Goal: Task Accomplishment & Management: Manage account settings

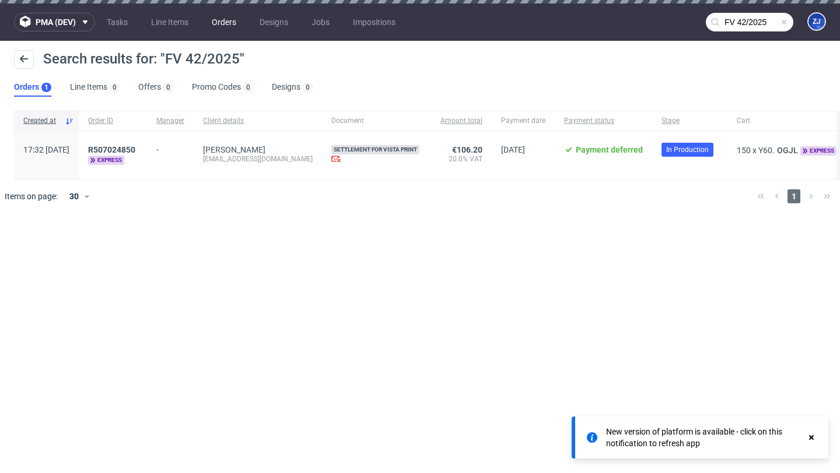
click at [225, 25] on link "Orders" at bounding box center [224, 22] width 38 height 19
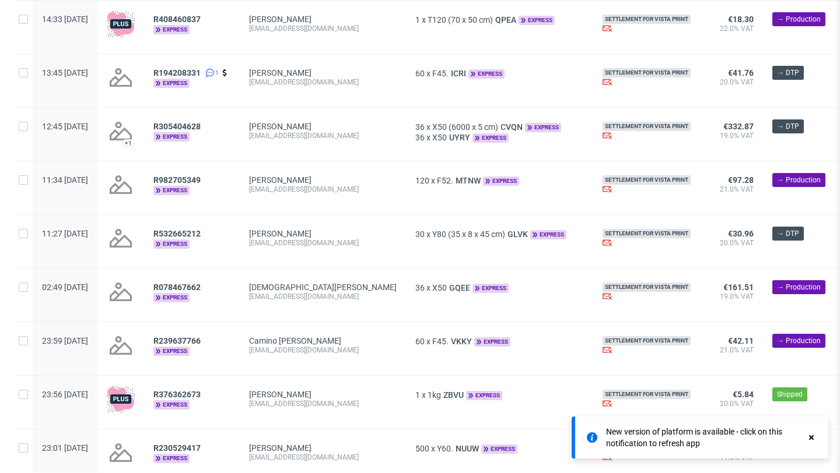
scroll to position [1303, 0]
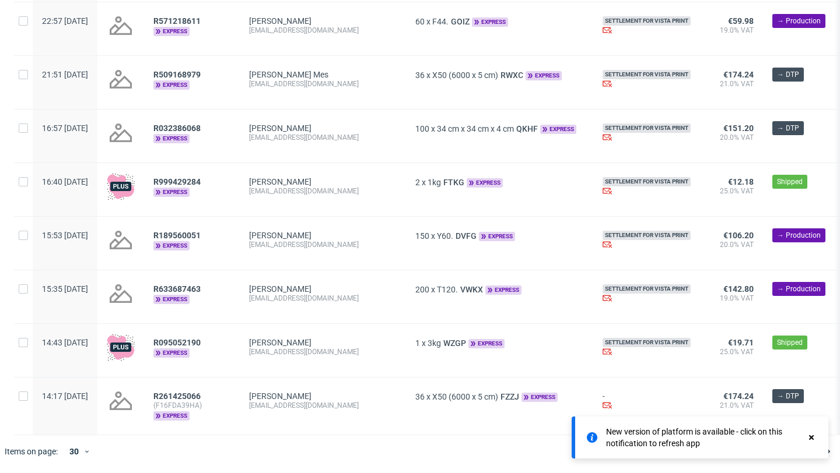
click at [811, 436] on use at bounding box center [811, 438] width 5 height 5
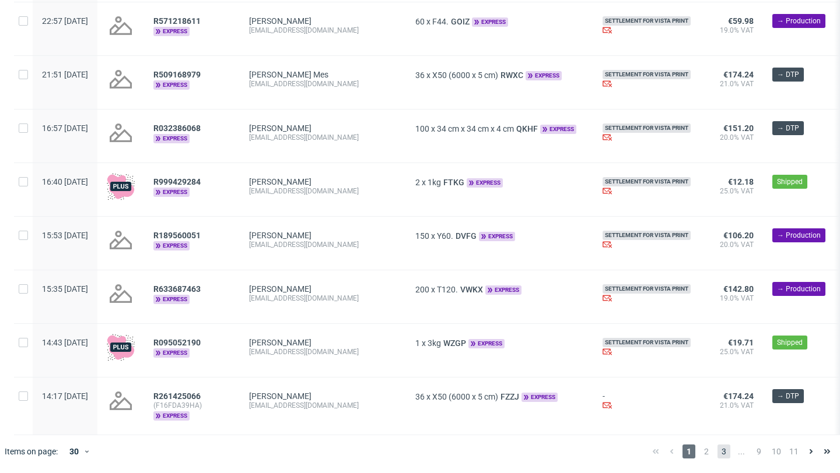
click at [717, 450] on span "3" at bounding box center [723, 452] width 13 height 14
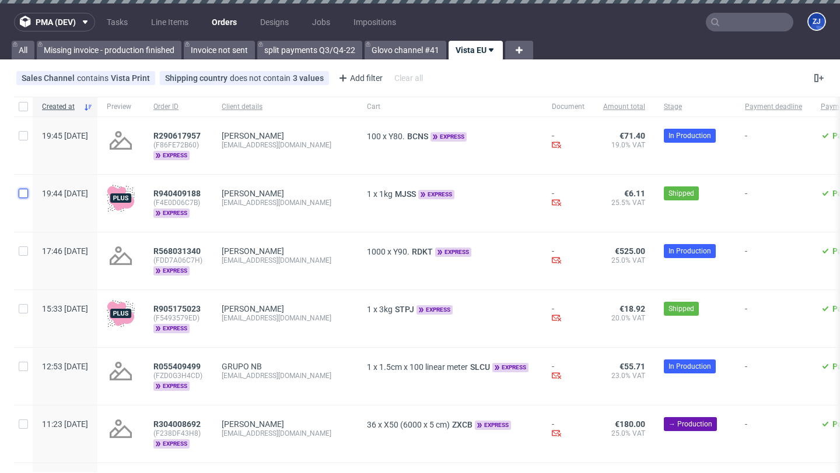
click at [24, 195] on input "checkbox" at bounding box center [23, 193] width 9 height 9
checkbox input "true"
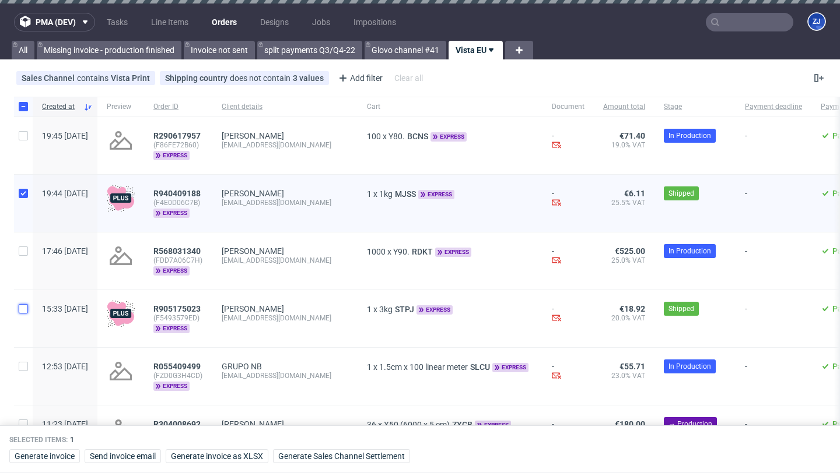
click at [23, 311] on input "checkbox" at bounding box center [23, 308] width 9 height 9
checkbox input "true"
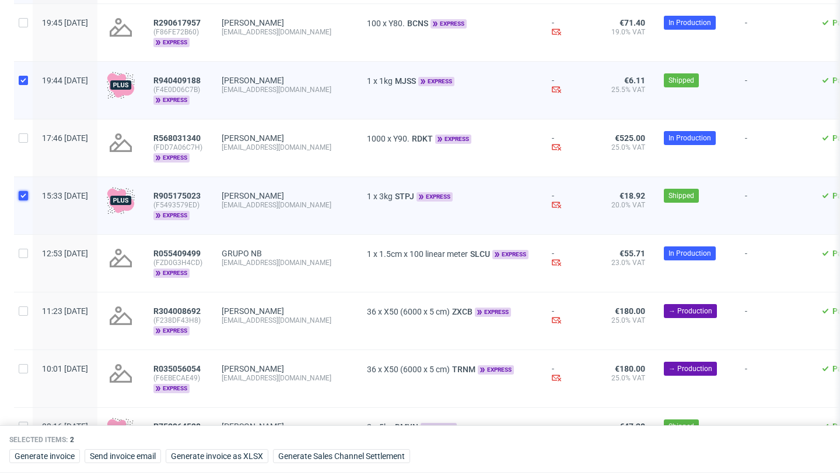
scroll to position [124, 0]
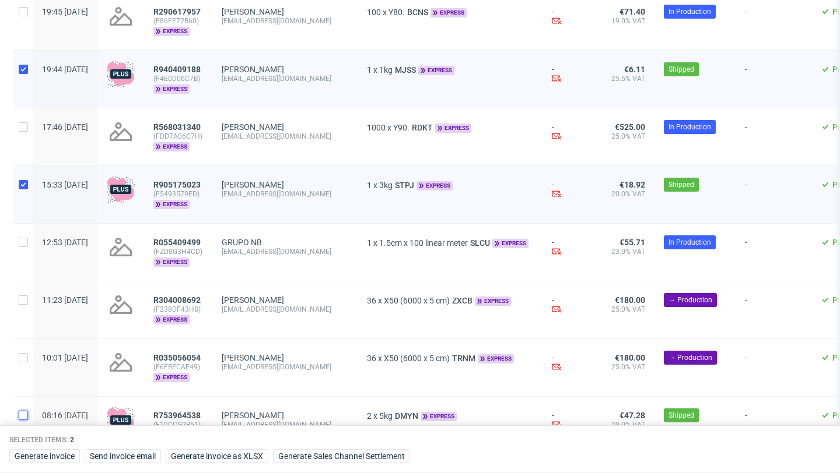
click at [22, 411] on input "checkbox" at bounding box center [23, 415] width 9 height 9
checkbox input "true"
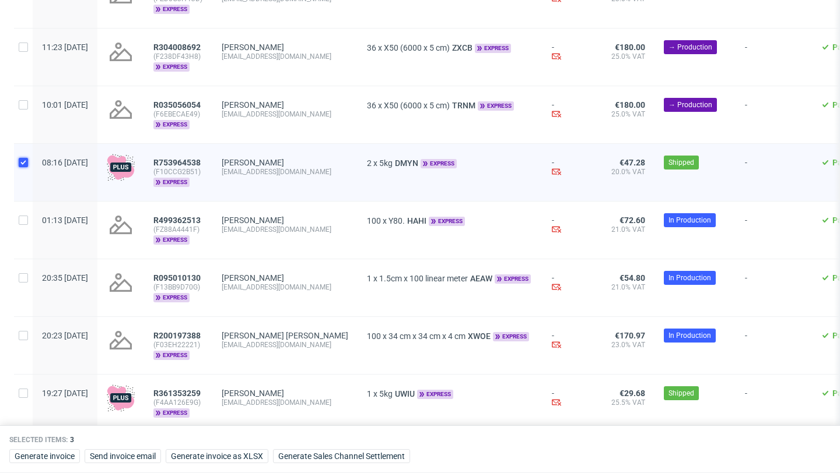
scroll to position [380, 0]
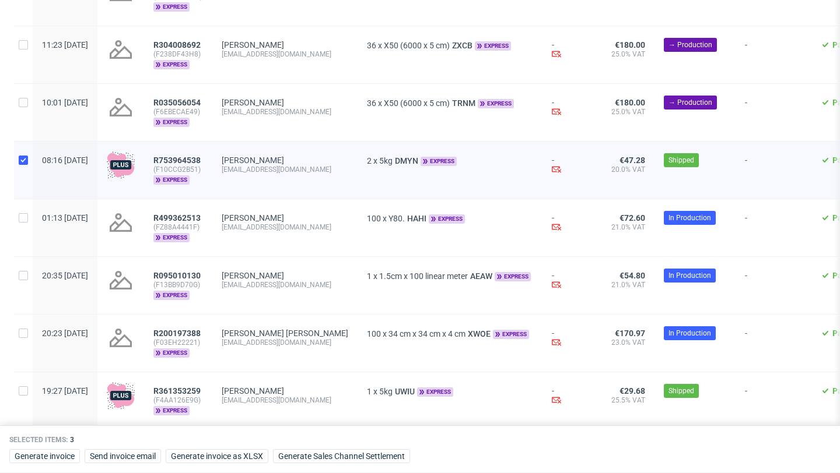
click at [23, 382] on div at bounding box center [23, 401] width 19 height 57
checkbox input "true"
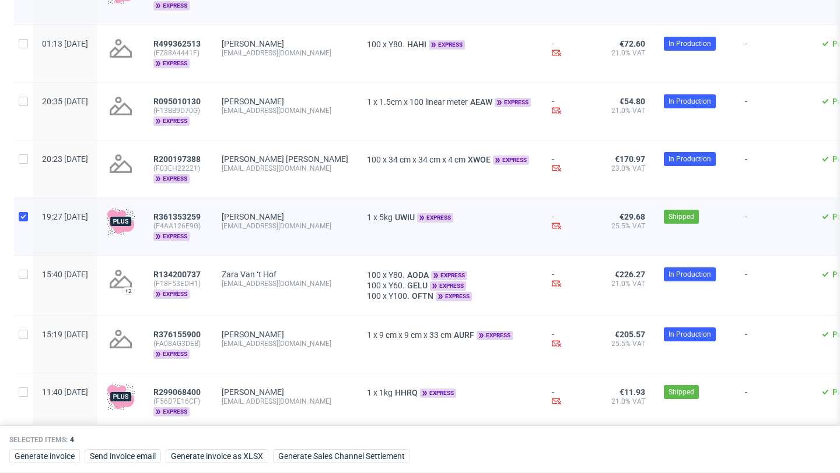
scroll to position [562, 0]
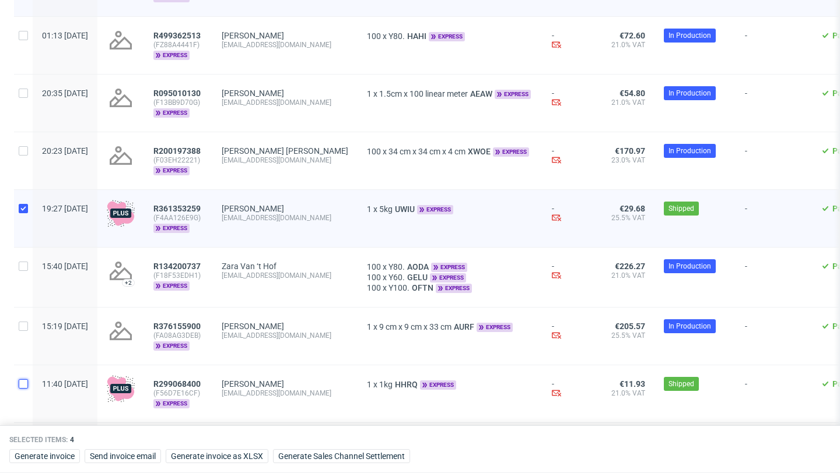
click at [24, 380] on input "checkbox" at bounding box center [23, 384] width 9 height 9
checkbox input "true"
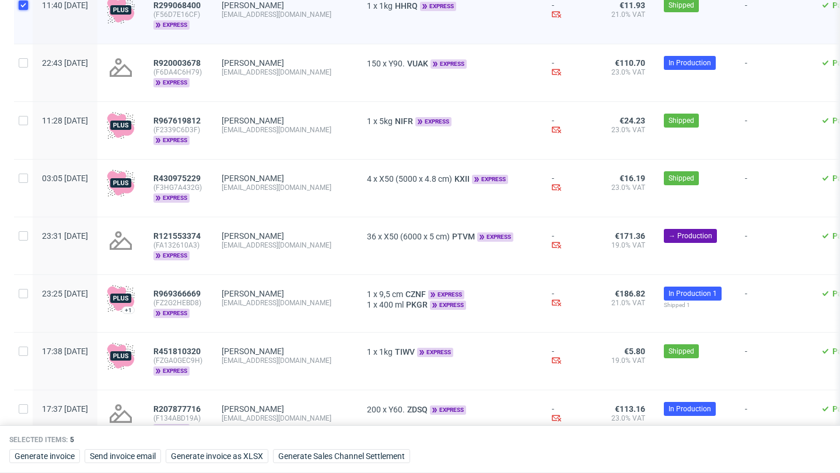
scroll to position [943, 0]
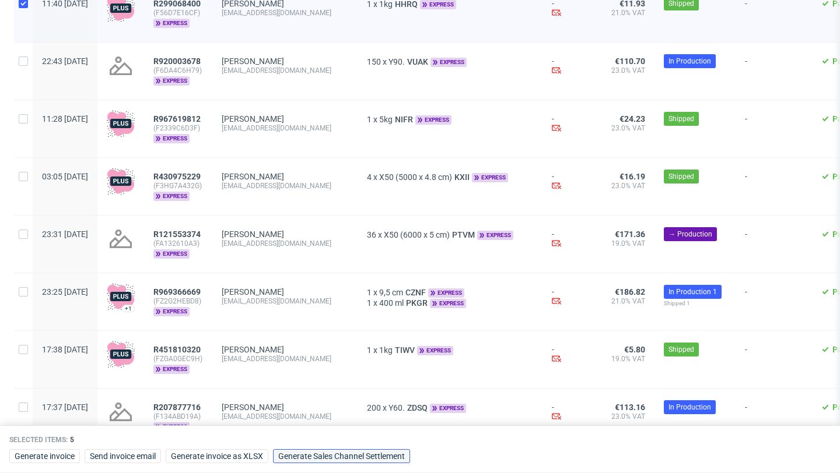
click at [360, 458] on span "Generate Sales Channel Settlement" at bounding box center [341, 456] width 127 height 8
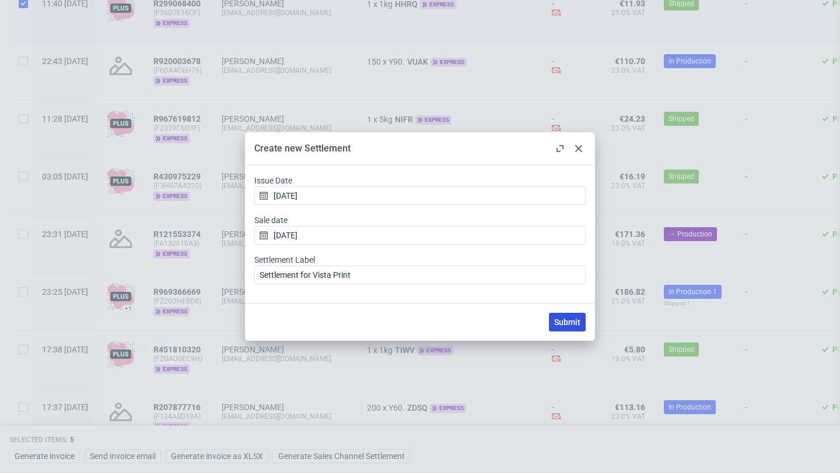
click at [556, 322] on span "Submit" at bounding box center [567, 322] width 26 height 8
checkbox input "false"
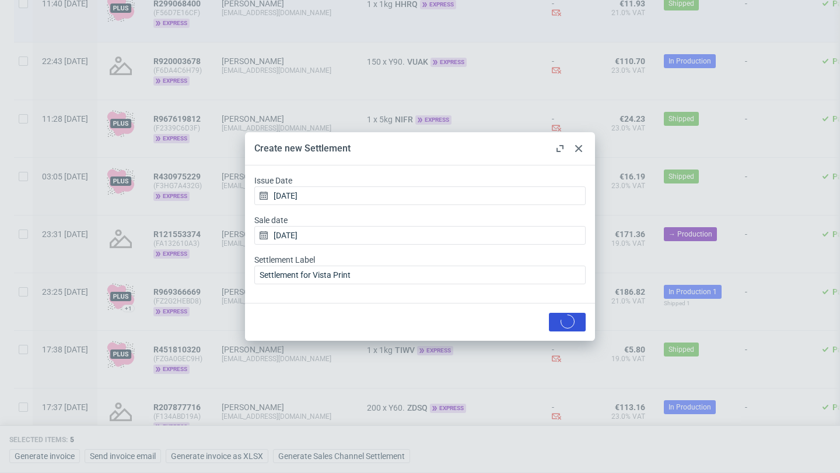
checkbox input "false"
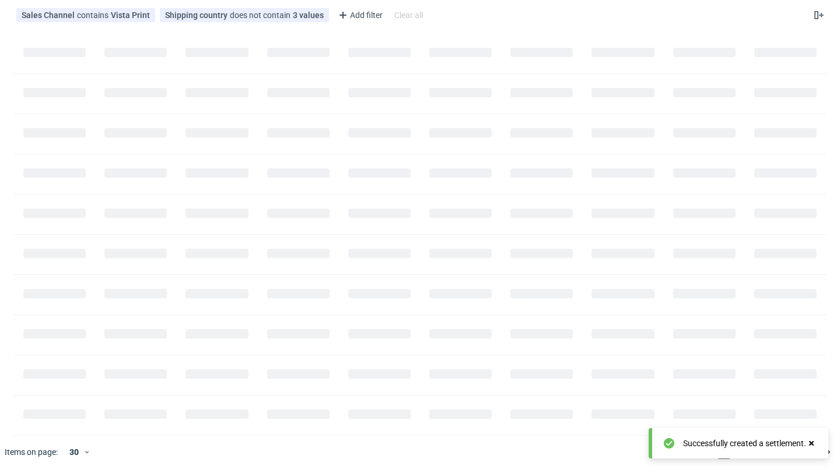
scroll to position [0, 0]
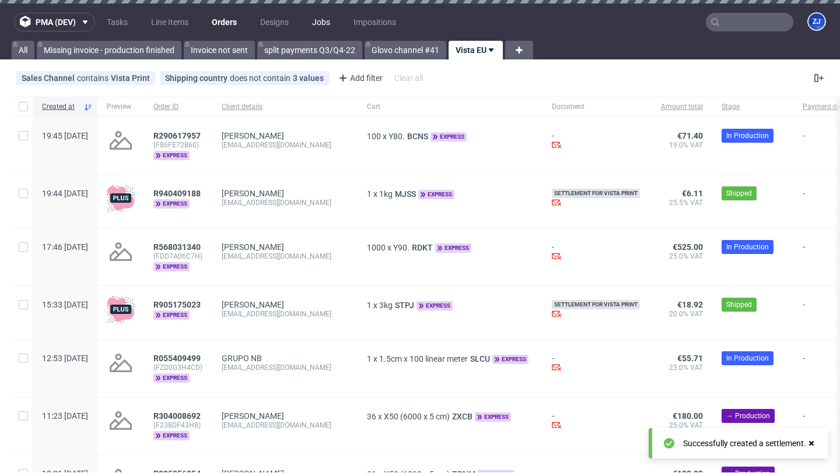
click at [314, 19] on link "Jobs" at bounding box center [321, 22] width 32 height 19
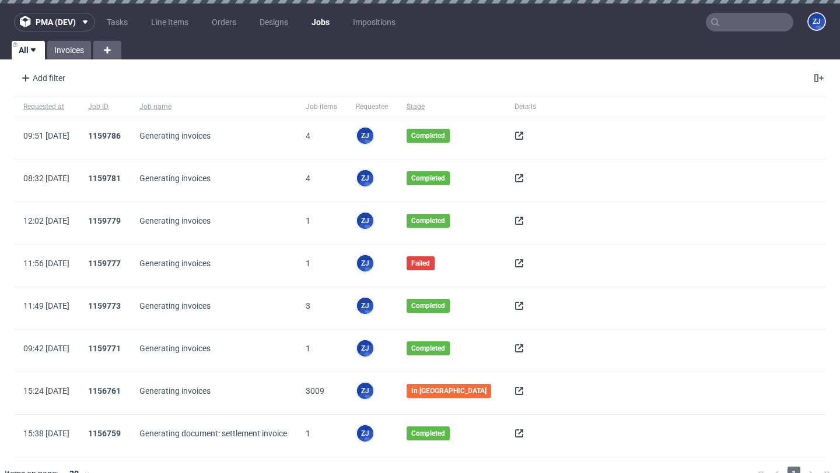
click at [517, 138] on icon at bounding box center [518, 135] width 9 height 9
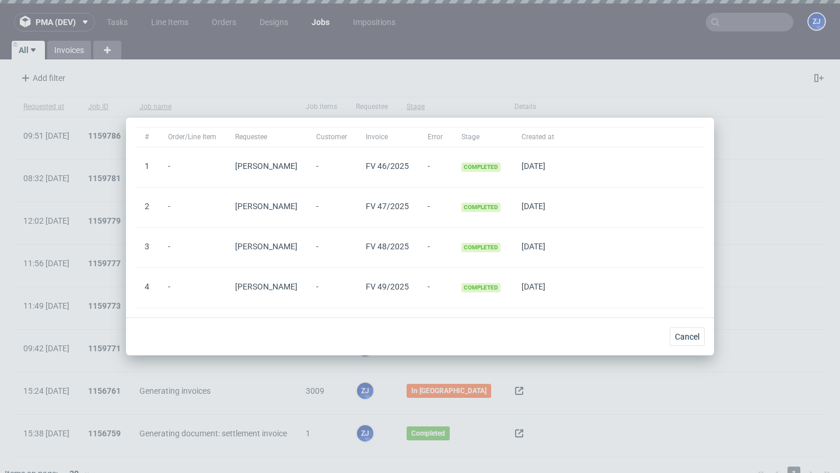
click at [408, 166] on span "FV 46/2025" at bounding box center [387, 166] width 43 height 9
copy span "FV 46/2025"
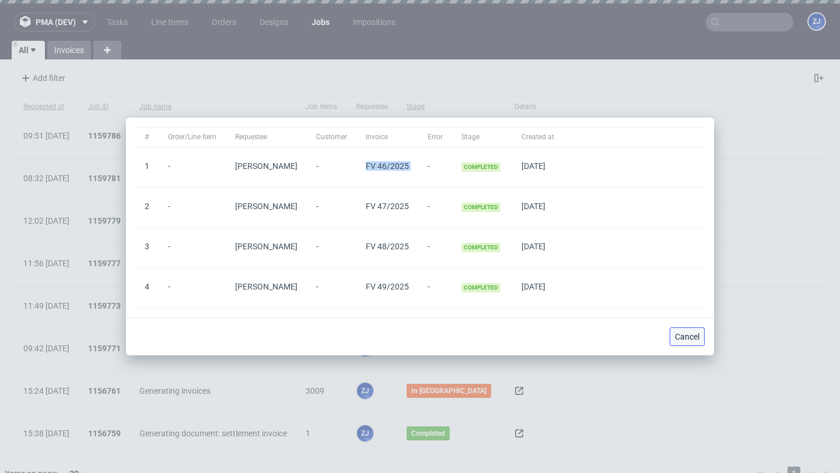
click at [694, 336] on span "Cancel" at bounding box center [687, 337] width 24 height 8
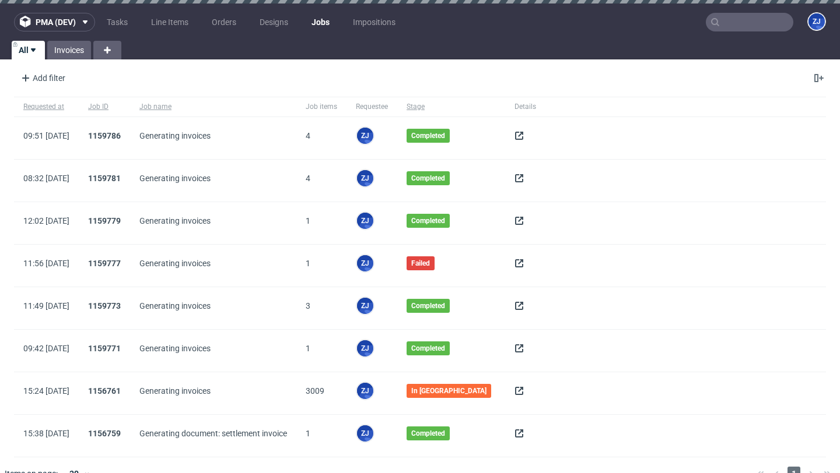
click at [731, 25] on input "text" at bounding box center [749, 22] width 87 height 19
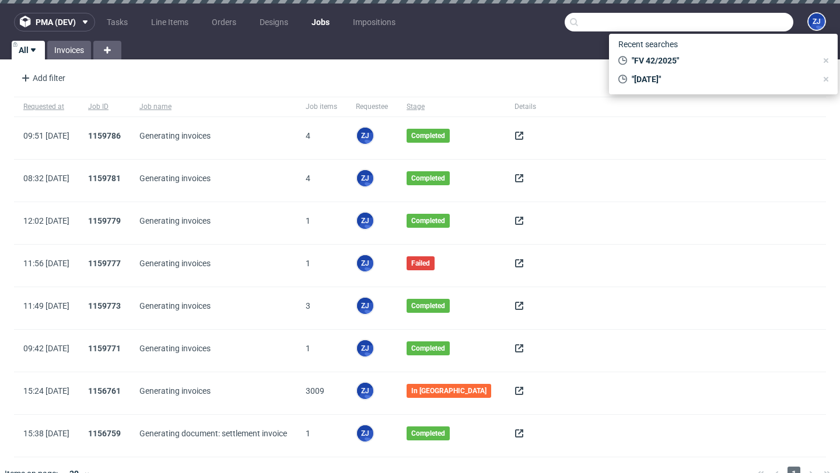
paste input "FV 46/2025"
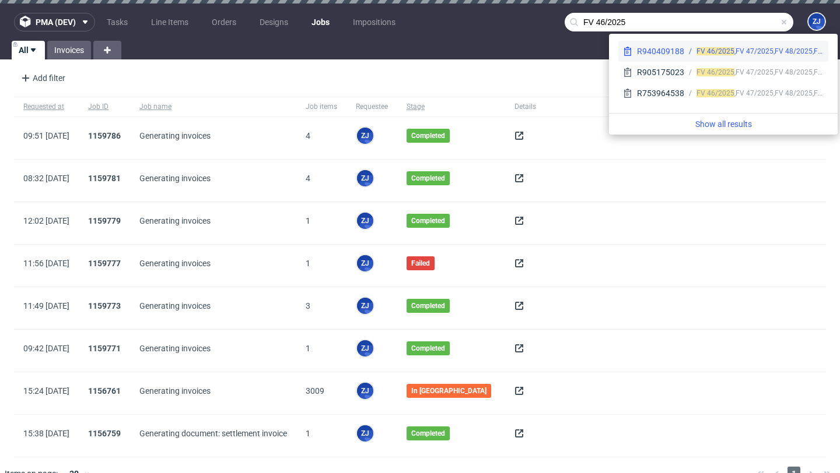
type input "FV 46/2025"
click at [721, 55] on span "FV 46/2025" at bounding box center [715, 51] width 38 height 8
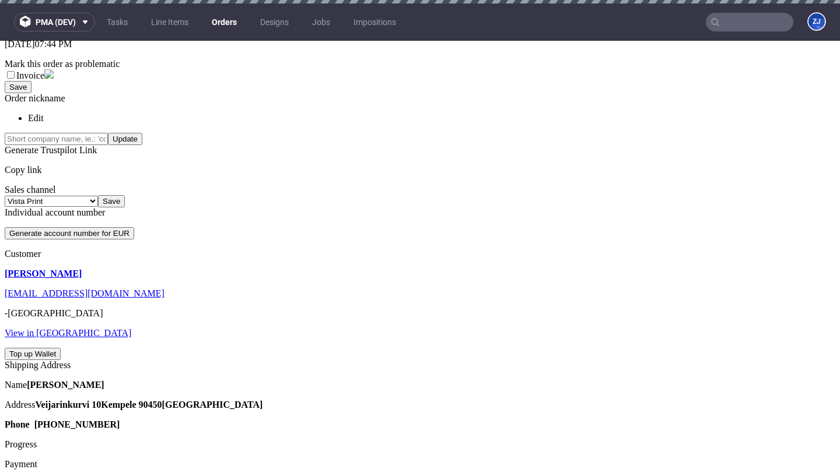
scroll to position [402, 0]
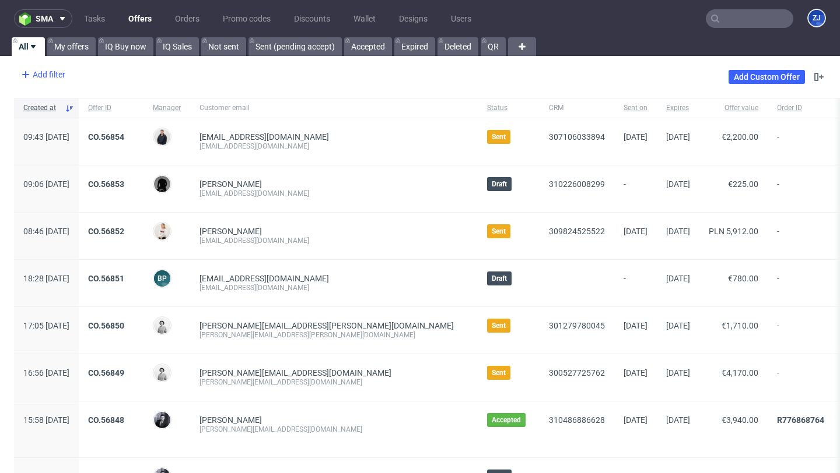
click at [54, 66] on div "Add filter" at bounding box center [41, 74] width 51 height 19
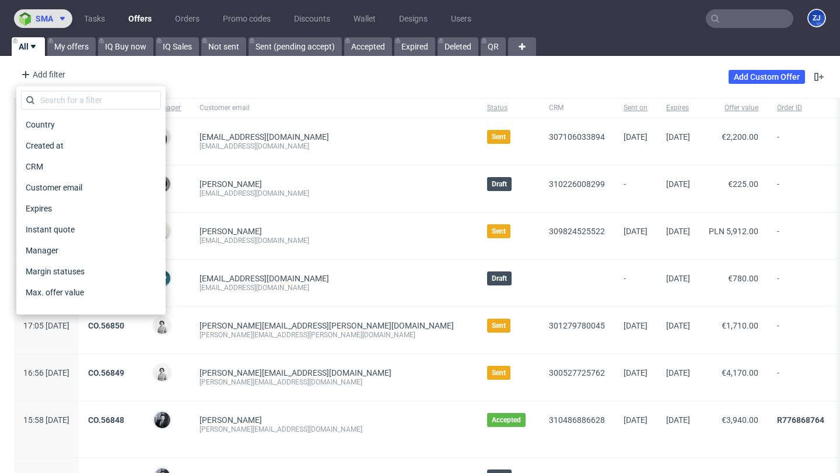
click at [55, 20] on span at bounding box center [60, 18] width 14 height 9
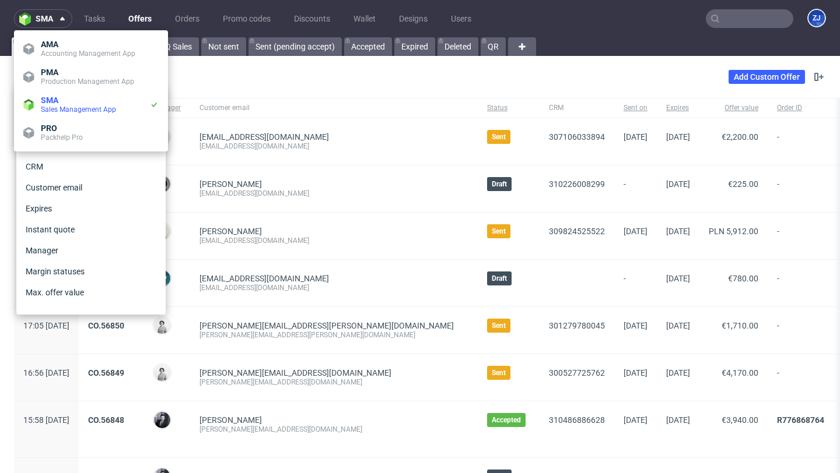
click at [164, 21] on ul "Tasks Offers Orders Promo codes Discounts Wallet Designs Users" at bounding box center [277, 18] width 411 height 19
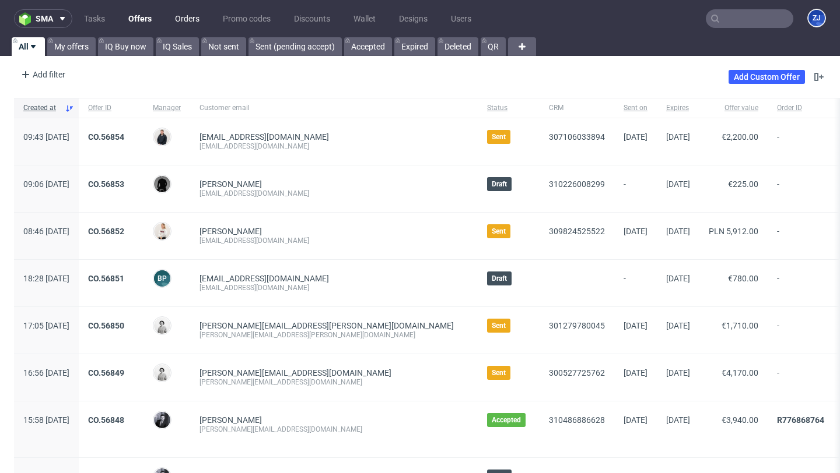
click at [182, 20] on link "Orders" at bounding box center [187, 18] width 38 height 19
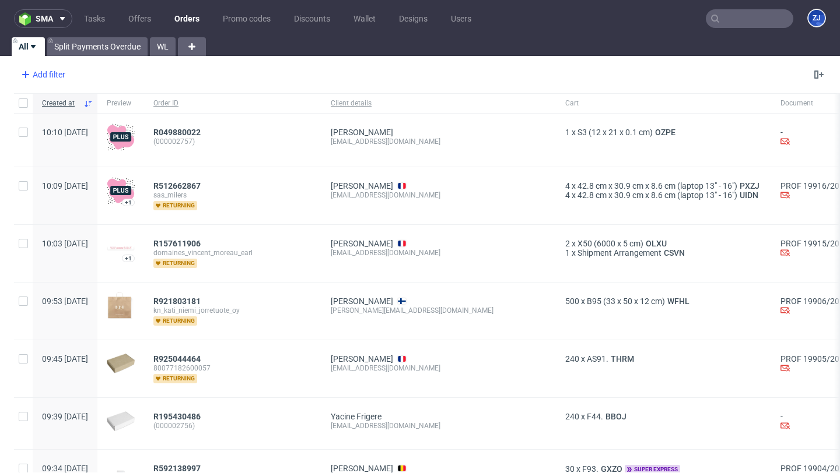
click at [42, 80] on div "Add filter" at bounding box center [41, 74] width 51 height 19
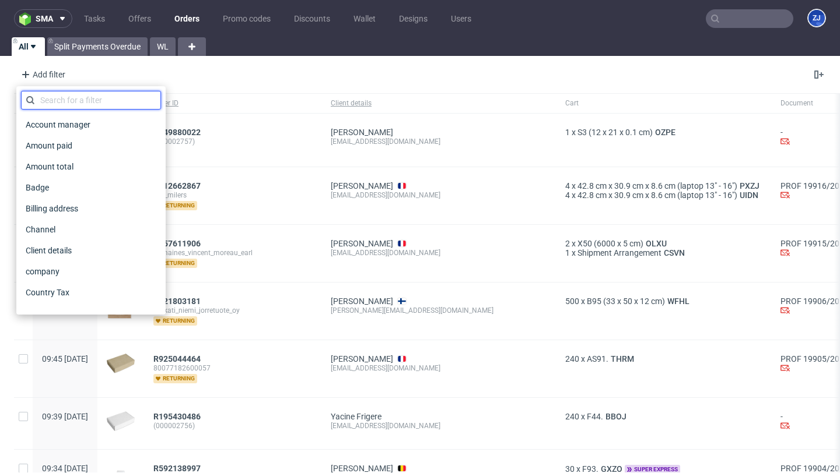
click at [52, 97] on input "text" at bounding box center [91, 100] width 140 height 19
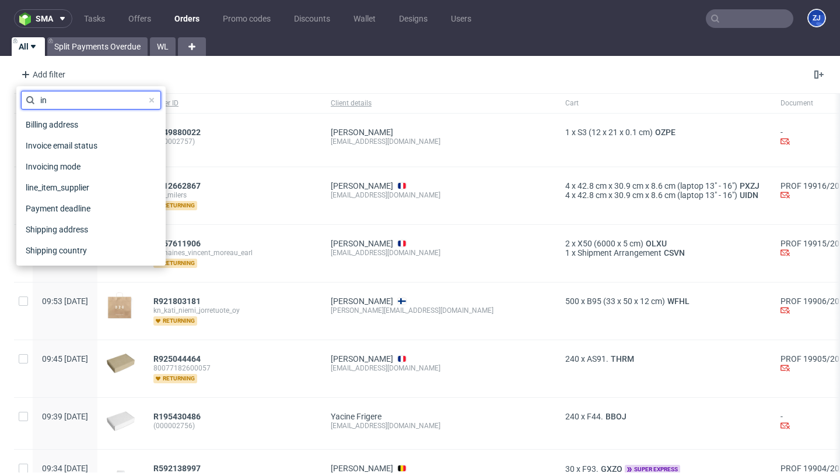
type input "i"
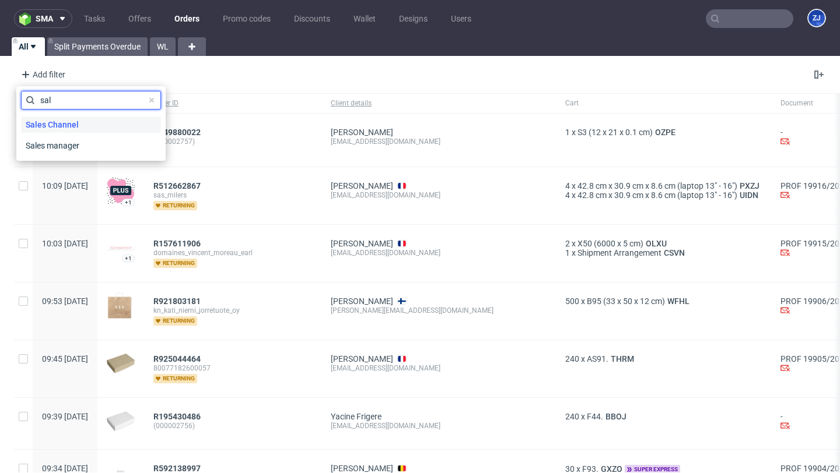
type input "sal"
click at [36, 118] on span "Sales Channel" at bounding box center [52, 125] width 62 height 16
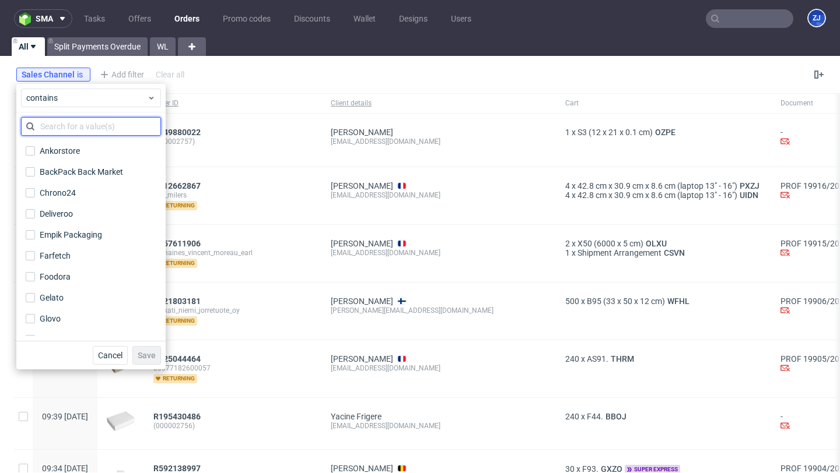
click at [55, 128] on input "text" at bounding box center [91, 126] width 140 height 19
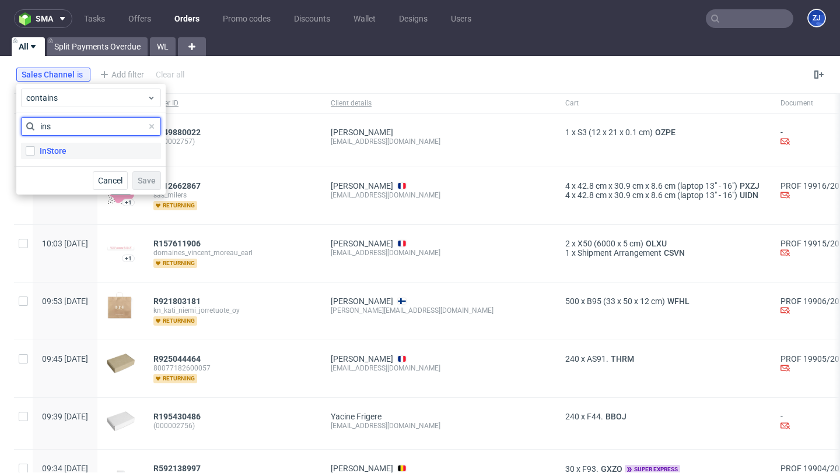
type input "ins"
click at [64, 144] on label "InStore" at bounding box center [91, 151] width 140 height 16
click at [35, 146] on input "InStore" at bounding box center [30, 150] width 9 height 9
checkbox input "true"
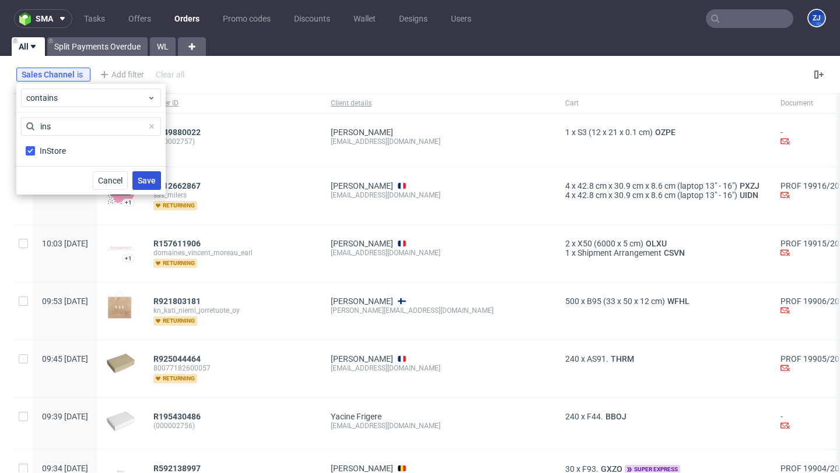
click at [144, 178] on span "Save" at bounding box center [147, 181] width 18 height 8
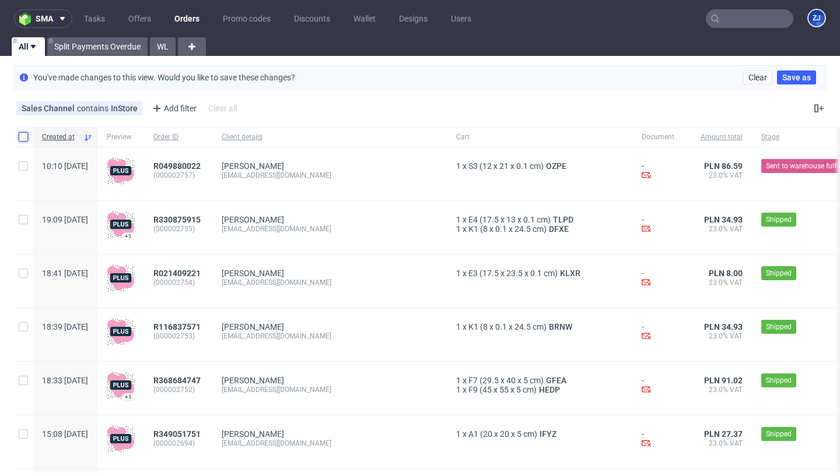
click at [22, 141] on input "checkbox" at bounding box center [23, 136] width 9 height 9
checkbox input "true"
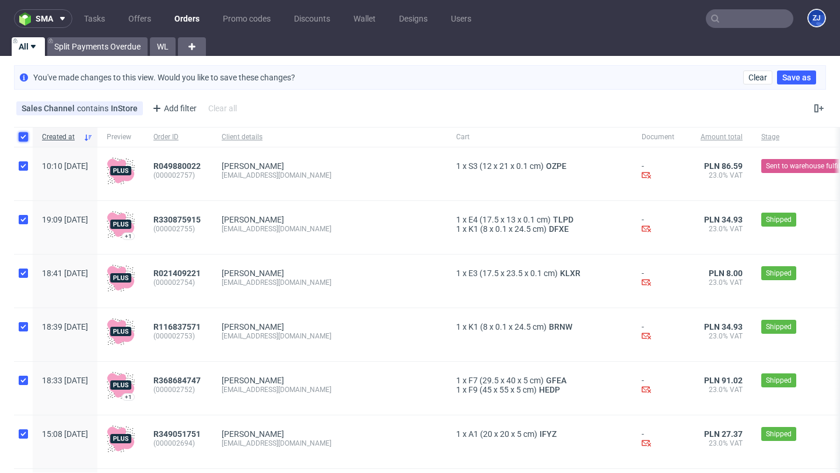
checkbox input "true"
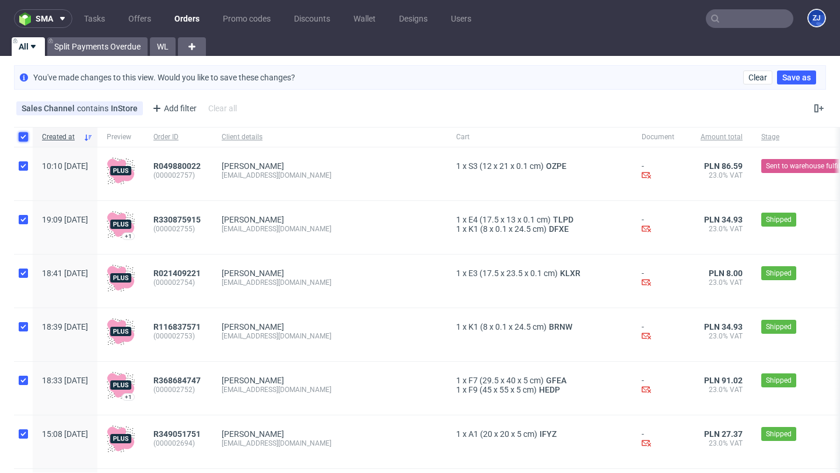
checkbox input "true"
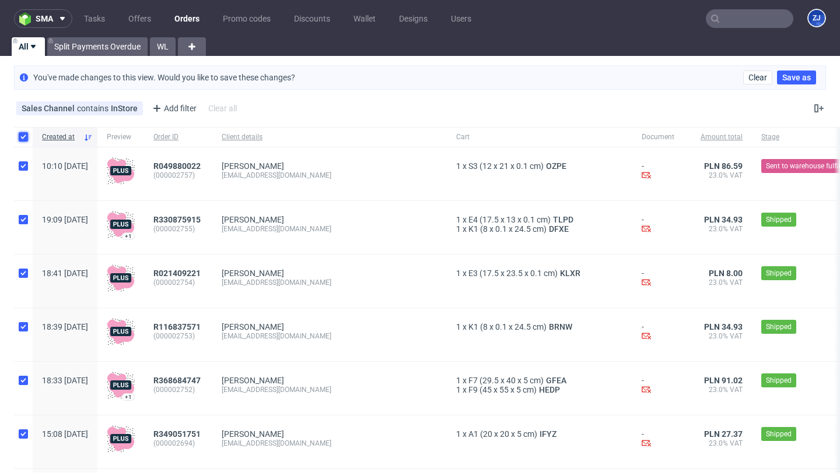
checkbox input "true"
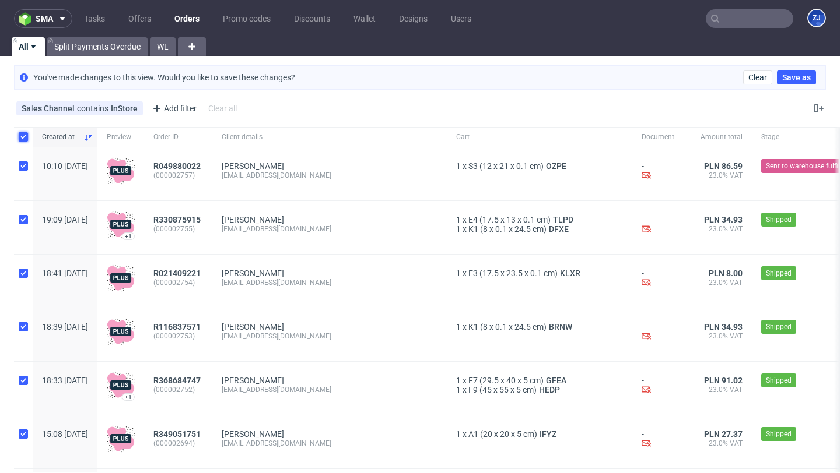
checkbox input "true"
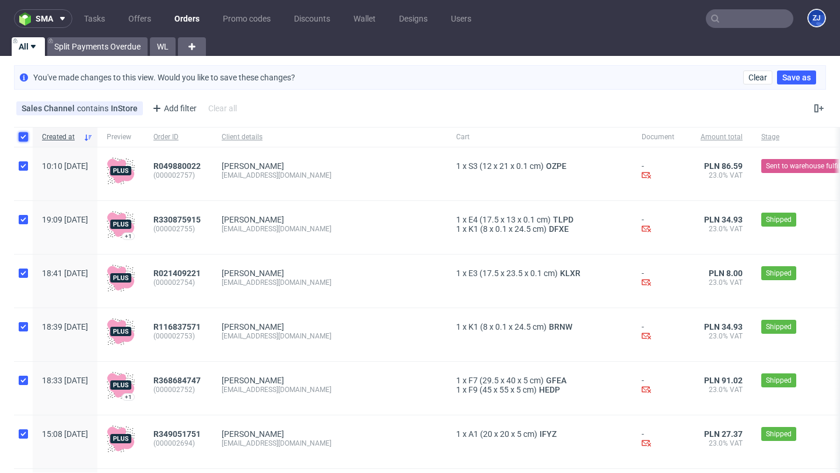
checkbox input "true"
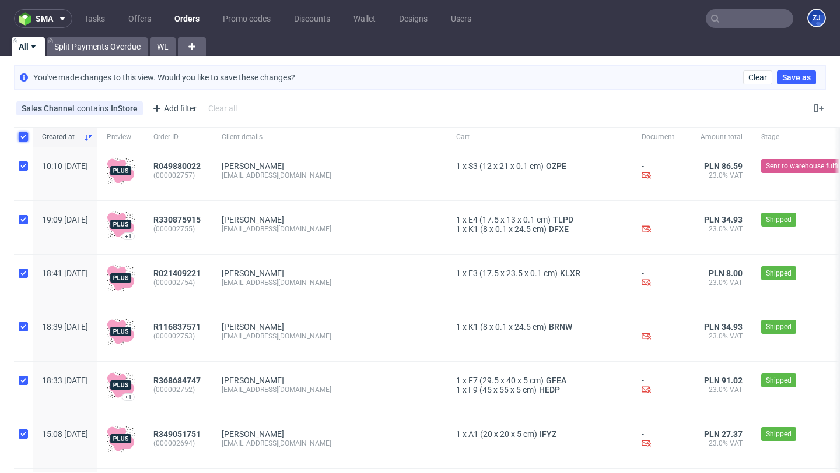
checkbox input "true"
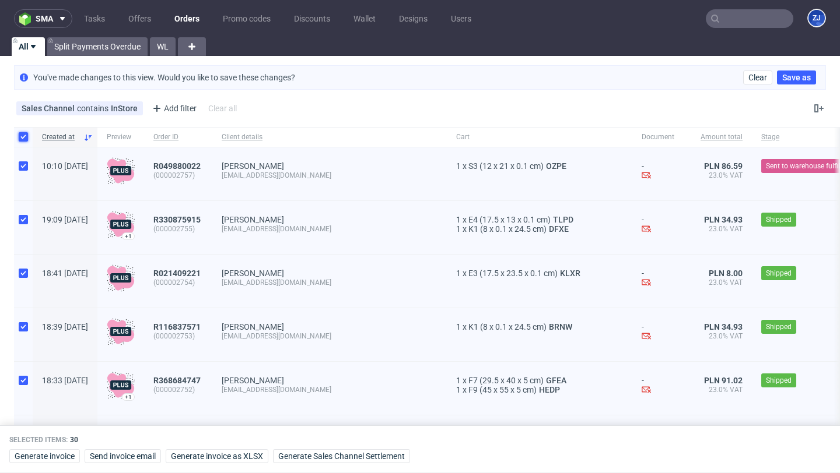
click at [22, 138] on input "checkbox" at bounding box center [23, 136] width 9 height 9
checkbox input "false"
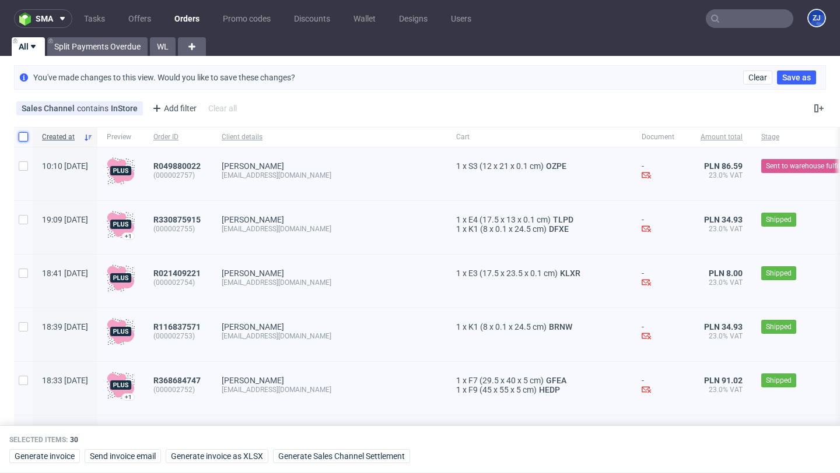
checkbox input "false"
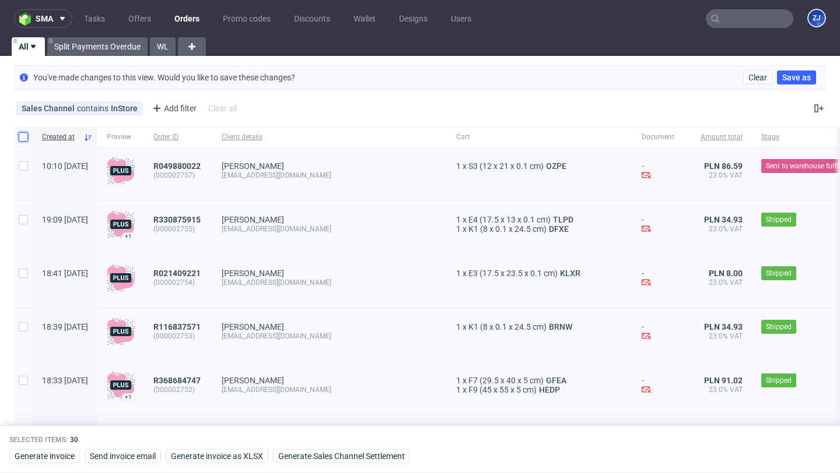
checkbox input "false"
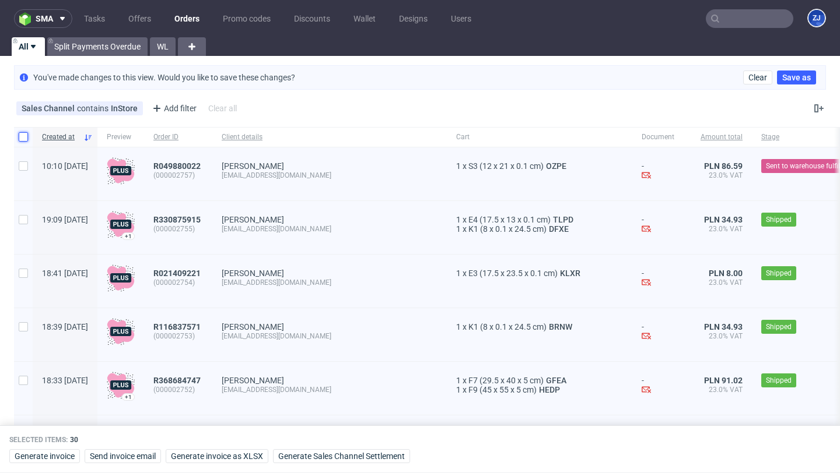
checkbox input "false"
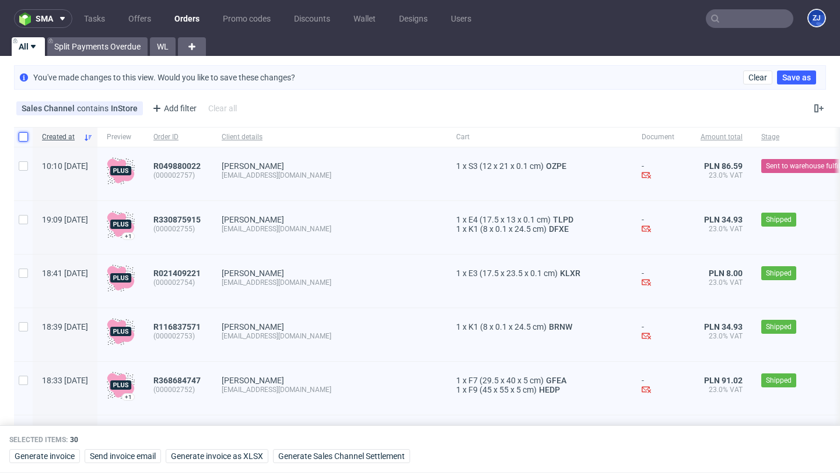
checkbox input "false"
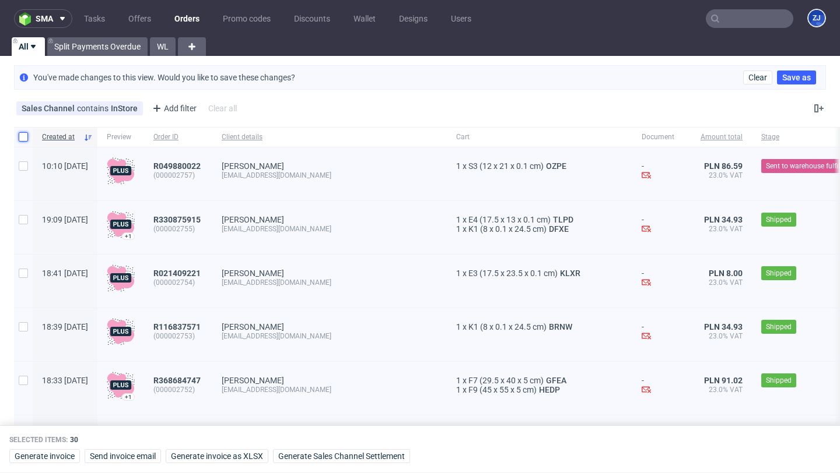
checkbox input "false"
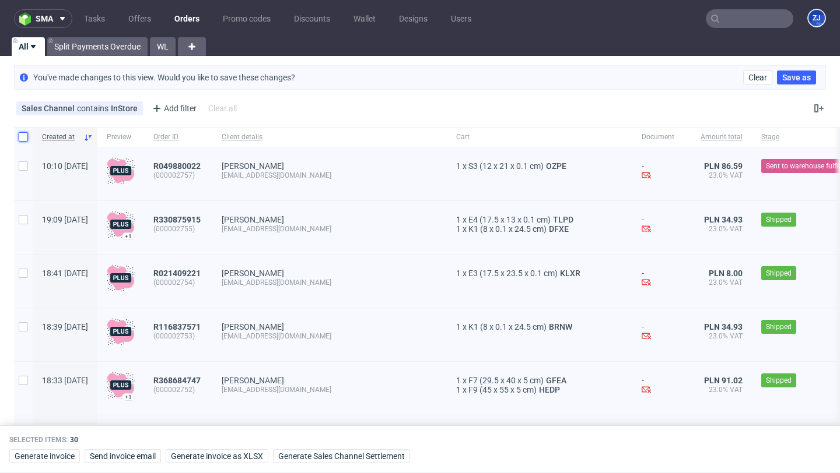
checkbox input "false"
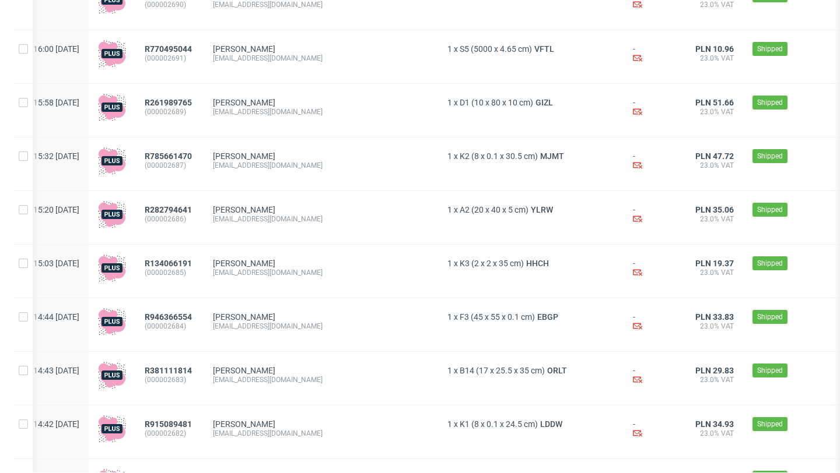
scroll to position [1345, 0]
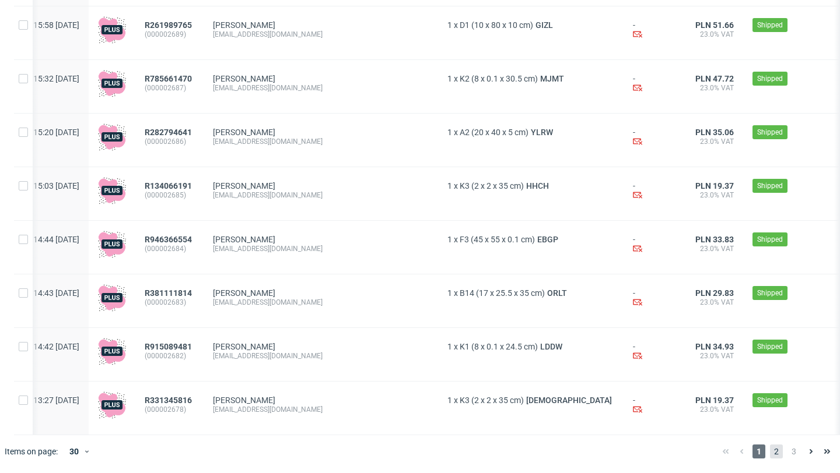
click at [770, 453] on span "2" at bounding box center [776, 452] width 13 height 14
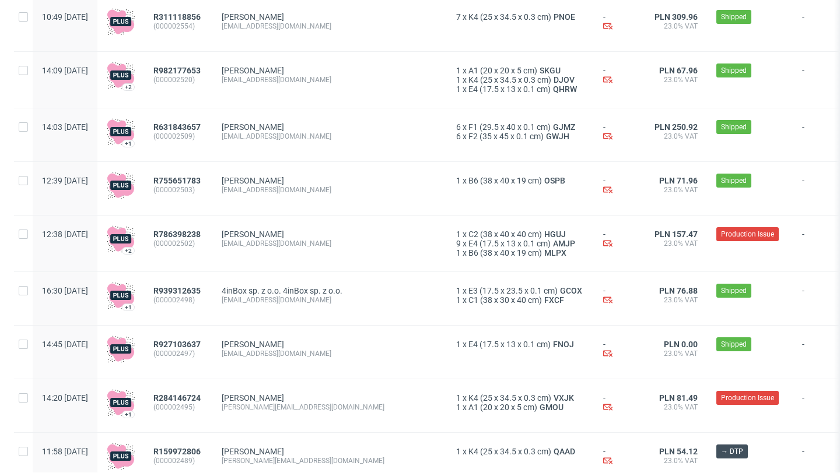
scroll to position [1333, 0]
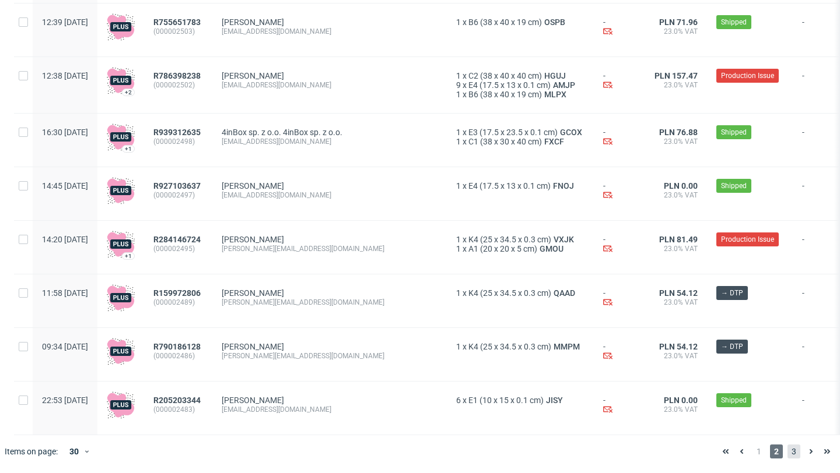
click at [790, 453] on span "3" at bounding box center [793, 452] width 13 height 14
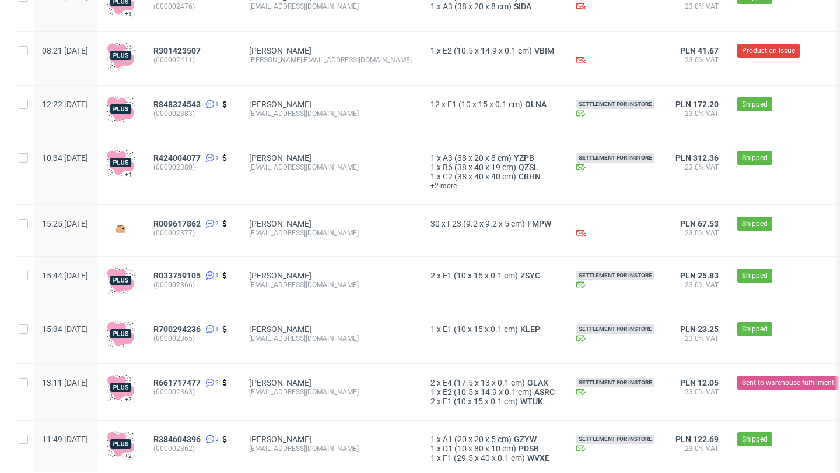
scroll to position [487, 0]
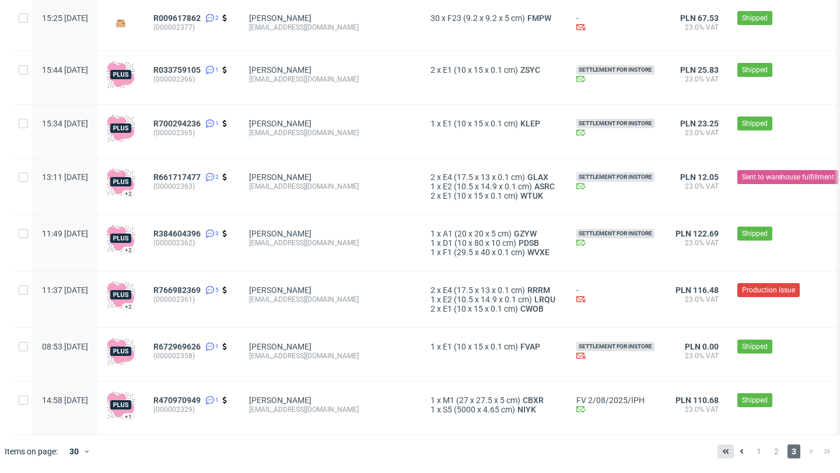
click at [721, 450] on icon at bounding box center [725, 451] width 9 height 9
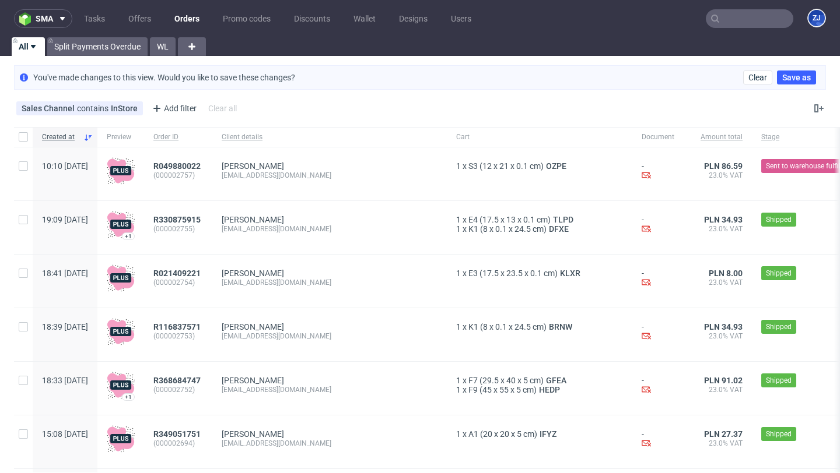
click at [427, 90] on div "You've made changes to this view. Would you like to save these changes? Clear S…" at bounding box center [420, 78] width 840 height 34
click at [53, 23] on span at bounding box center [60, 18] width 14 height 9
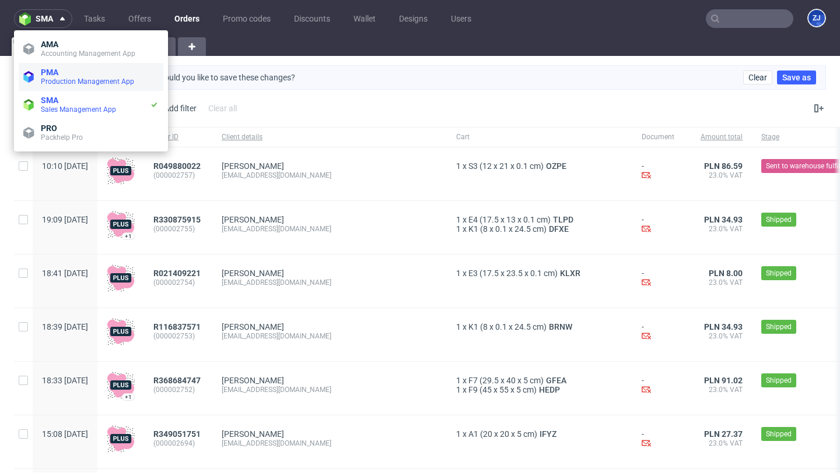
click at [55, 71] on span "PMA" at bounding box center [49, 72] width 17 height 9
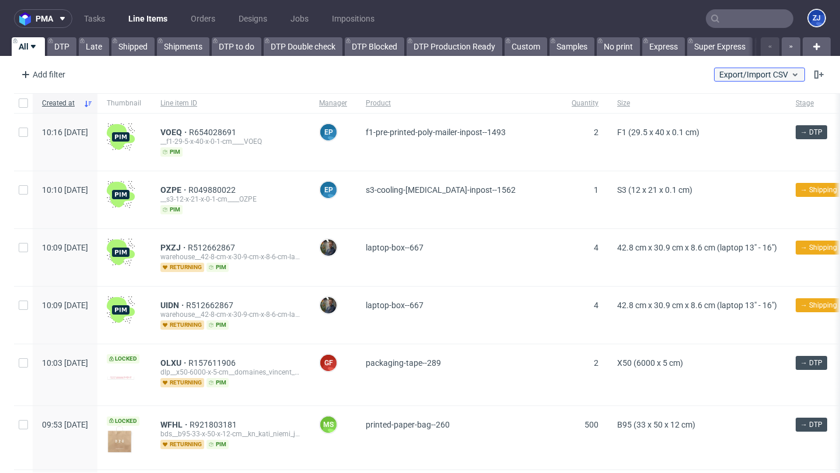
click at [779, 79] on button "Export/Import CSV" at bounding box center [759, 75] width 91 height 14
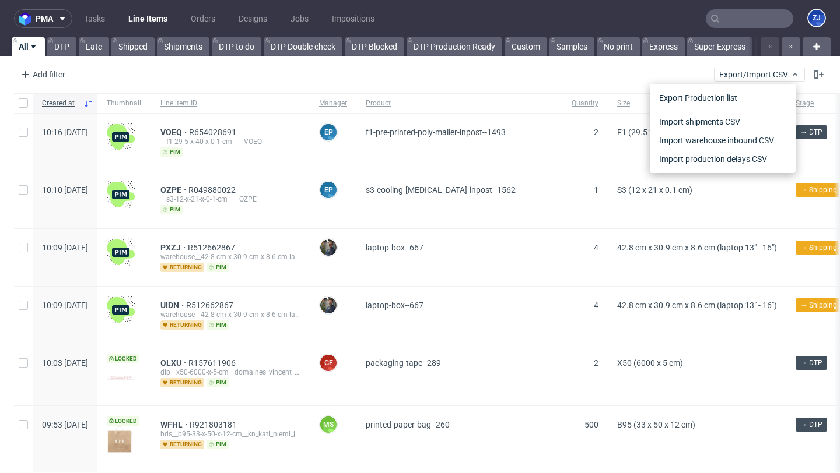
click at [637, 67] on div "Add filter Hide filters Clear all Export/Import CSV" at bounding box center [420, 75] width 840 height 28
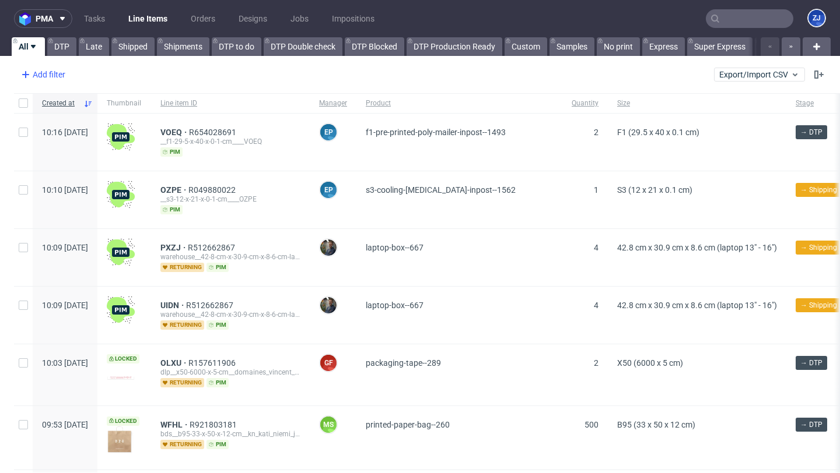
click at [25, 73] on use at bounding box center [25, 74] width 7 height 7
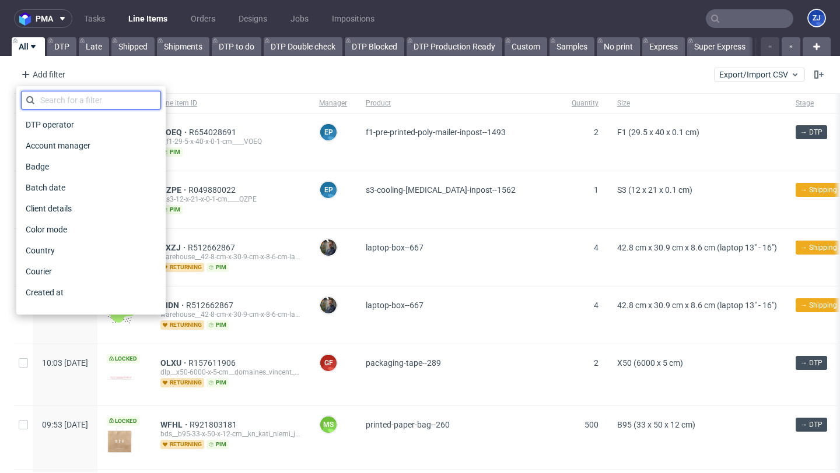
click at [62, 98] on input "text" at bounding box center [91, 100] width 140 height 19
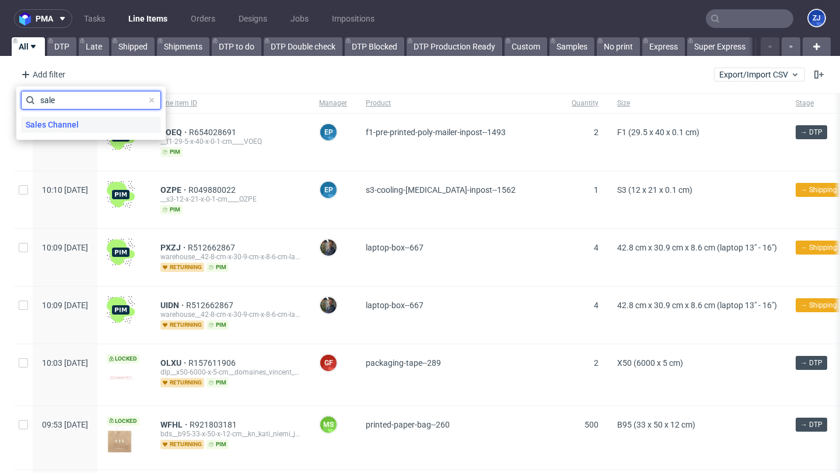
type input "sale"
click at [75, 120] on span "Sales Channel" at bounding box center [52, 125] width 62 height 16
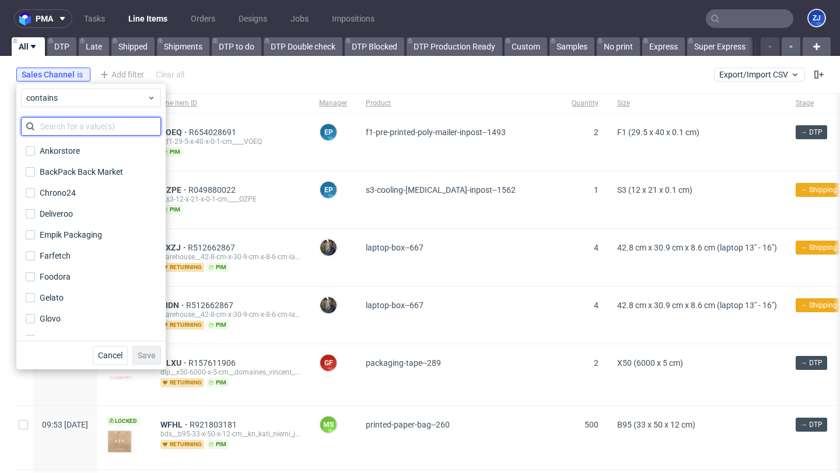
click at [78, 128] on input "text" at bounding box center [91, 126] width 140 height 19
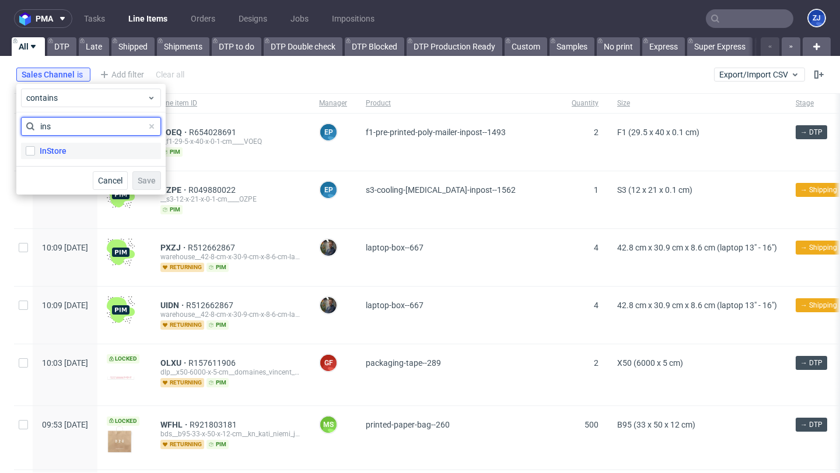
type input "ins"
click at [80, 148] on label "InStore" at bounding box center [91, 151] width 140 height 16
click at [35, 148] on input "InStore" at bounding box center [30, 150] width 9 height 9
checkbox input "true"
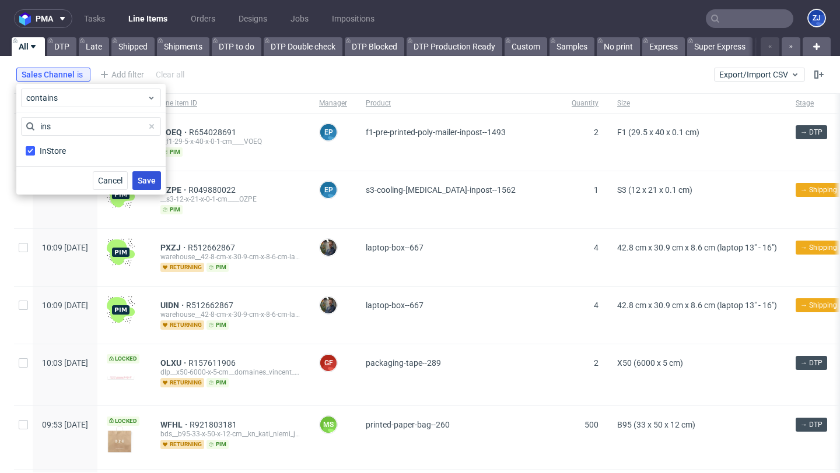
click at [157, 177] on button "Save" at bounding box center [146, 180] width 29 height 19
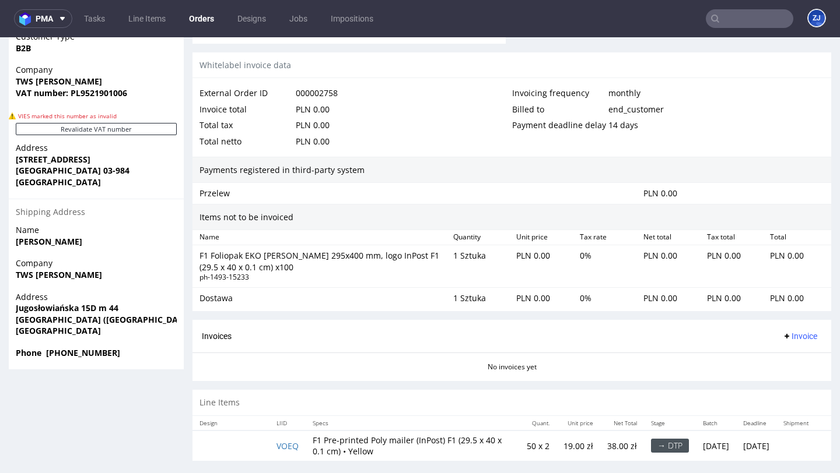
scroll to position [3, 0]
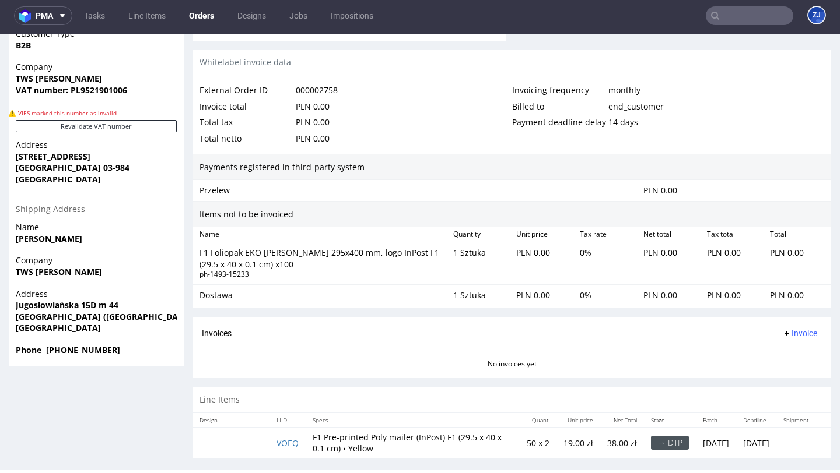
click at [261, 317] on div "Invoices Invoice" at bounding box center [511, 333] width 639 height 33
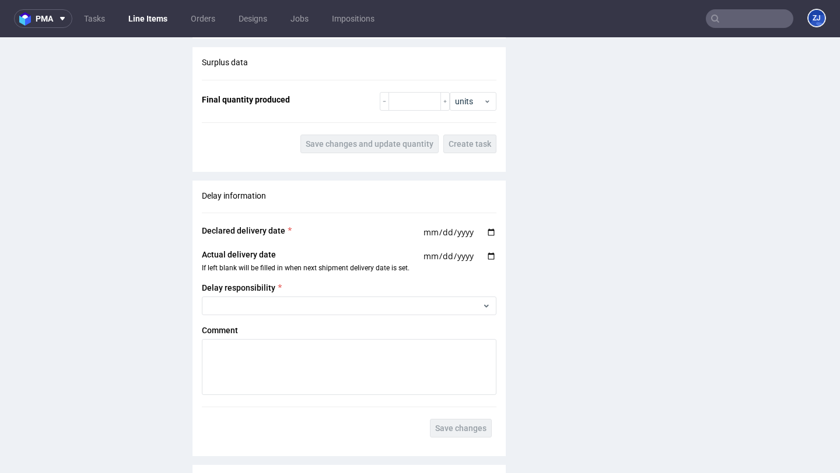
scroll to position [1308, 0]
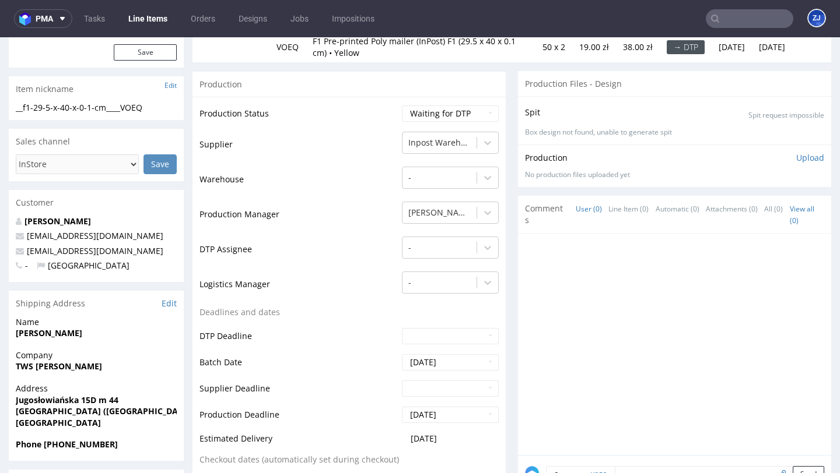
scroll to position [225, 0]
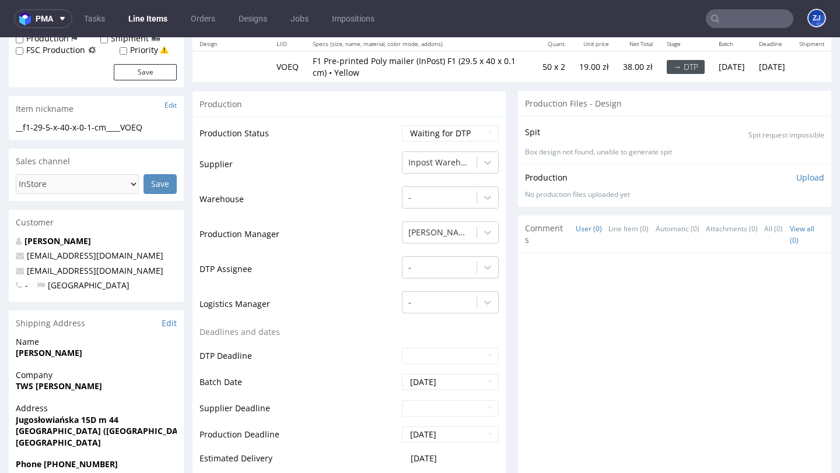
scroll to position [166, 0]
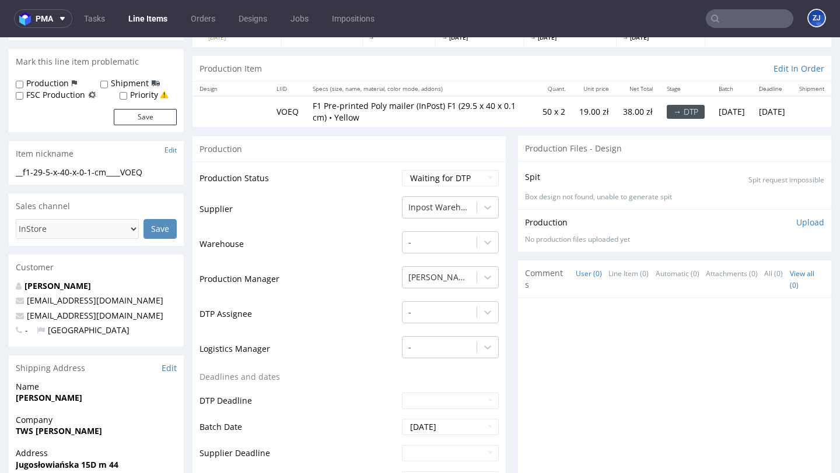
scroll to position [102, 0]
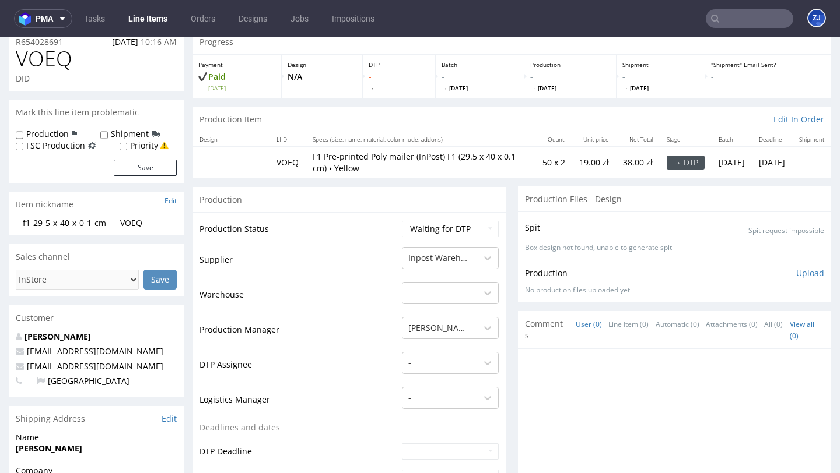
scroll to position [58, 0]
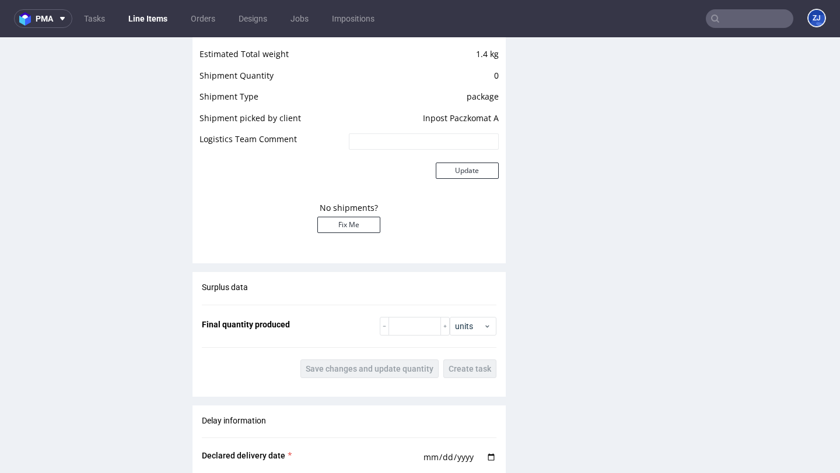
scroll to position [1053, 0]
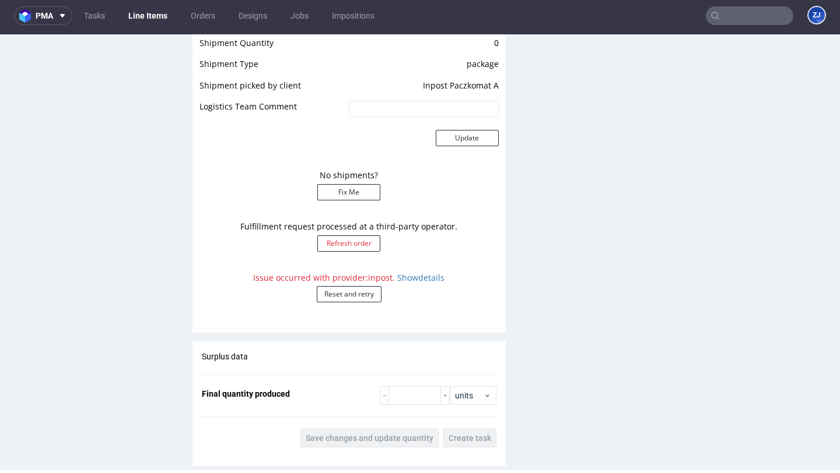
scroll to position [1108, 0]
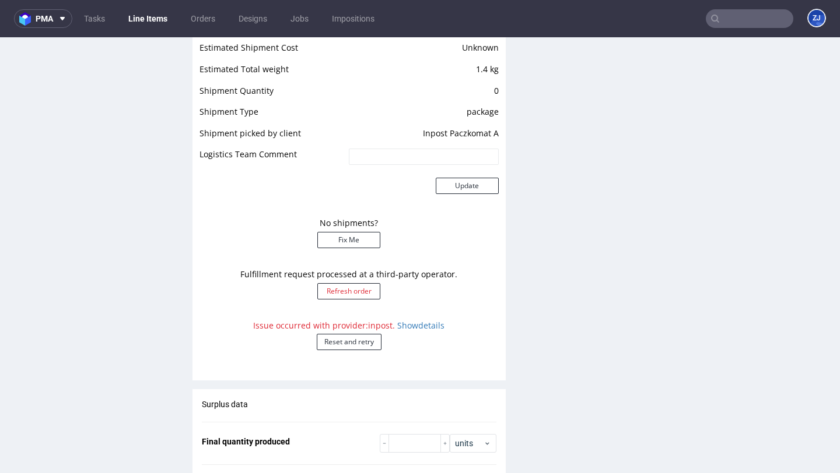
scroll to position [1175, 0]
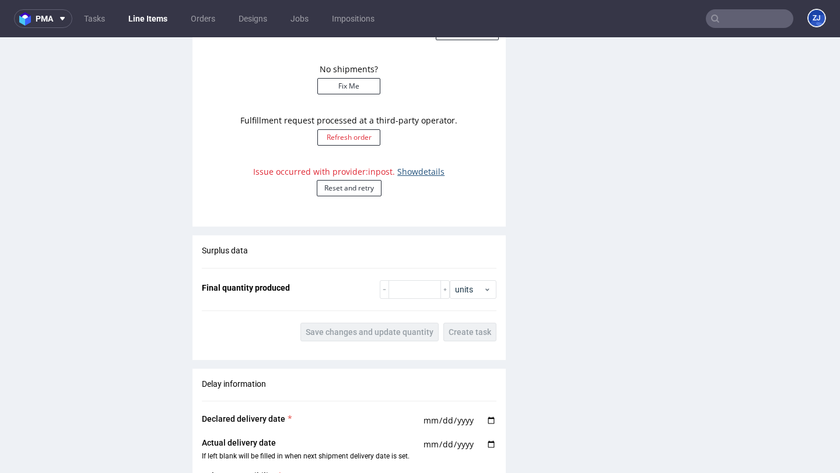
click at [406, 169] on link "Show details" at bounding box center [420, 171] width 47 height 11
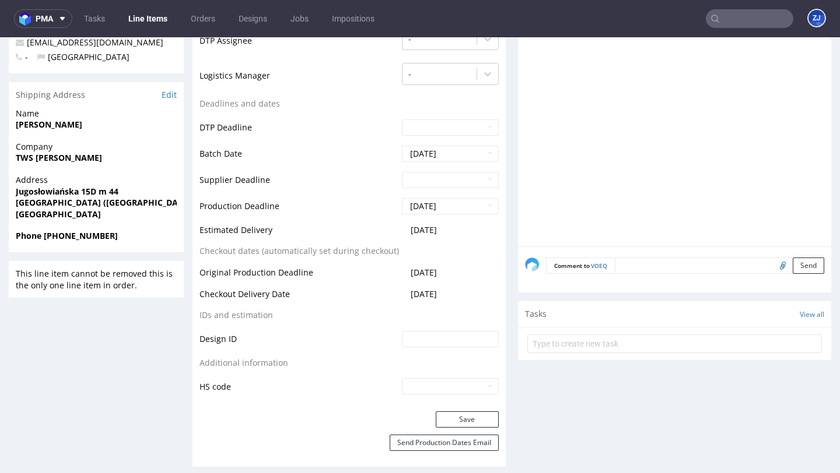
scroll to position [0, 0]
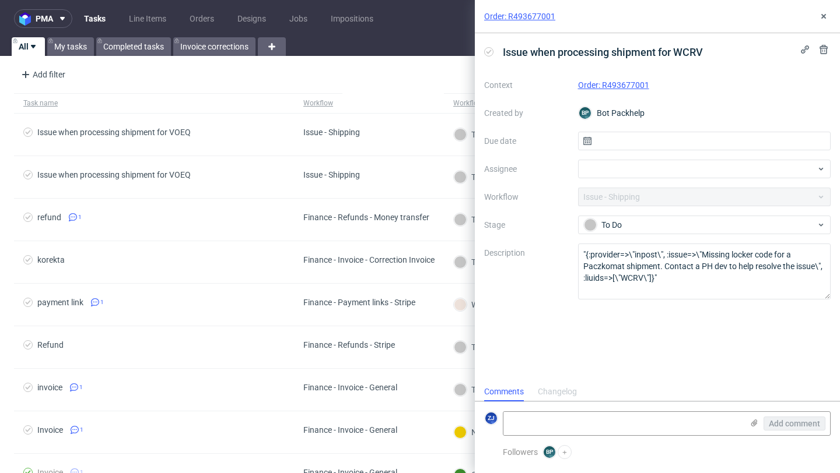
scroll to position [9, 0]
click at [634, 82] on link "Order: R493677001" at bounding box center [613, 84] width 71 height 9
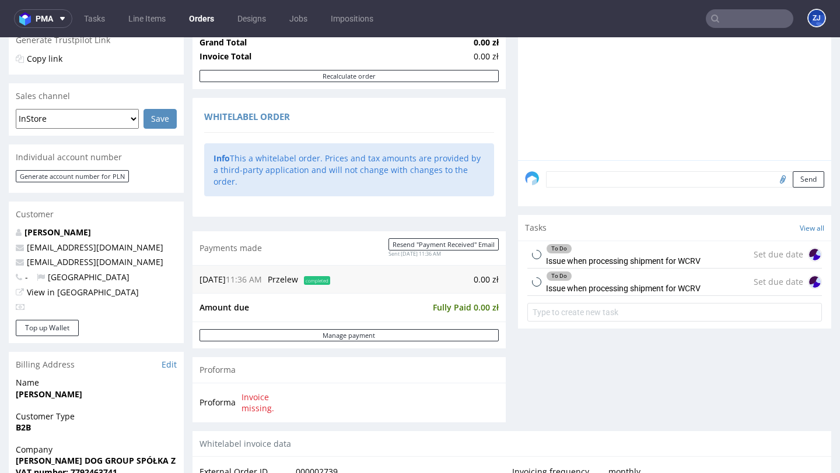
scroll to position [630, 0]
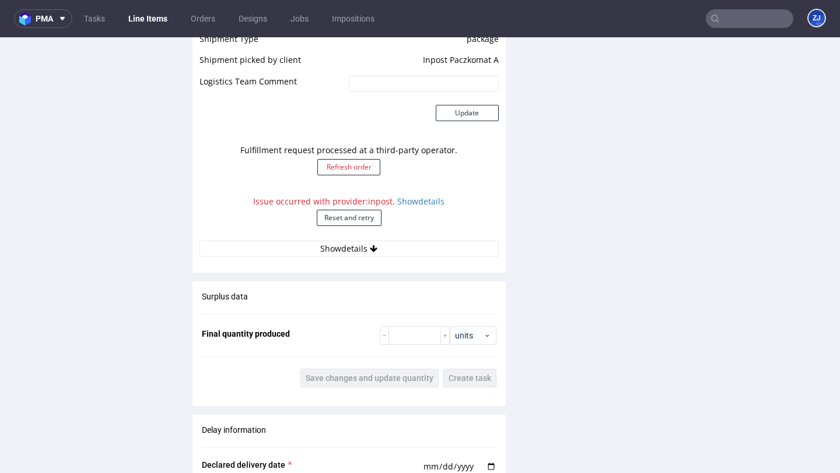
scroll to position [1136, 0]
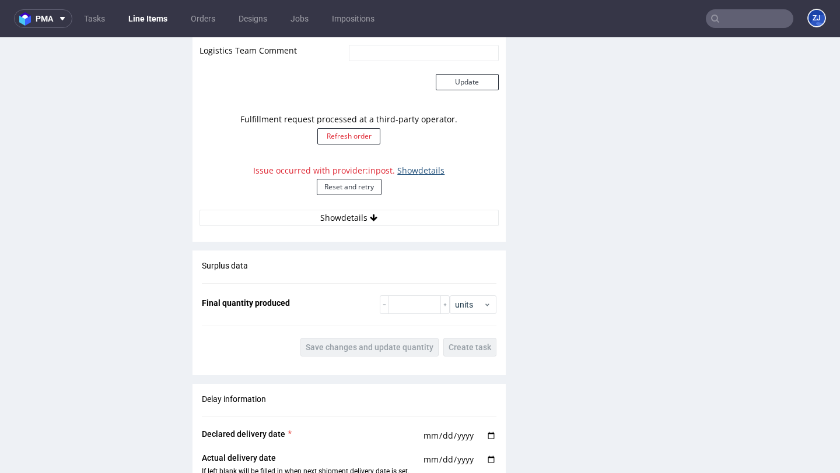
click at [419, 165] on link "Show details" at bounding box center [420, 170] width 47 height 11
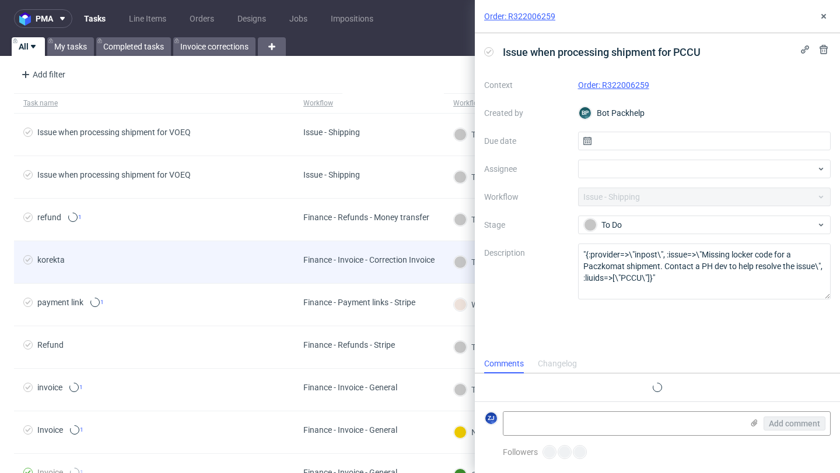
scroll to position [9, 0]
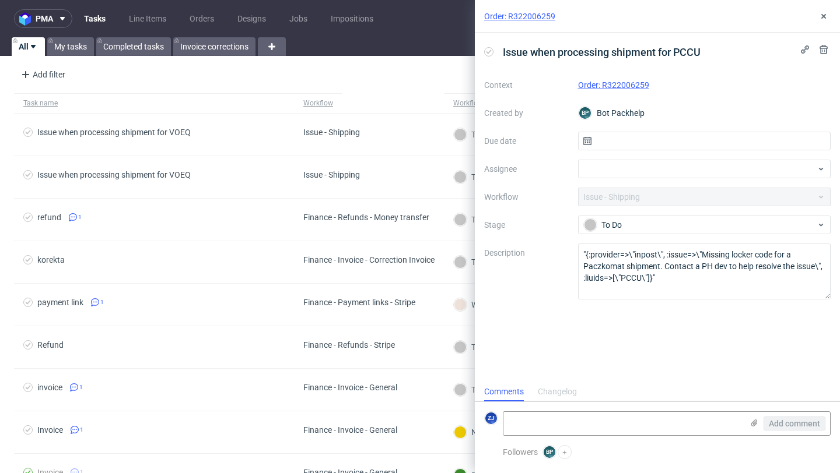
click at [630, 83] on link "Order: R322006259" at bounding box center [613, 84] width 71 height 9
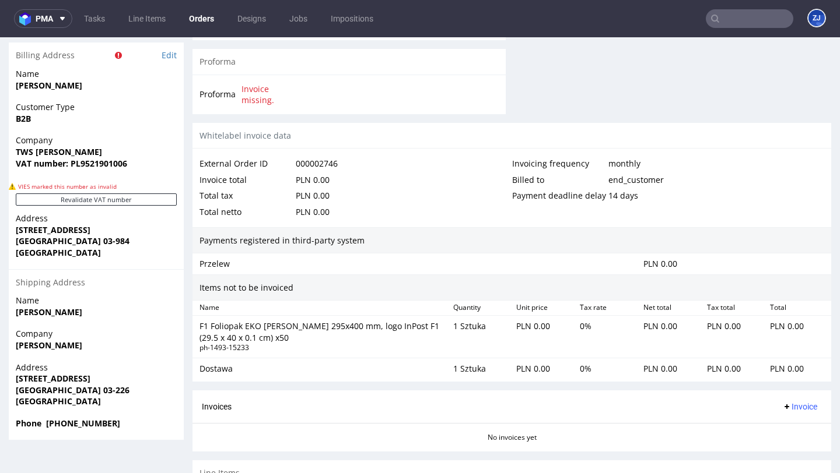
scroll to position [663, 0]
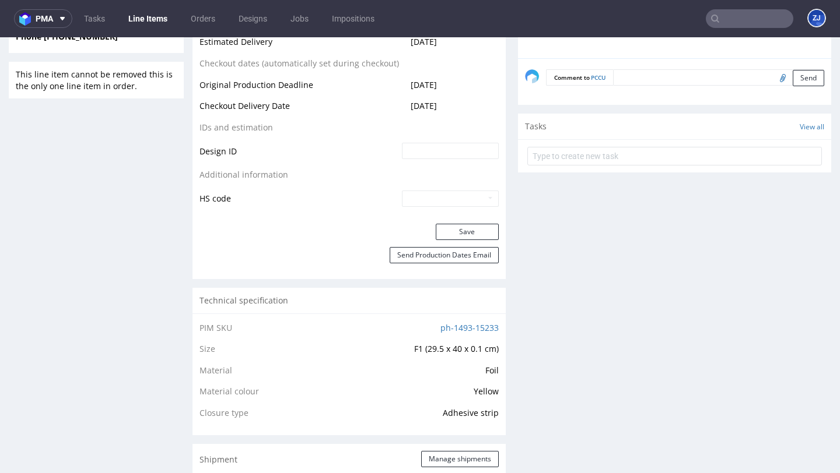
scroll to position [855, 0]
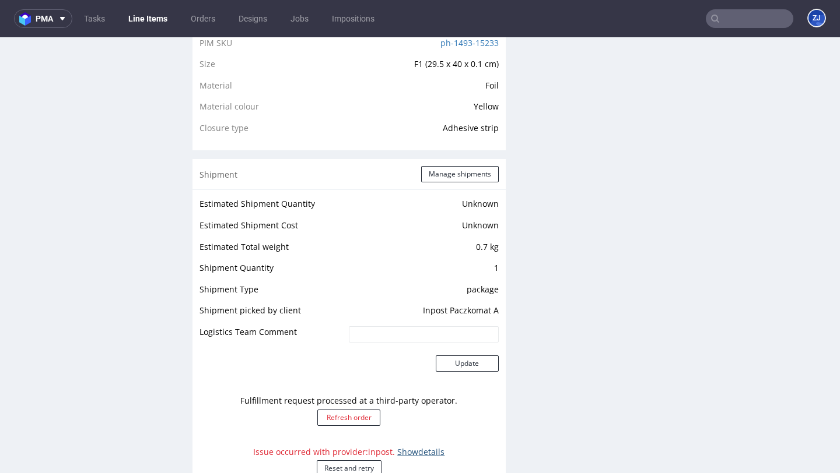
click at [418, 447] on link "Show details" at bounding box center [420, 452] width 47 height 11
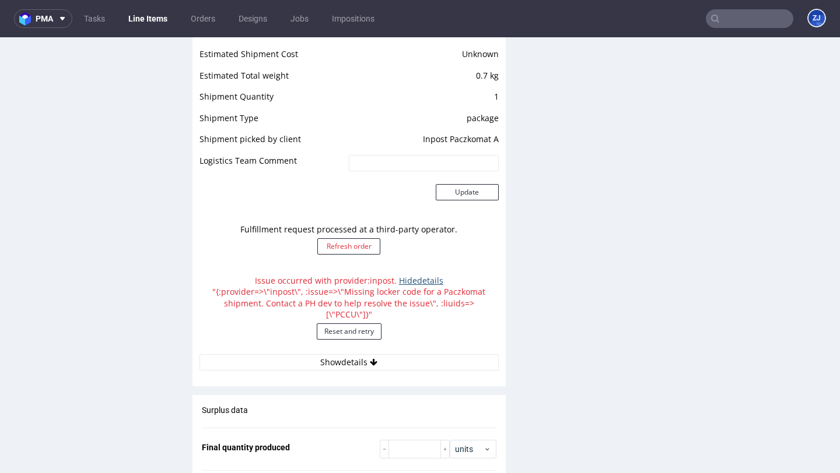
scroll to position [1027, 0]
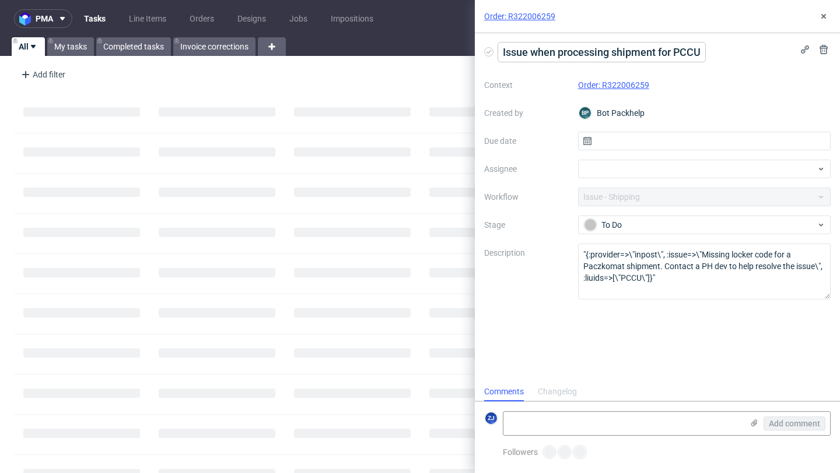
scroll to position [9, 0]
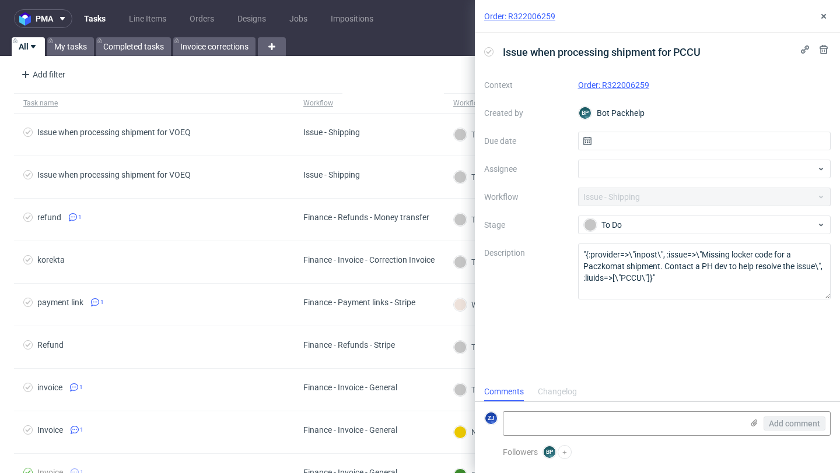
click at [625, 80] on link "Order: R322006259" at bounding box center [613, 84] width 71 height 9
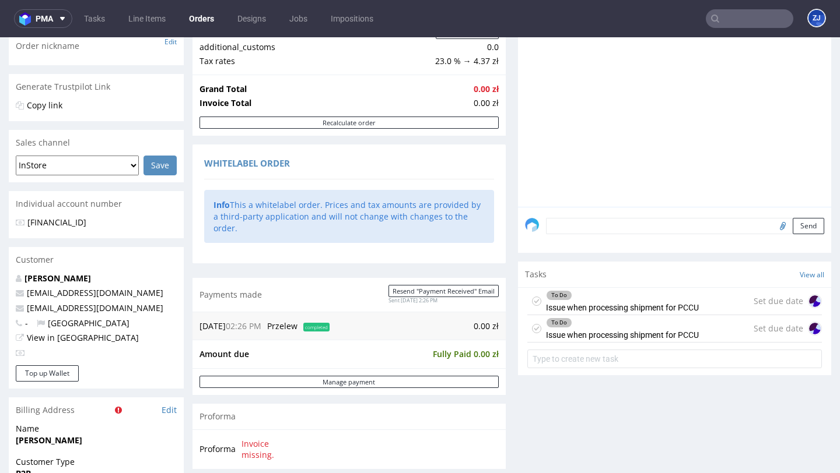
scroll to position [663, 0]
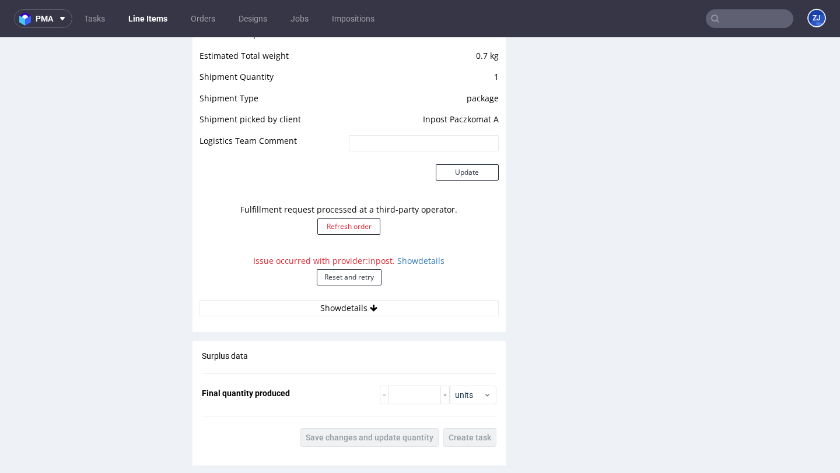
scroll to position [1101, 0]
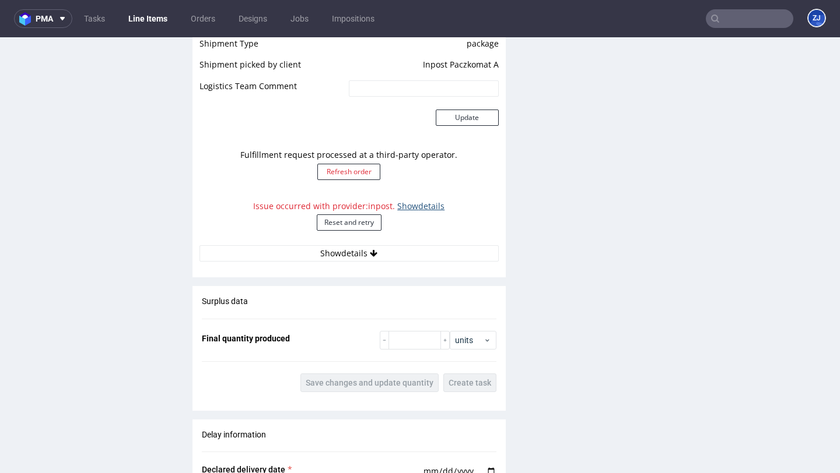
click at [416, 201] on link "Show details" at bounding box center [420, 206] width 47 height 11
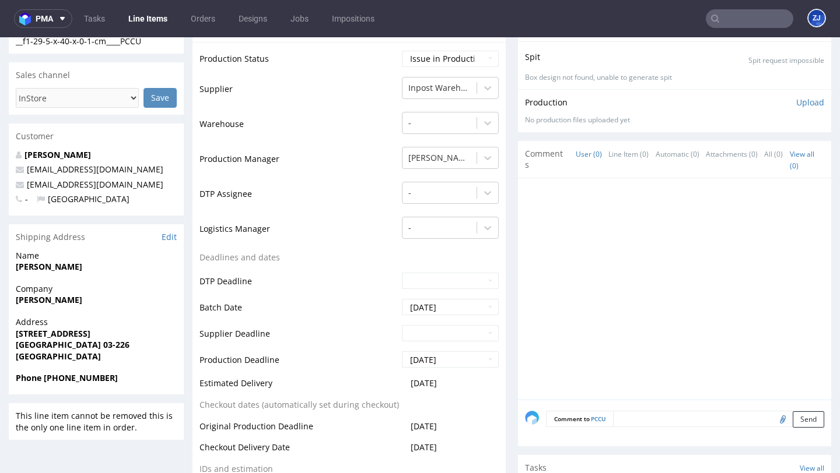
scroll to position [0, 0]
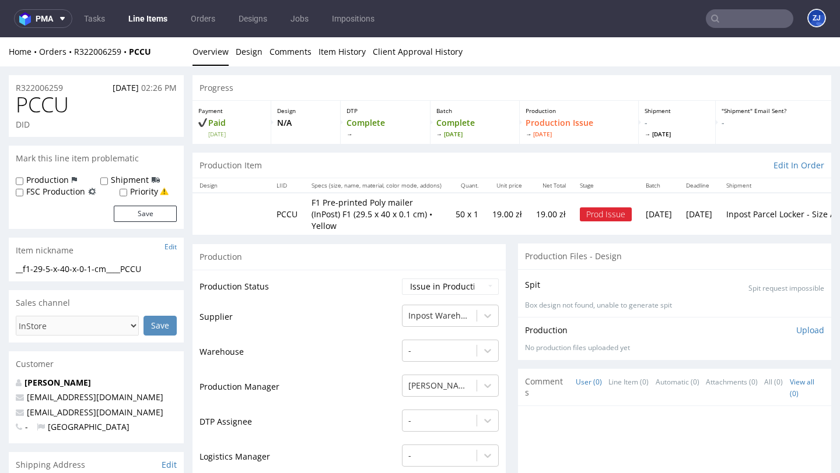
click at [156, 20] on link "Line Items" at bounding box center [147, 18] width 53 height 19
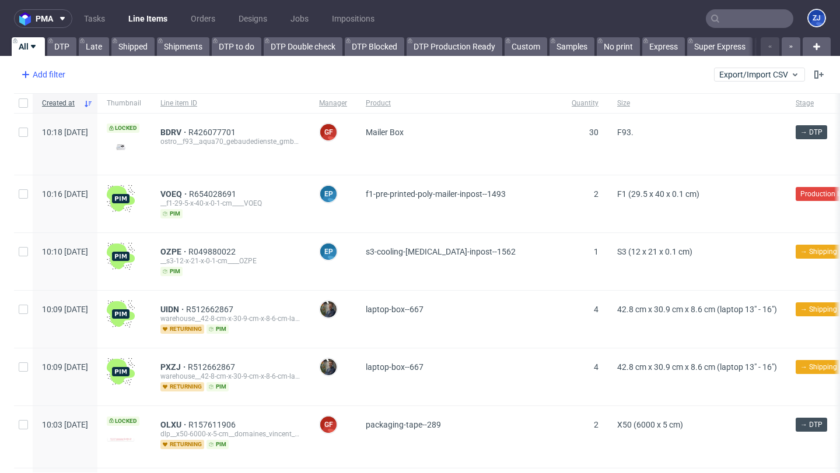
click at [59, 73] on div "Add filter" at bounding box center [41, 74] width 51 height 19
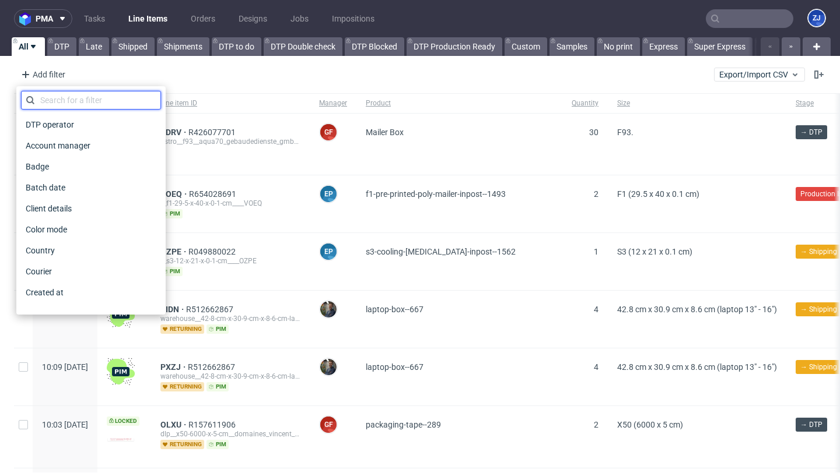
click at [67, 96] on input "text" at bounding box center [91, 100] width 140 height 19
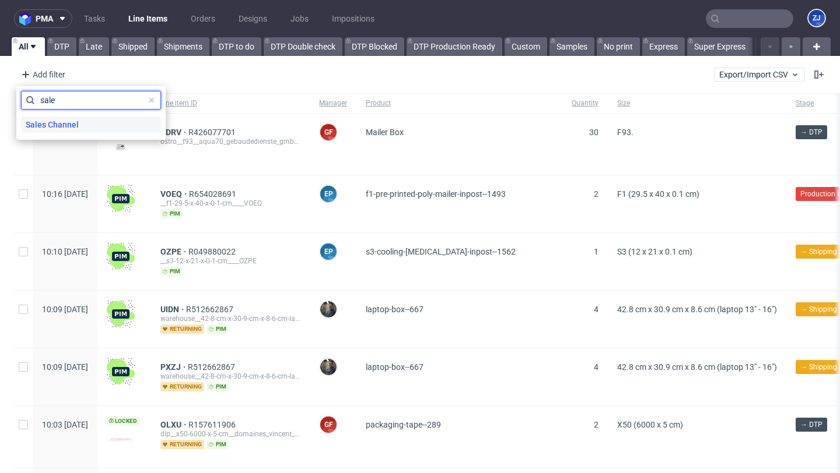
type input "sale"
click at [68, 117] on span "Sales Channel" at bounding box center [52, 125] width 62 height 16
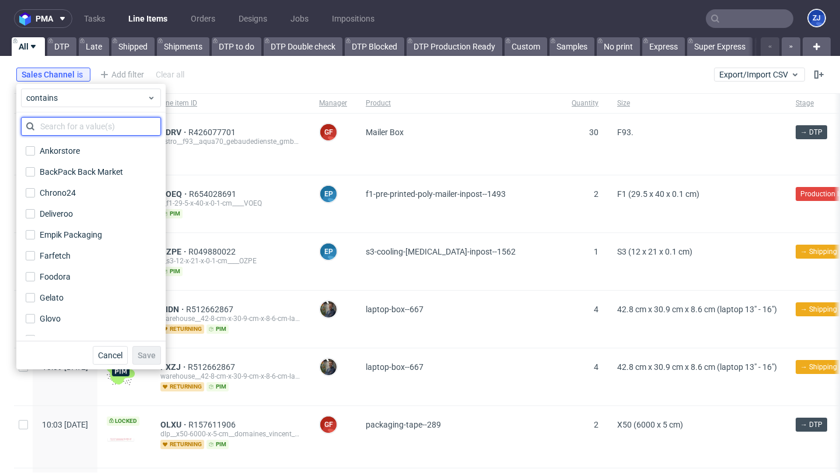
click at [72, 124] on input "text" at bounding box center [91, 126] width 140 height 19
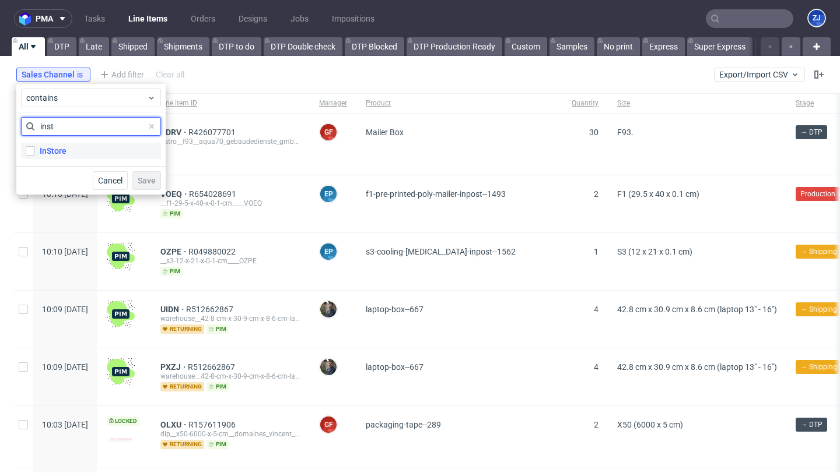
type input "inst"
click at [69, 151] on label "InStore" at bounding box center [91, 151] width 140 height 16
click at [35, 151] on input "InStore" at bounding box center [30, 150] width 9 height 9
checkbox input "true"
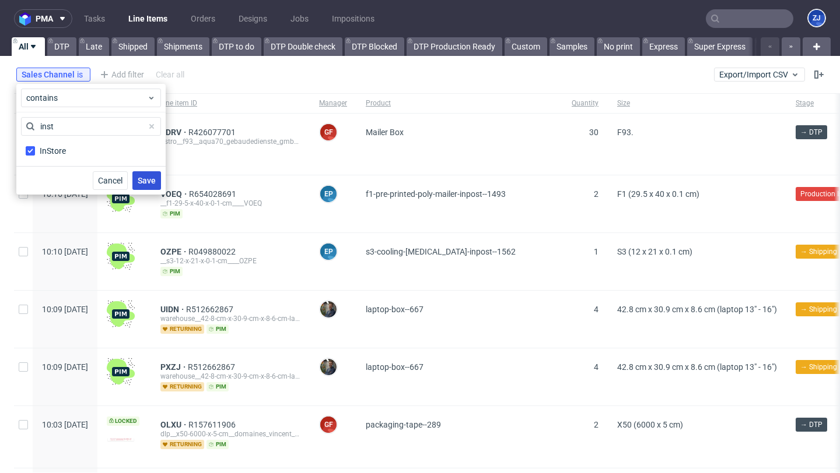
click at [142, 174] on button "Save" at bounding box center [146, 180] width 29 height 19
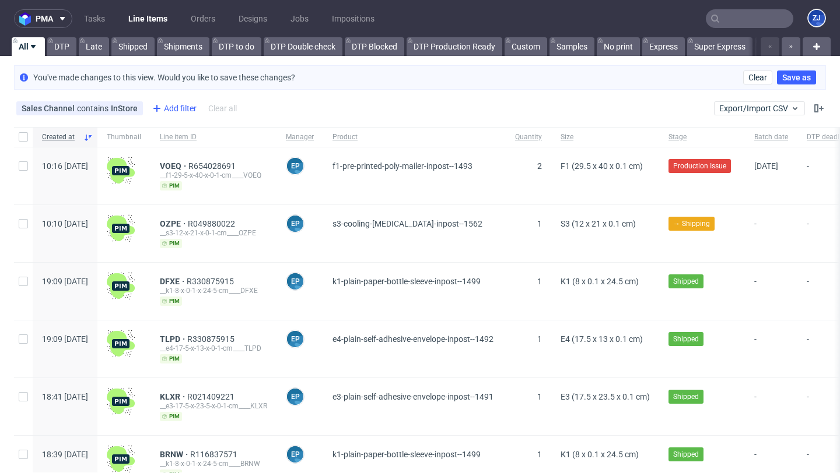
click at [170, 103] on div "Add filter" at bounding box center [173, 108] width 51 height 19
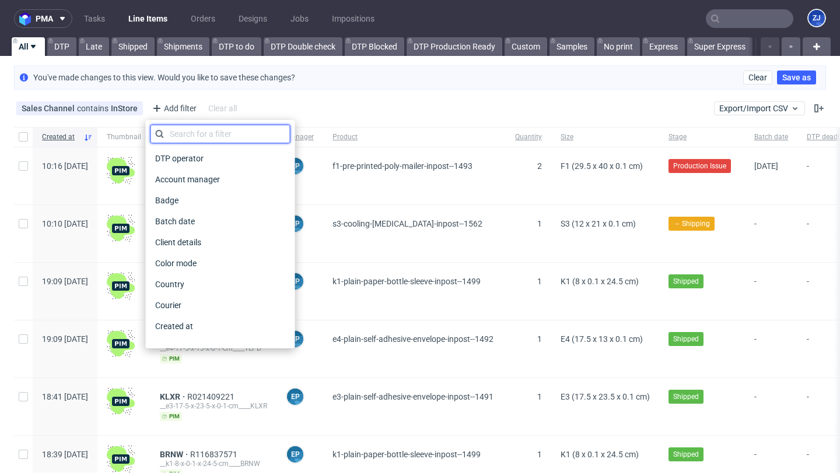
click at [185, 142] on input "text" at bounding box center [220, 134] width 140 height 19
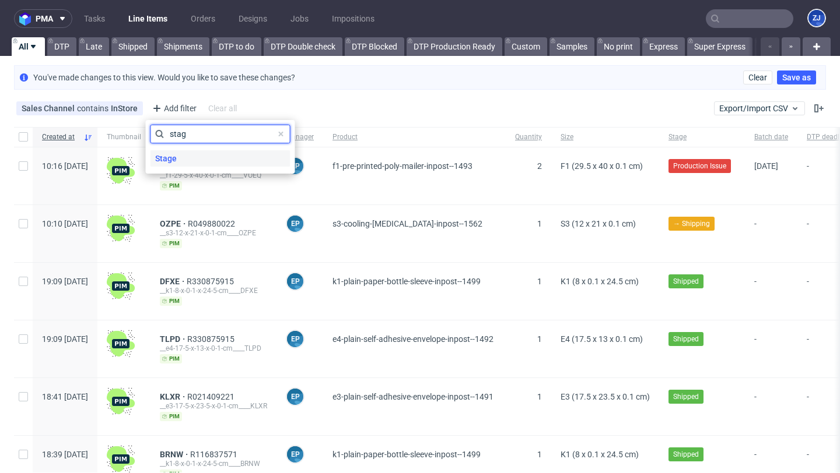
type input "stag"
click at [195, 159] on div "Stage" at bounding box center [220, 158] width 140 height 16
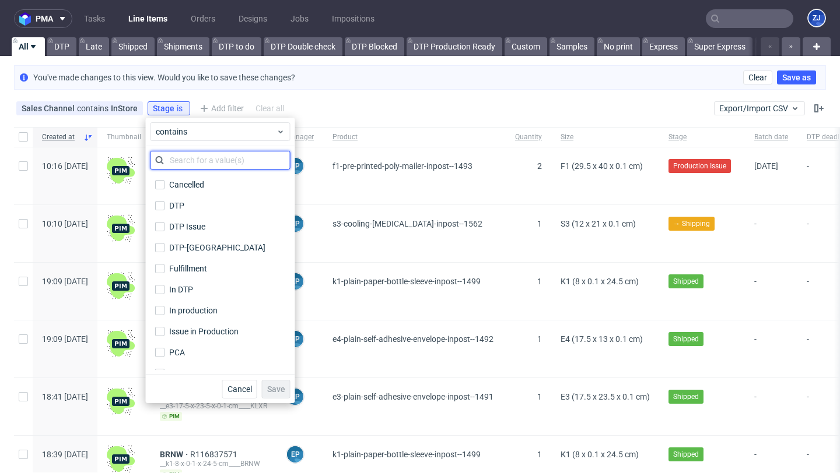
click at [198, 167] on input "text" at bounding box center [220, 160] width 140 height 19
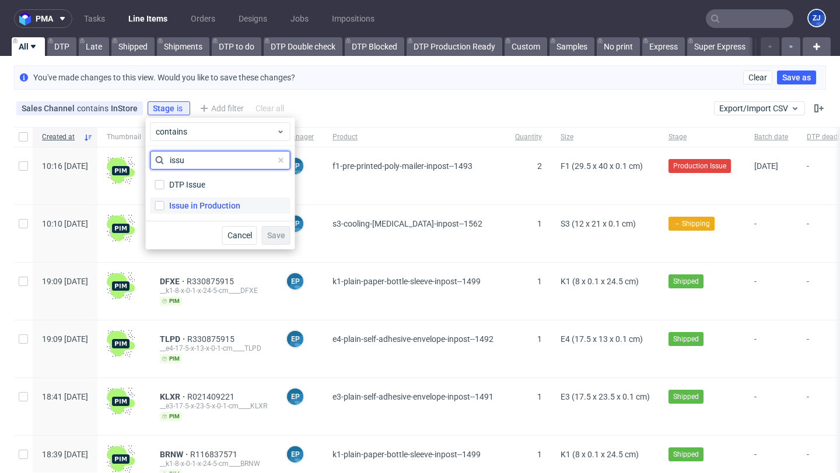
type input "issu"
click at [212, 199] on label "Issue in Production" at bounding box center [220, 206] width 140 height 16
click at [164, 201] on input "Issue in Production" at bounding box center [159, 205] width 9 height 9
checkbox input "true"
click at [279, 234] on span "Save" at bounding box center [276, 235] width 18 height 8
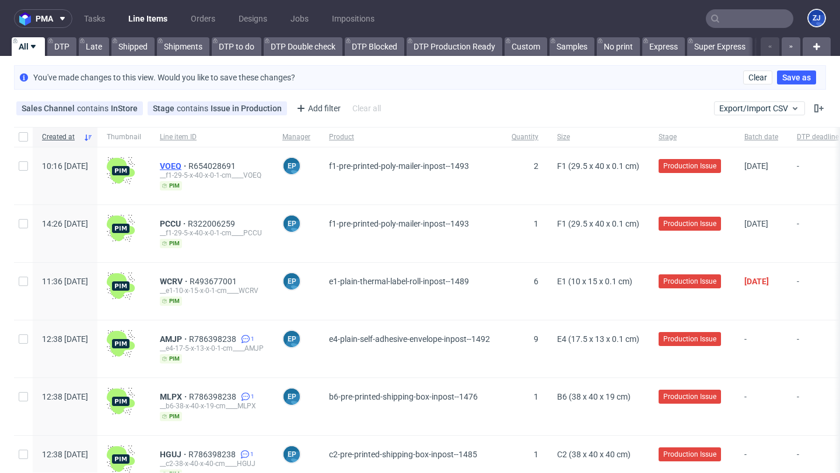
click at [188, 165] on span "VOEQ" at bounding box center [174, 166] width 29 height 9
click at [188, 221] on span "PCCU" at bounding box center [174, 223] width 28 height 9
click at [190, 281] on span "WCRV" at bounding box center [175, 281] width 30 height 9
click at [189, 335] on span "AMJP" at bounding box center [174, 339] width 29 height 9
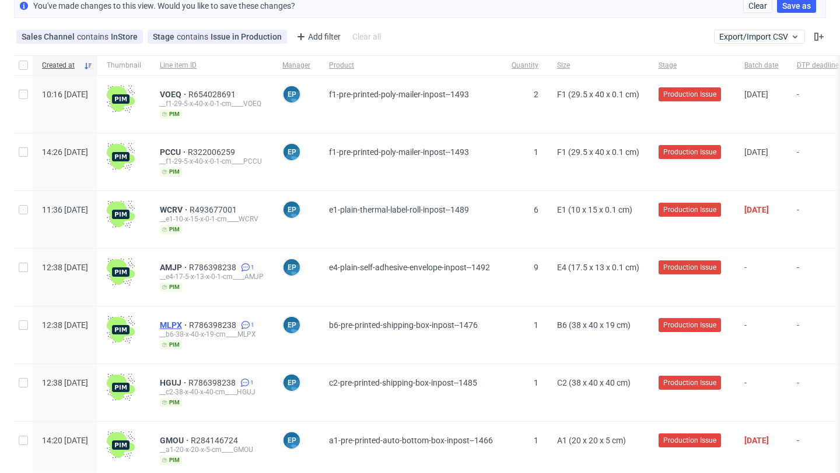
click at [189, 325] on span "MLPX" at bounding box center [174, 325] width 29 height 9
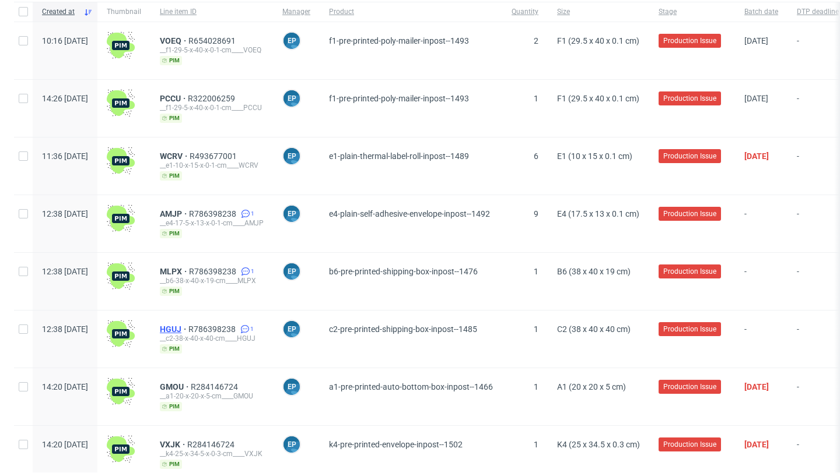
scroll to position [126, 0]
click at [188, 325] on span "HGUJ" at bounding box center [174, 328] width 29 height 9
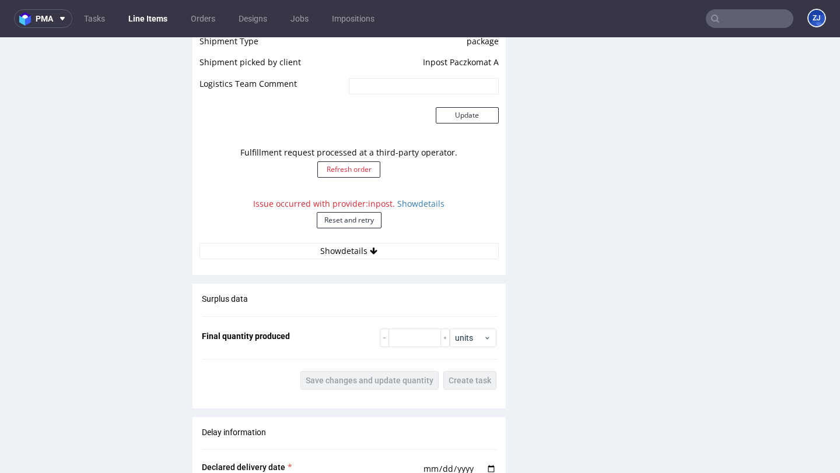
scroll to position [1063, 0]
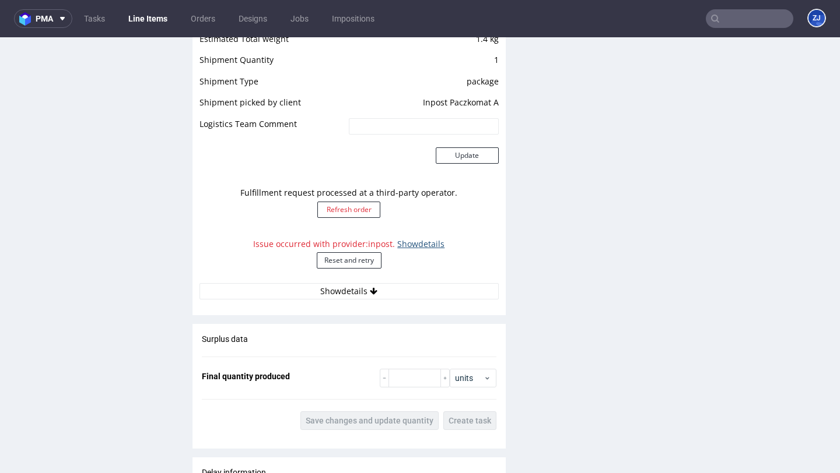
click at [433, 238] on link "Show details" at bounding box center [420, 243] width 47 height 11
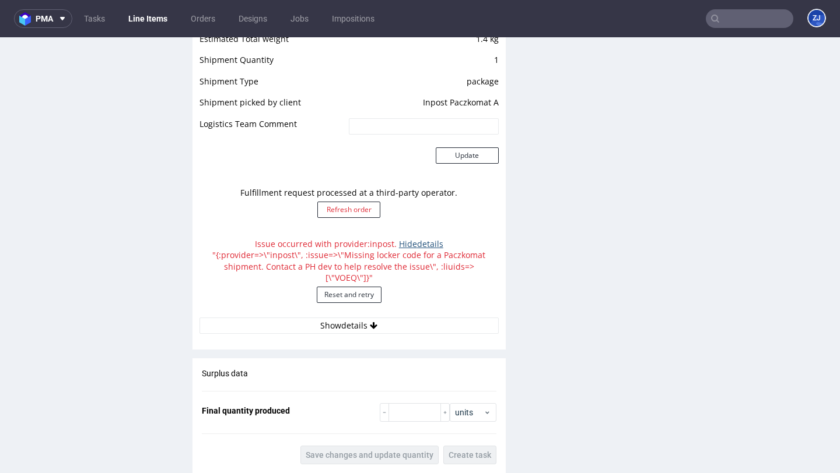
click at [433, 238] on link "Hide details" at bounding box center [421, 243] width 44 height 11
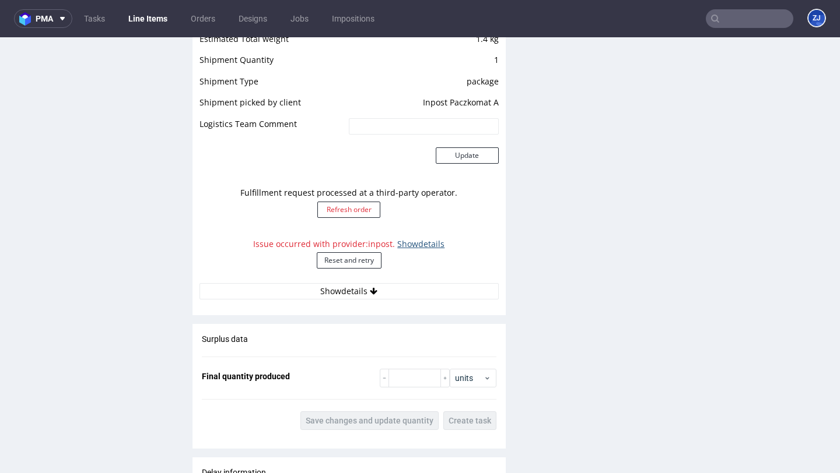
click at [434, 238] on link "Show details" at bounding box center [420, 243] width 47 height 11
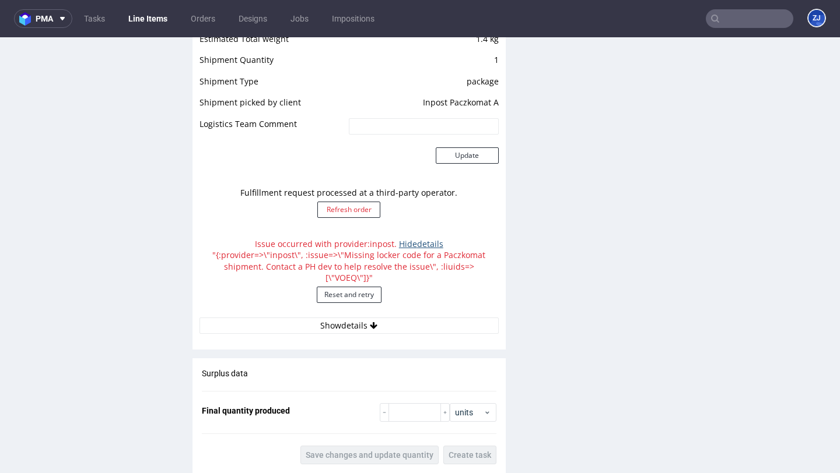
click at [434, 238] on link "Hide details" at bounding box center [421, 243] width 44 height 11
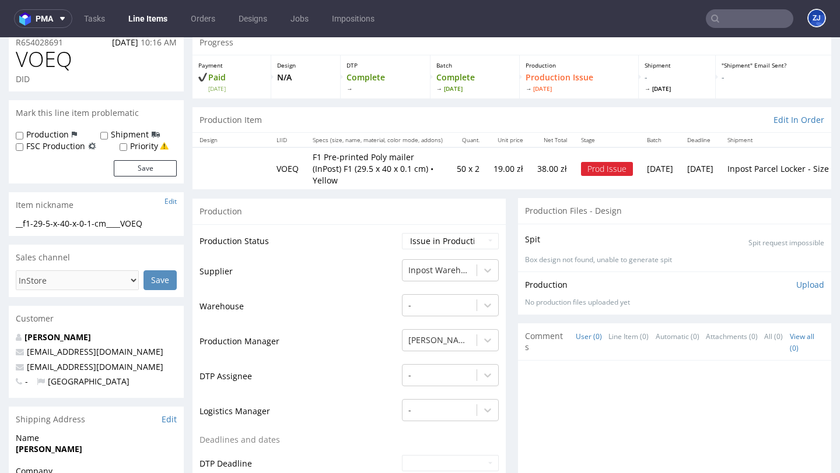
scroll to position [0, 0]
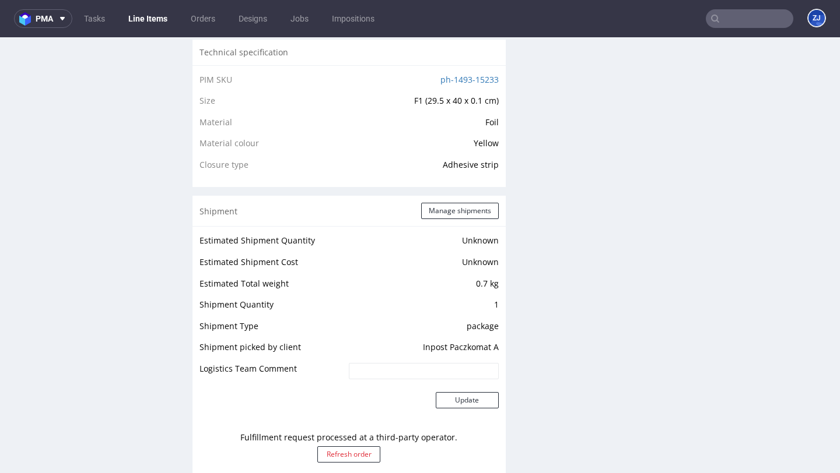
scroll to position [962, 0]
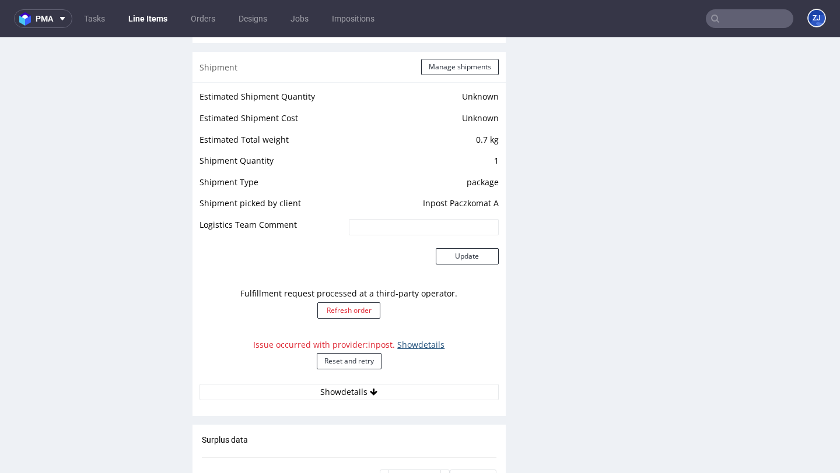
click at [411, 339] on link "Show details" at bounding box center [420, 344] width 47 height 11
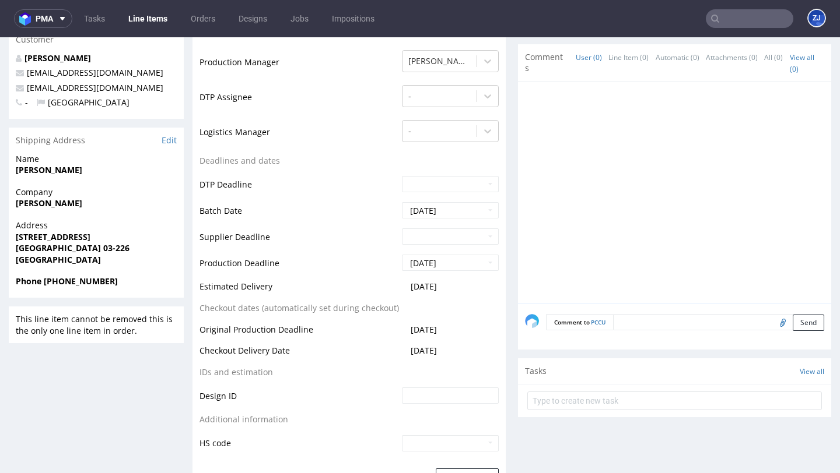
scroll to position [0, 0]
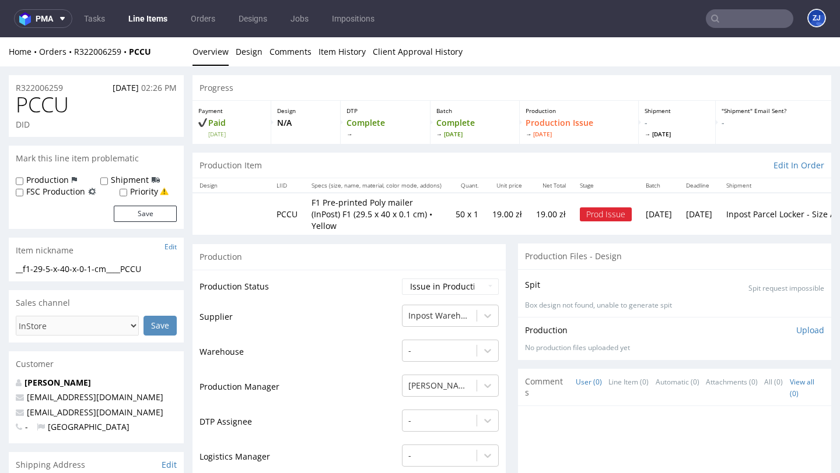
click at [43, 104] on span "PCCU" at bounding box center [42, 104] width 53 height 23
copy span "PCCU"
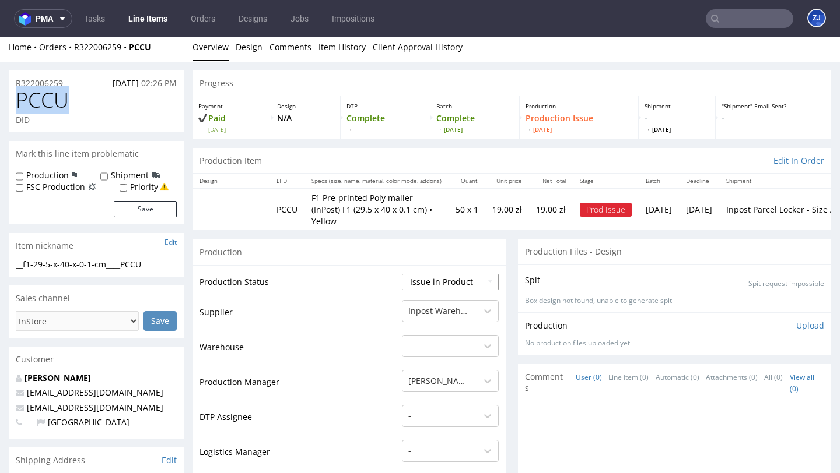
click at [440, 274] on select "Waiting for Artwork Waiting for Diecut Waiting for Mockup Waiting for DTP Waiti…" at bounding box center [450, 282] width 97 height 16
select select "sent_to_warehouse_fulfillment"
click at [402, 274] on select "Waiting for Artwork Waiting for Diecut Waiting for Mockup Waiting for DTP Waiti…" at bounding box center [450, 282] width 97 height 16
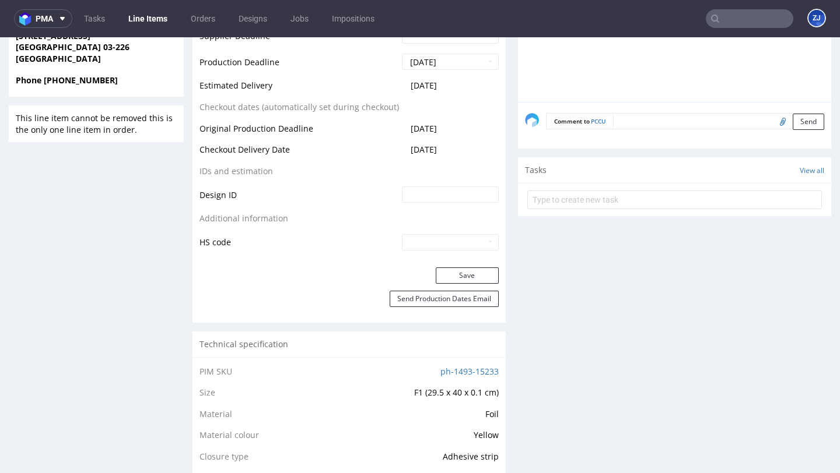
scroll to position [529, 0]
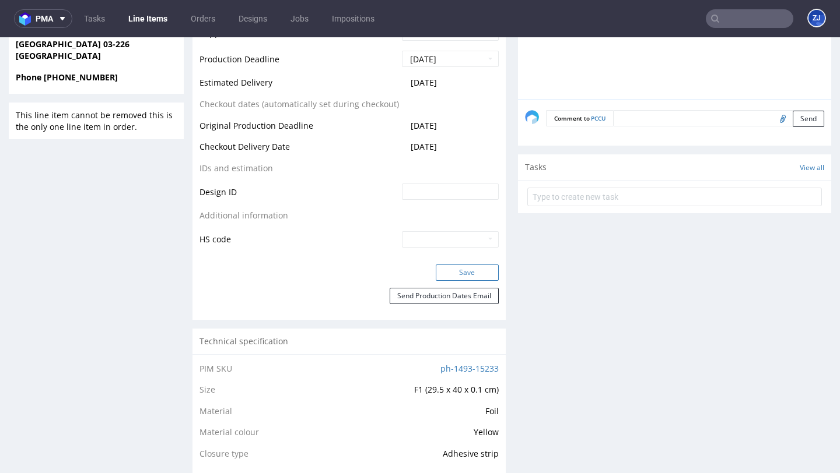
click at [455, 265] on button "Save" at bounding box center [467, 273] width 63 height 16
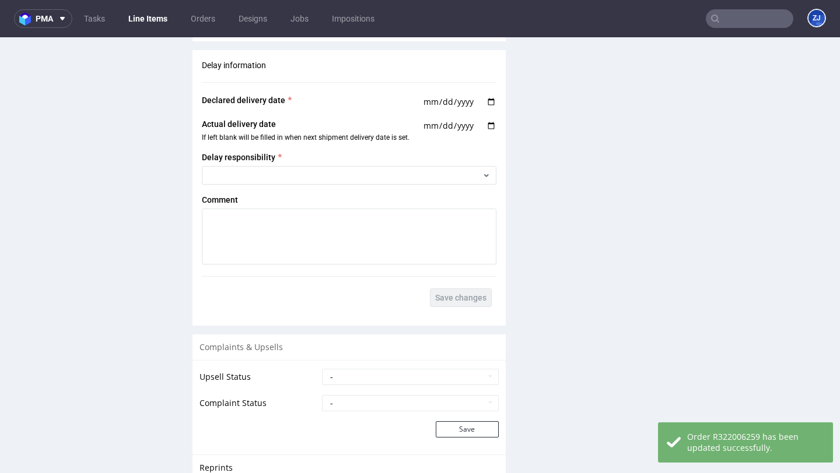
scroll to position [1138, 0]
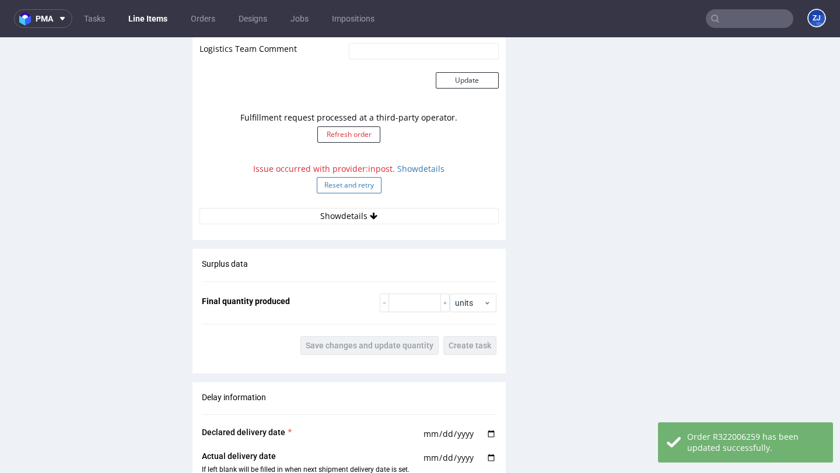
click at [368, 177] on button "Reset and retry" at bounding box center [349, 185] width 65 height 16
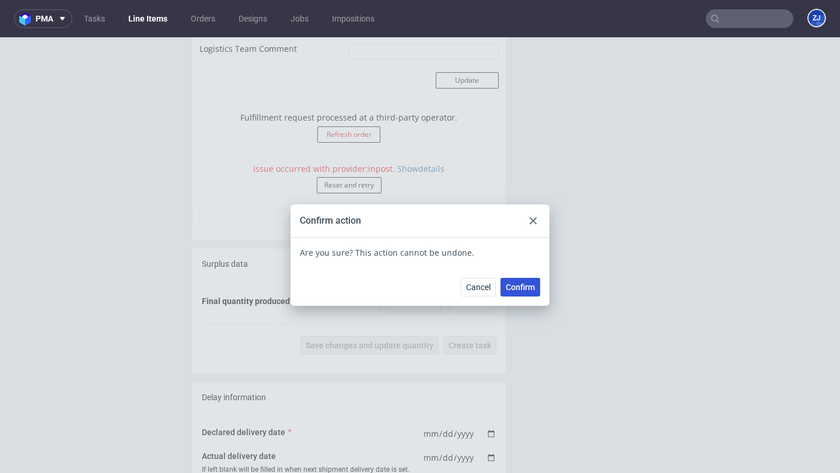
click at [508, 283] on span "Confirm" at bounding box center [520, 287] width 29 height 8
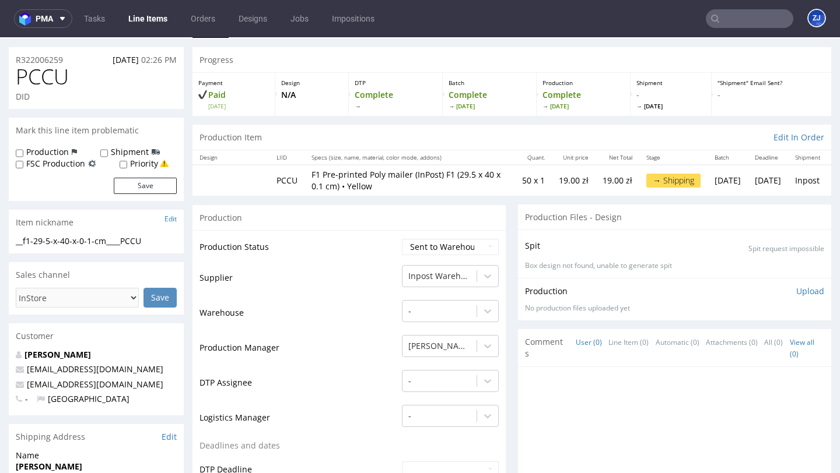
scroll to position [0, 0]
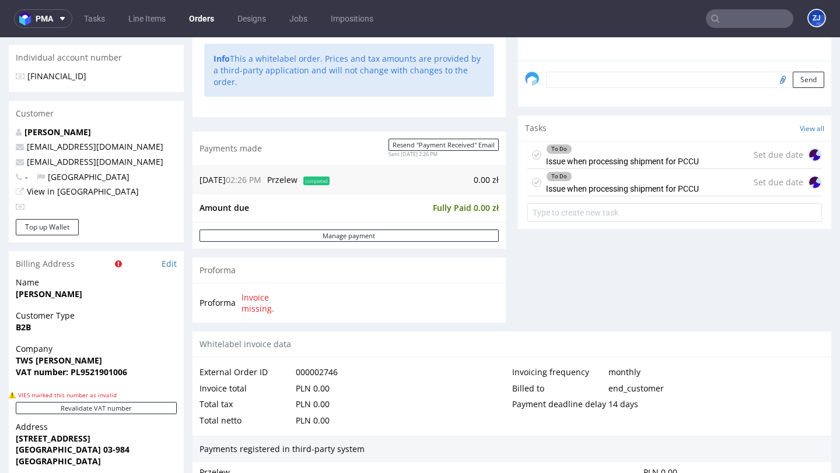
scroll to position [409, 0]
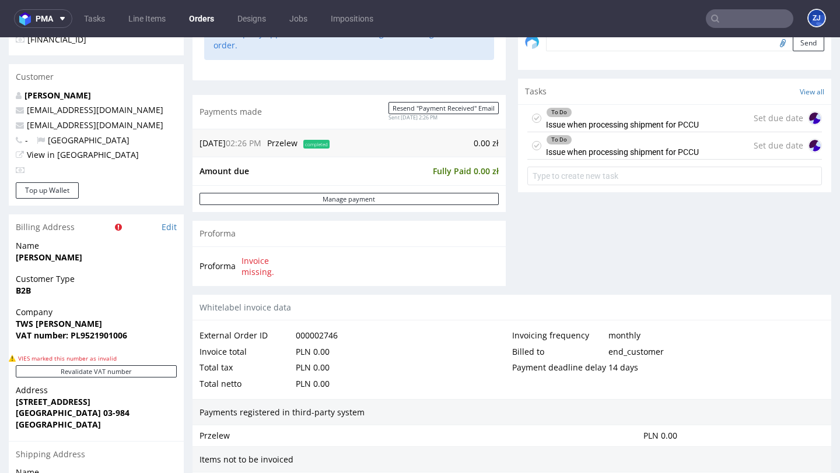
click at [532, 123] on icon at bounding box center [536, 118] width 9 height 9
click at [536, 155] on div "To Do Issue when processing shipment for PCCU" at bounding box center [612, 145] width 171 height 27
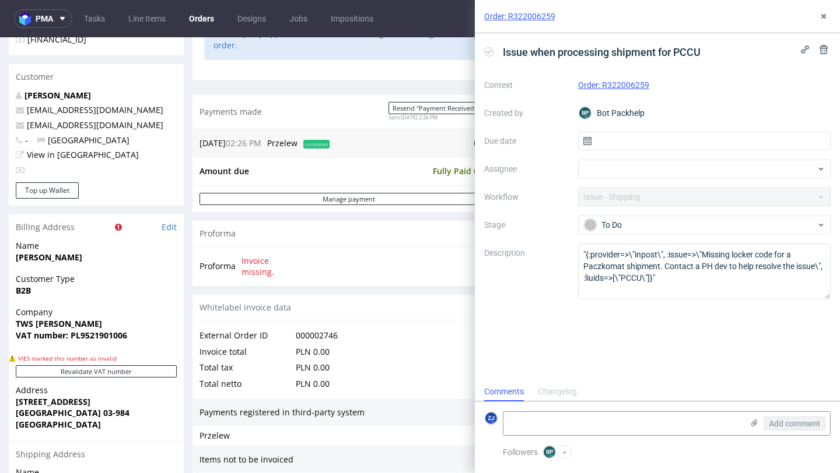
scroll to position [9, 0]
click at [828, 13] on button at bounding box center [823, 16] width 14 height 14
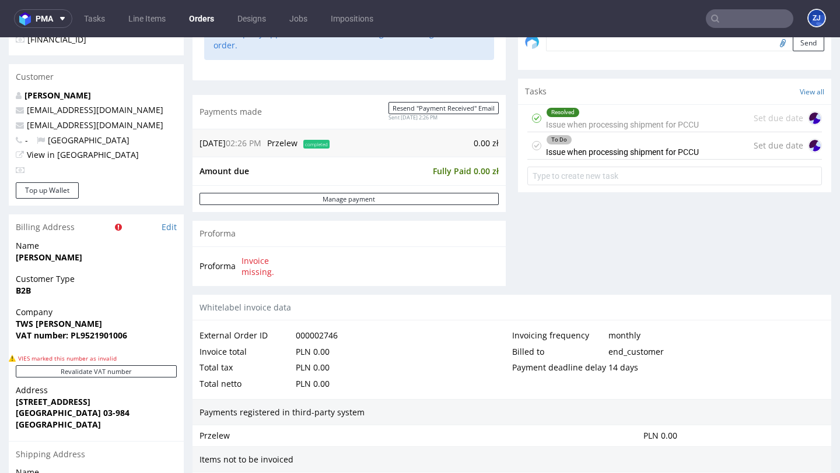
click at [533, 150] on icon at bounding box center [536, 145] width 9 height 9
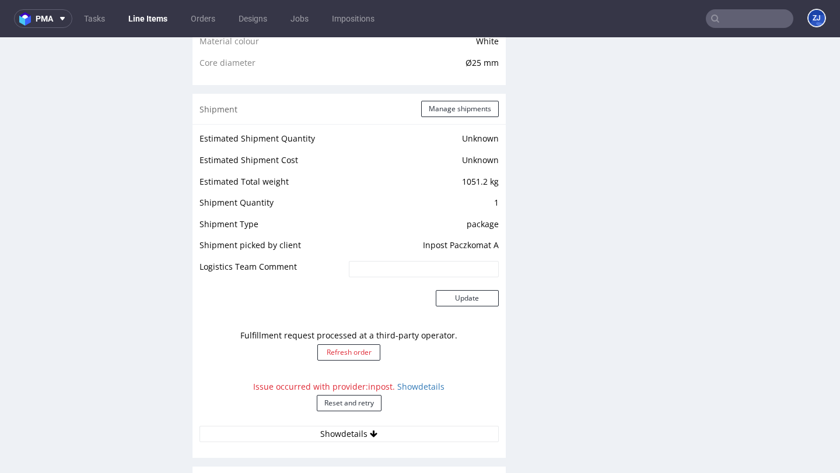
scroll to position [1143, 0]
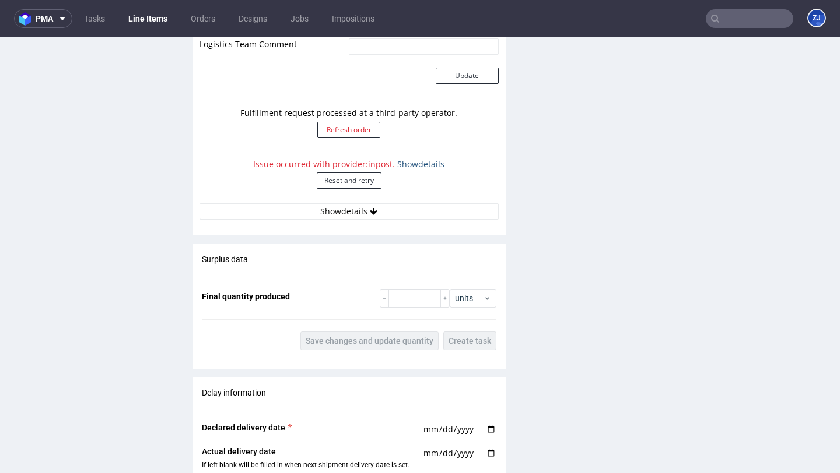
click at [419, 159] on link "Show details" at bounding box center [420, 164] width 47 height 11
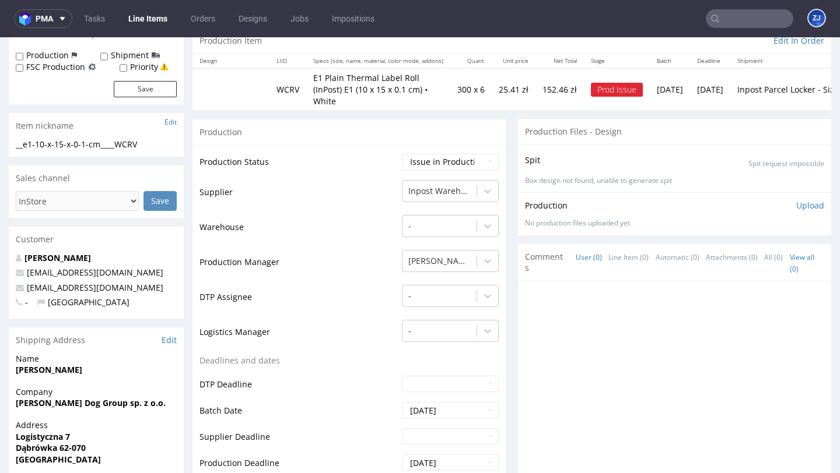
scroll to position [0, 0]
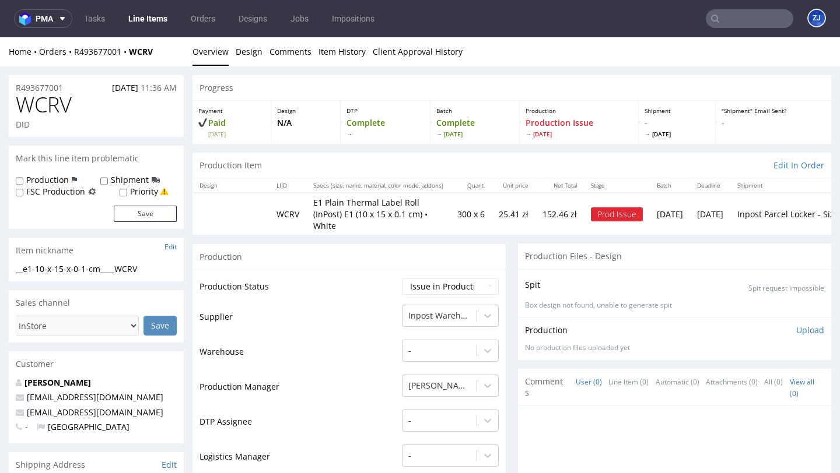
click at [48, 110] on span "WCRV" at bounding box center [44, 104] width 56 height 23
copy span "WCRV"
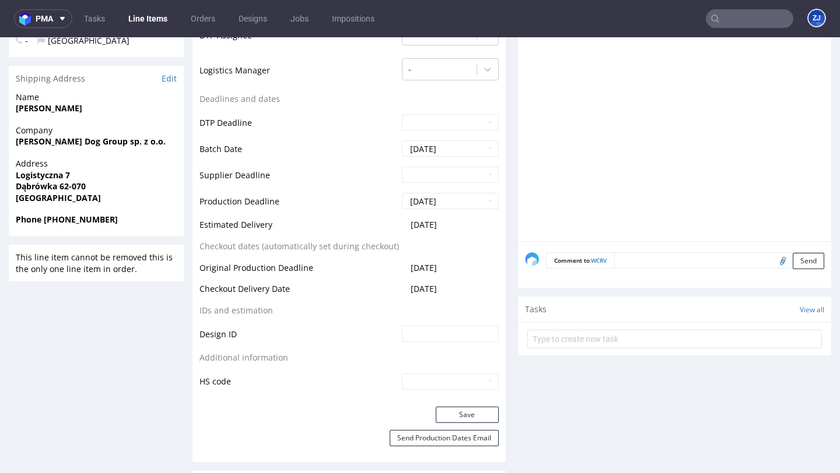
scroll to position [205, 0]
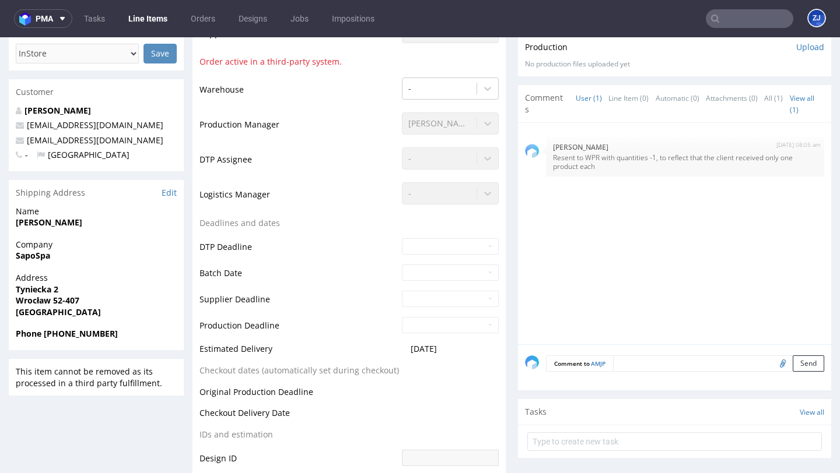
scroll to position [129, 0]
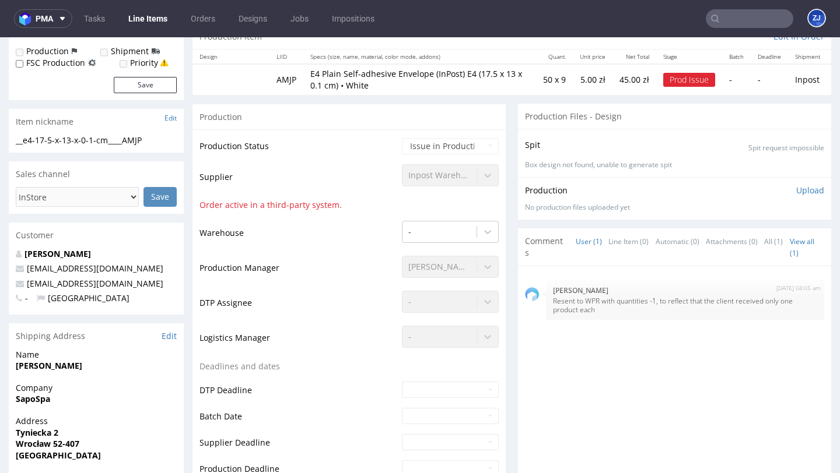
click at [447, 138] on td "Waiting for Artwork Waiting for Diecut Waiting for Mockup Waiting for DTP Waiti…" at bounding box center [449, 150] width 100 height 26
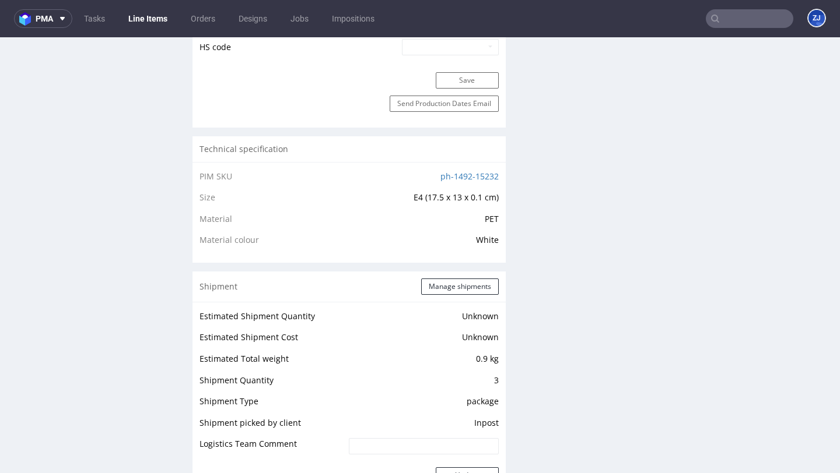
scroll to position [1043, 0]
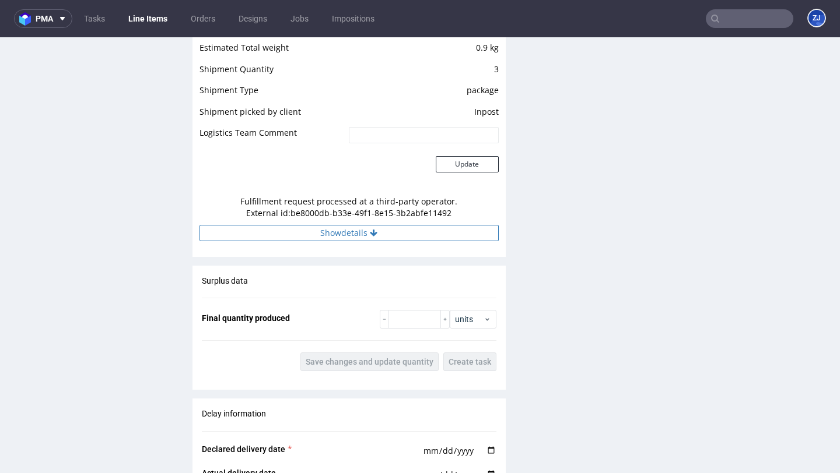
click at [451, 231] on button "Show details" at bounding box center [348, 233] width 299 height 16
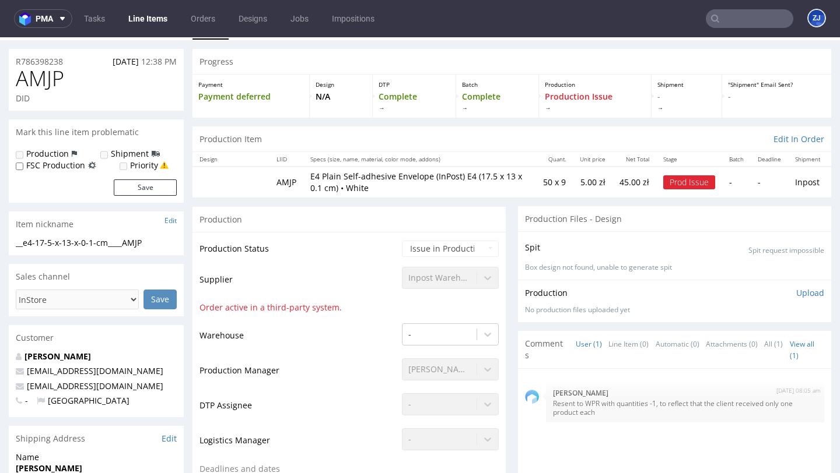
scroll to position [0, 0]
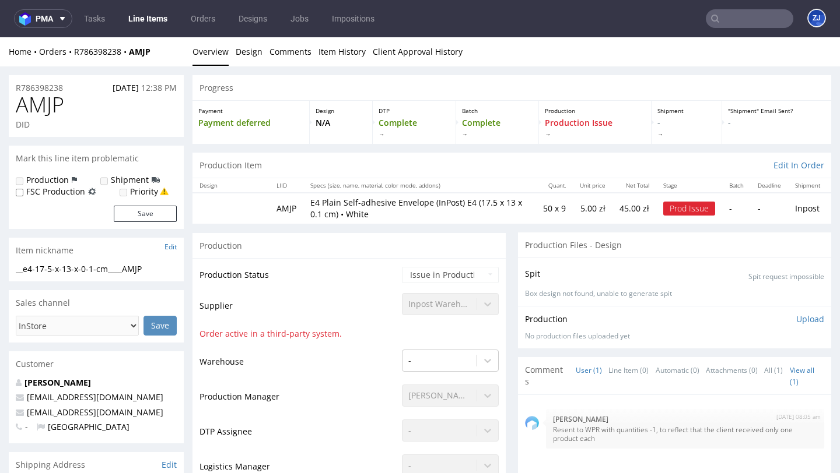
click at [42, 114] on span "AMJP" at bounding box center [40, 104] width 48 height 23
copy span "AMJP"
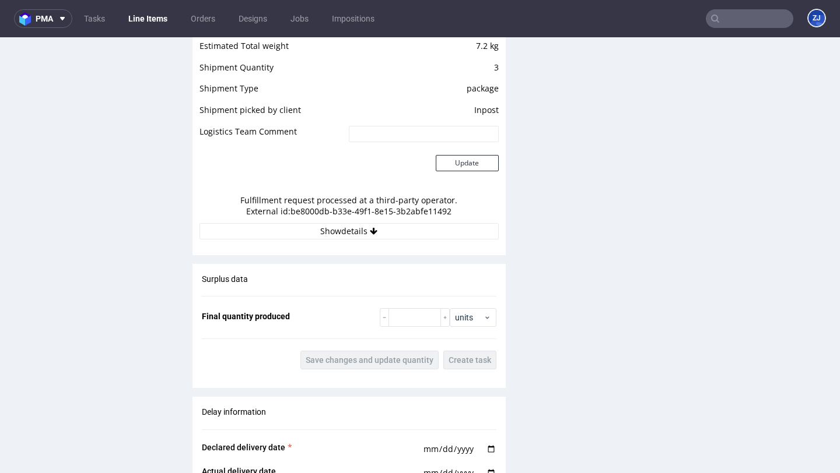
scroll to position [1140, 0]
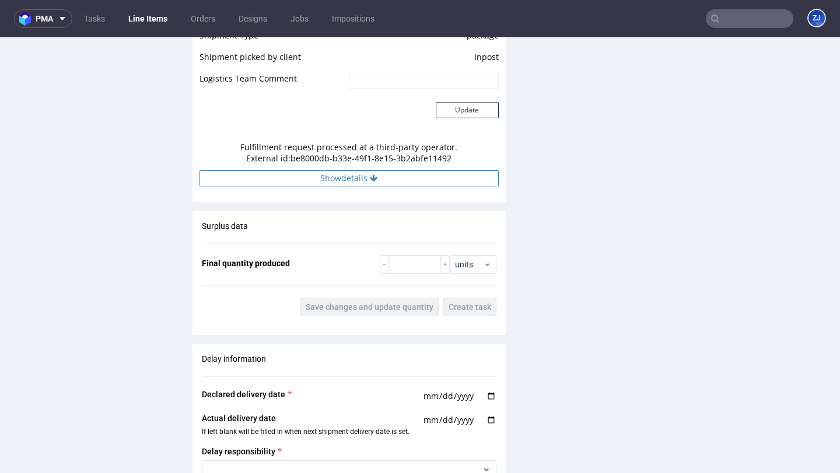
click at [425, 183] on button "Show details" at bounding box center [348, 178] width 299 height 16
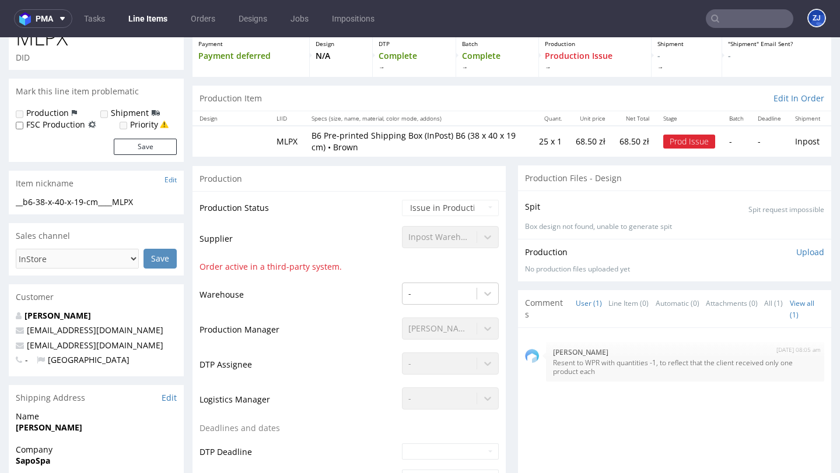
scroll to position [0, 0]
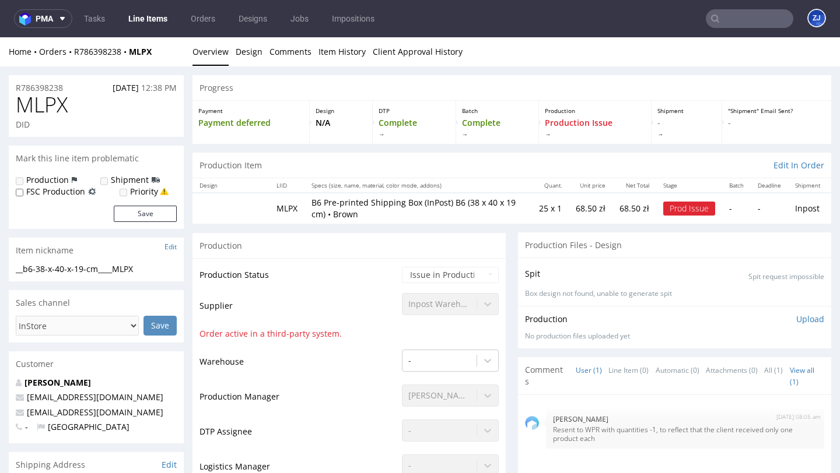
click at [42, 110] on span "MLPX" at bounding box center [42, 104] width 52 height 23
copy span "MLPX"
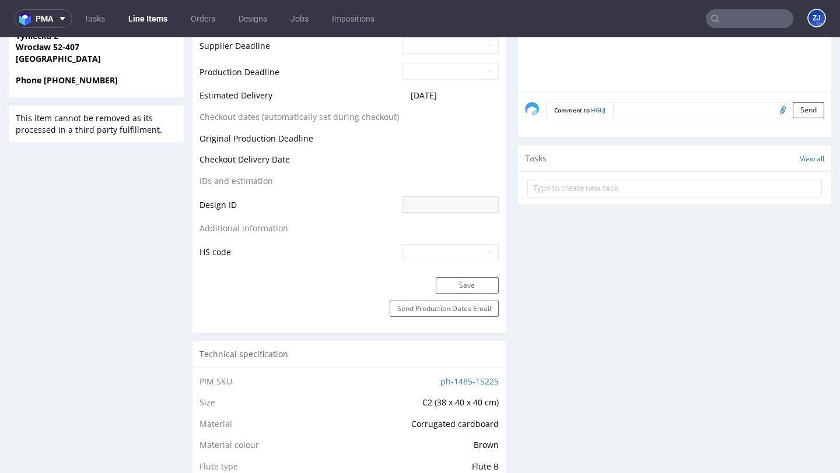
scroll to position [923, 0]
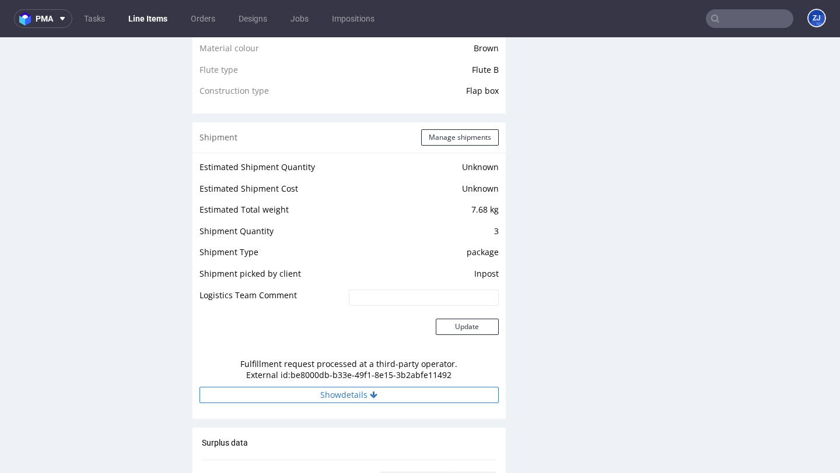
click at [398, 388] on button "Show details" at bounding box center [348, 395] width 299 height 16
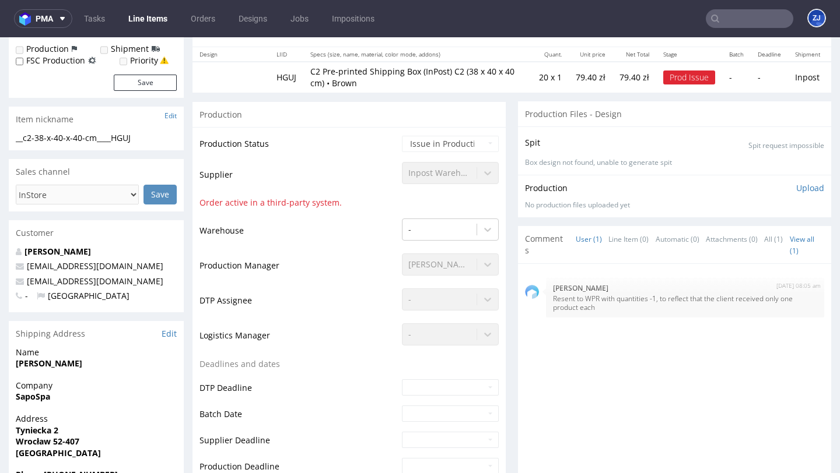
scroll to position [0, 0]
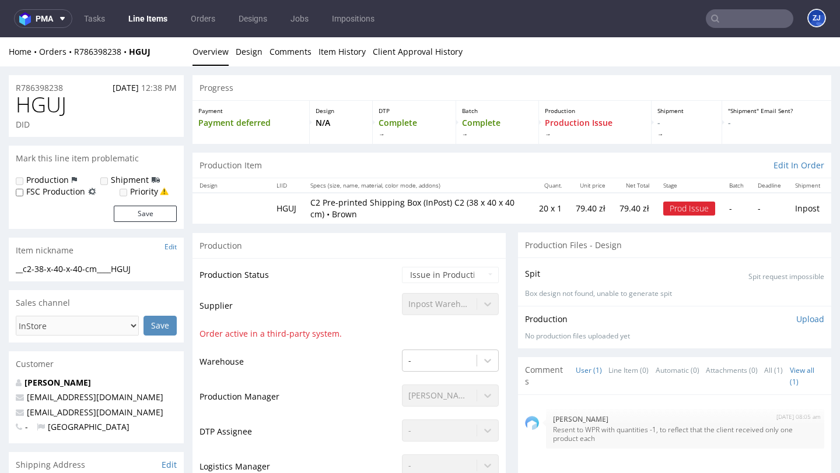
click at [36, 100] on span "HGUJ" at bounding box center [41, 104] width 51 height 23
copy span "HGUJ"
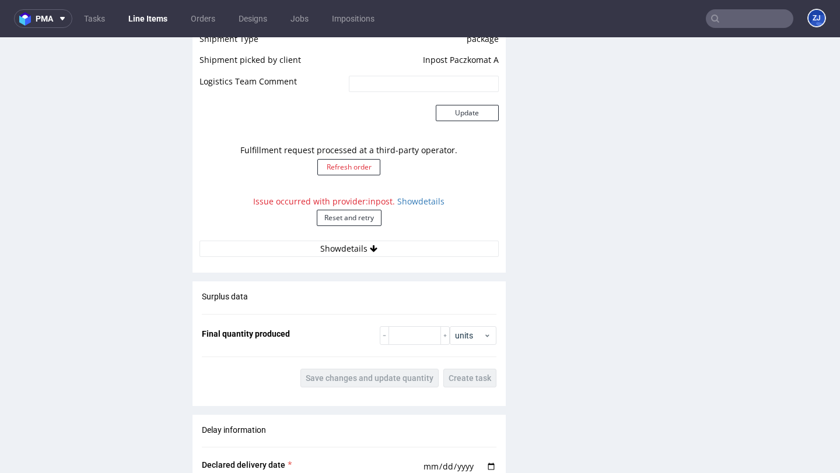
scroll to position [1098, 0]
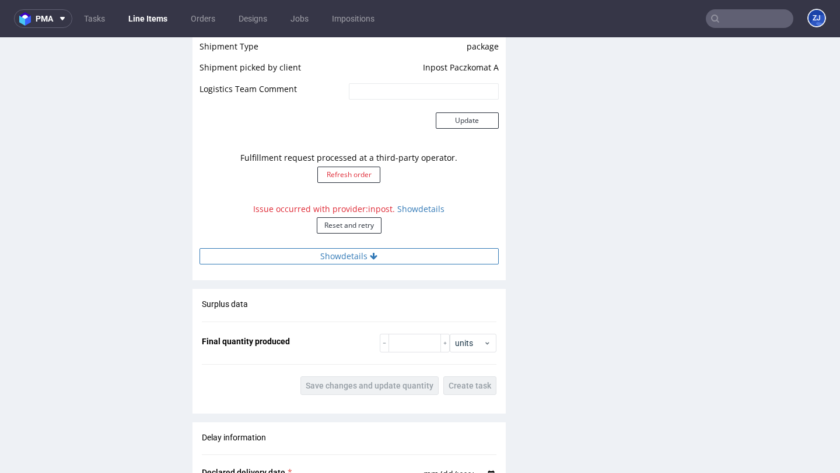
click at [457, 252] on button "Show details" at bounding box center [348, 256] width 299 height 16
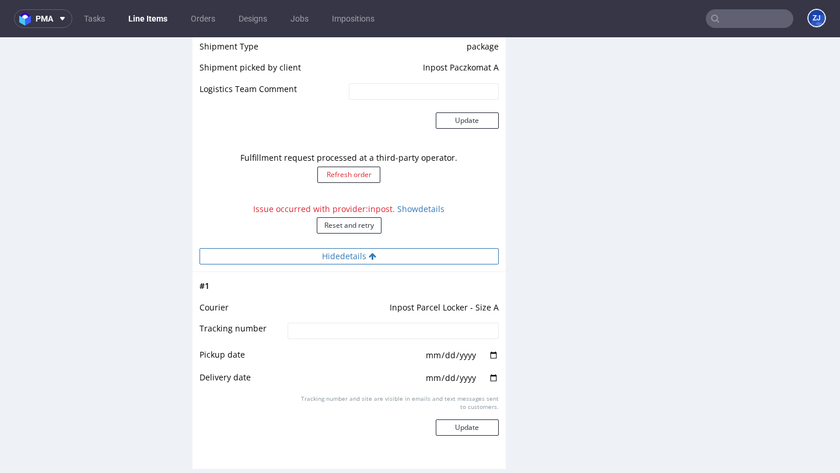
click at [457, 252] on button "Hide details" at bounding box center [348, 256] width 299 height 16
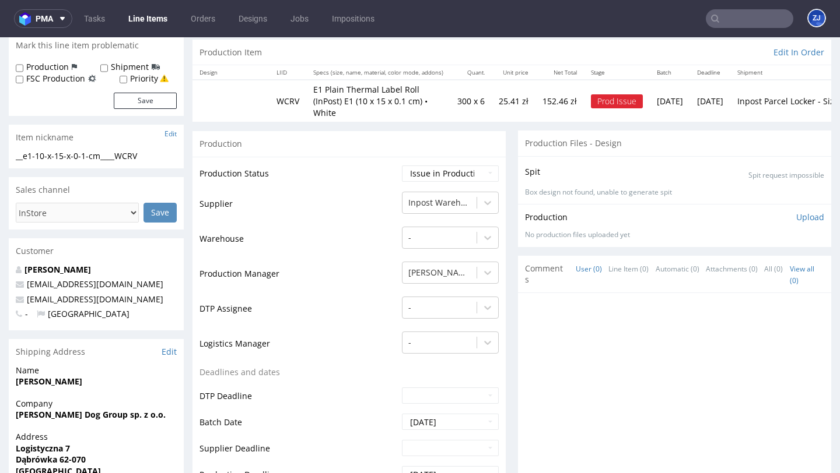
scroll to position [0, 0]
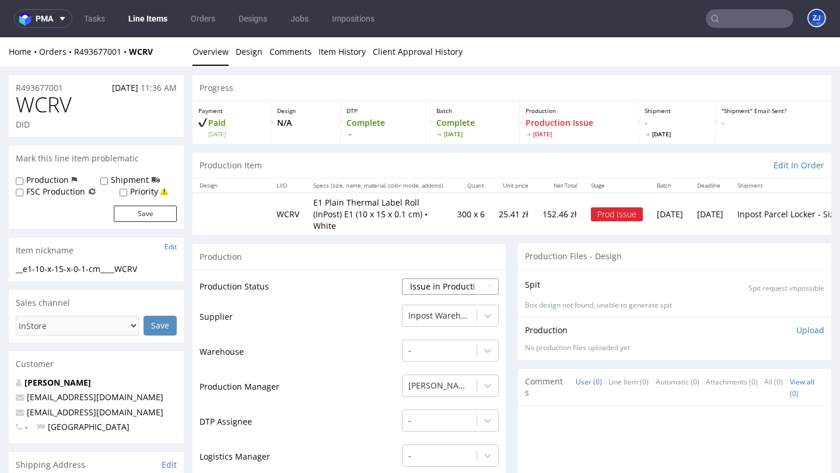
click at [478, 279] on select "Waiting for Artwork Waiting for Diecut Waiting for Mockup Waiting for DTP Waiti…" at bounding box center [450, 287] width 97 height 16
select select "sent_to_warehouse_fulfillment"
click at [402, 279] on select "Waiting for Artwork Waiting for Diecut Waiting for Mockup Waiting for DTP Waiti…" at bounding box center [450, 287] width 97 height 16
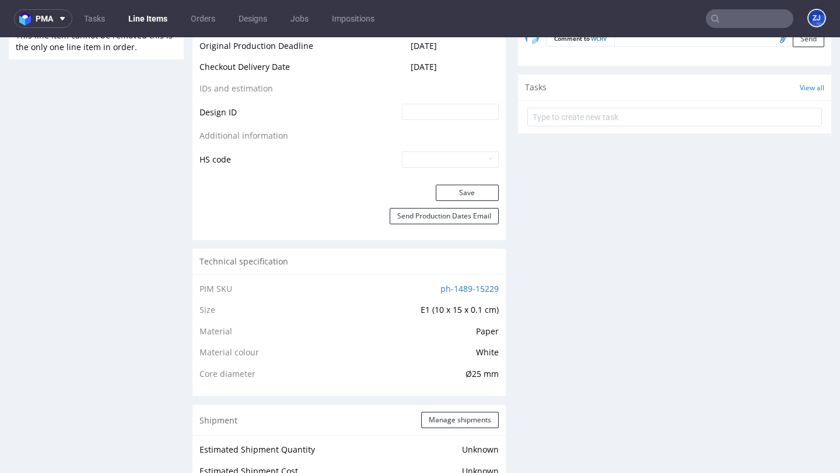
scroll to position [612, 0]
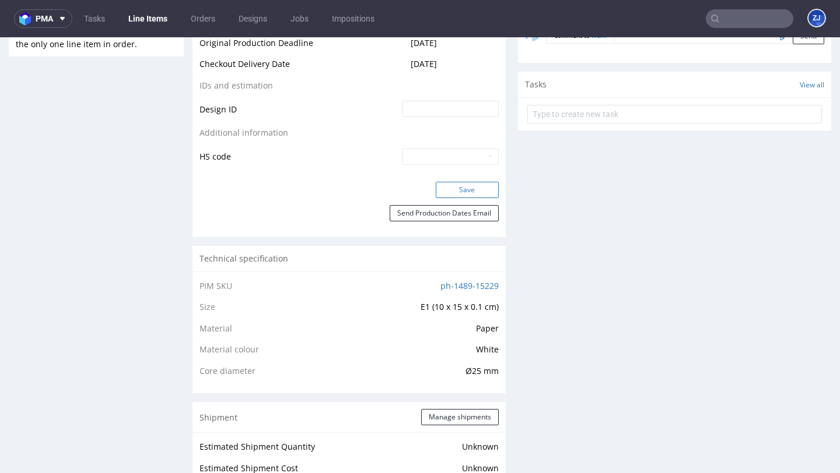
click at [448, 182] on button "Save" at bounding box center [467, 190] width 63 height 16
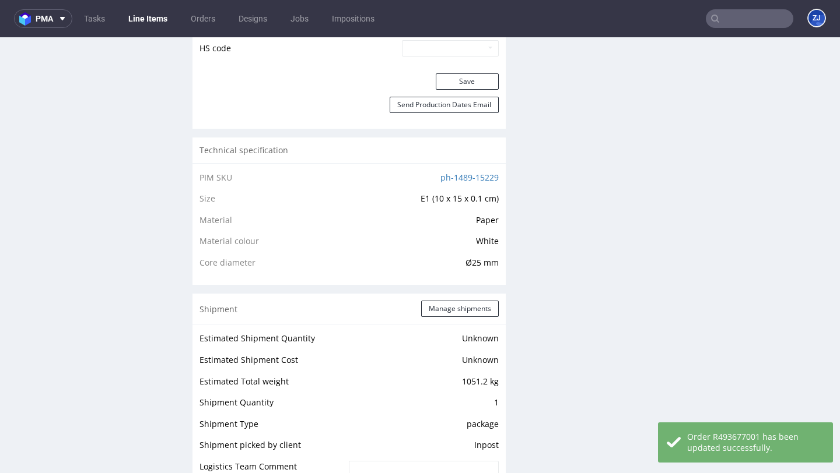
scroll to position [903, 0]
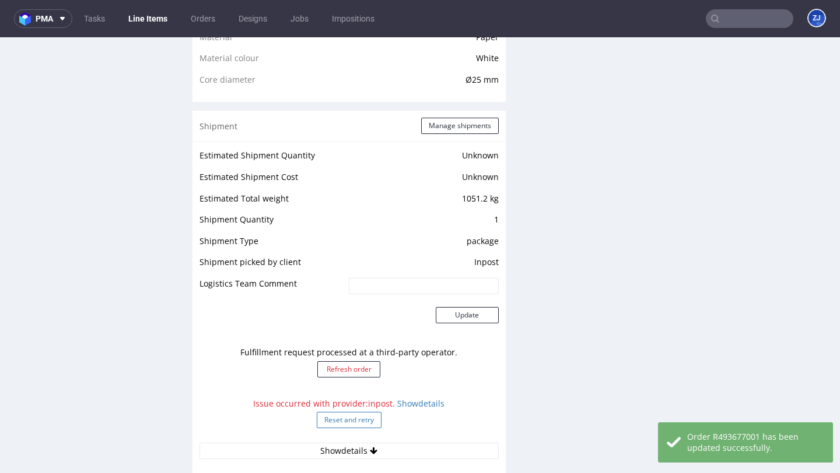
click at [348, 412] on button "Reset and retry" at bounding box center [349, 420] width 65 height 16
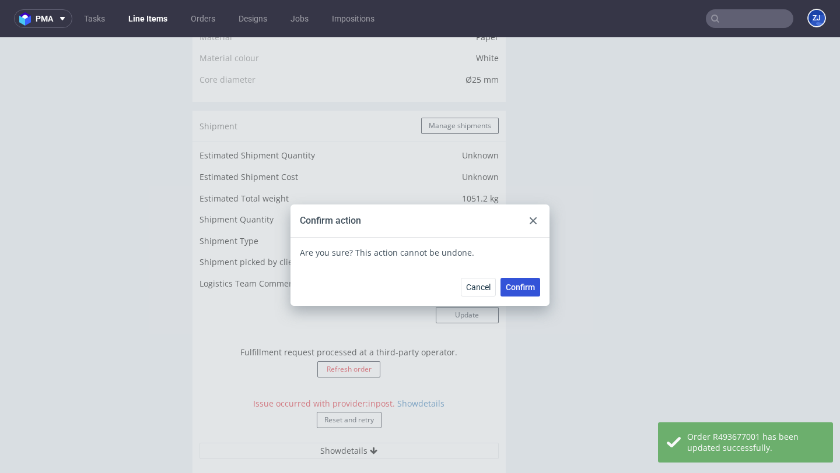
click at [525, 285] on span "Confirm" at bounding box center [520, 287] width 29 height 8
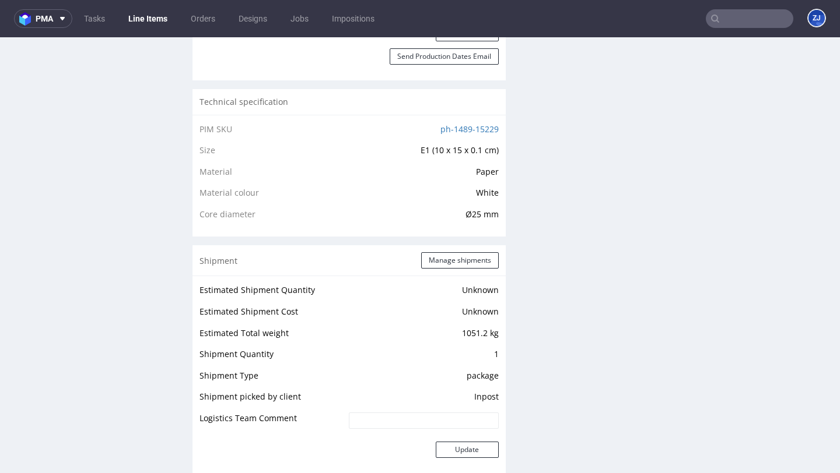
scroll to position [1141, 0]
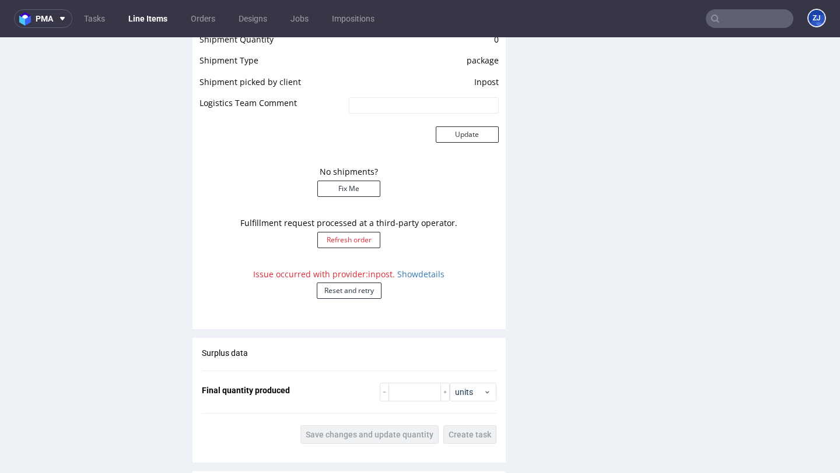
scroll to position [1073, 0]
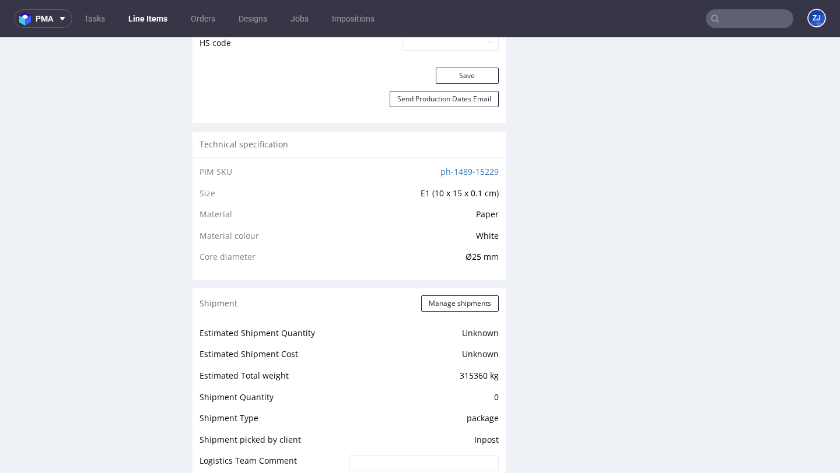
scroll to position [1150, 0]
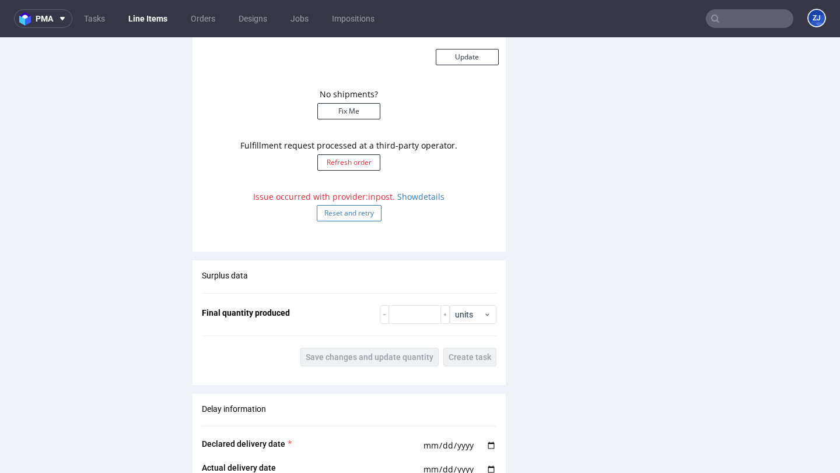
click at [363, 216] on button "Reset and retry" at bounding box center [349, 213] width 65 height 16
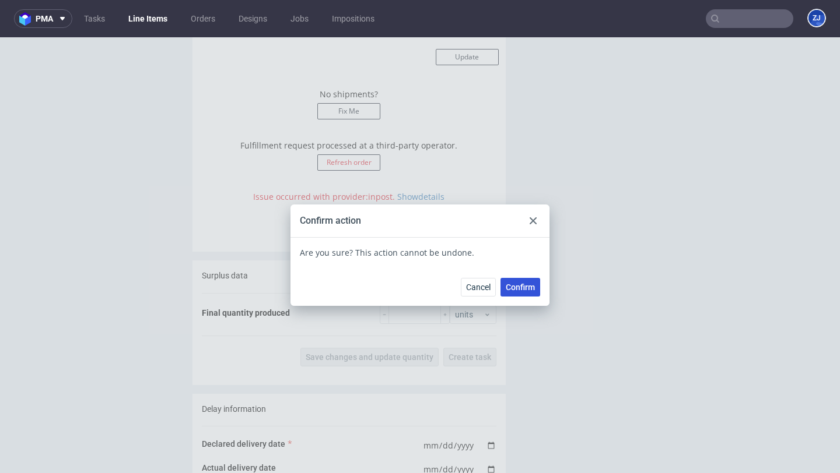
click at [514, 285] on span "Confirm" at bounding box center [520, 287] width 29 height 8
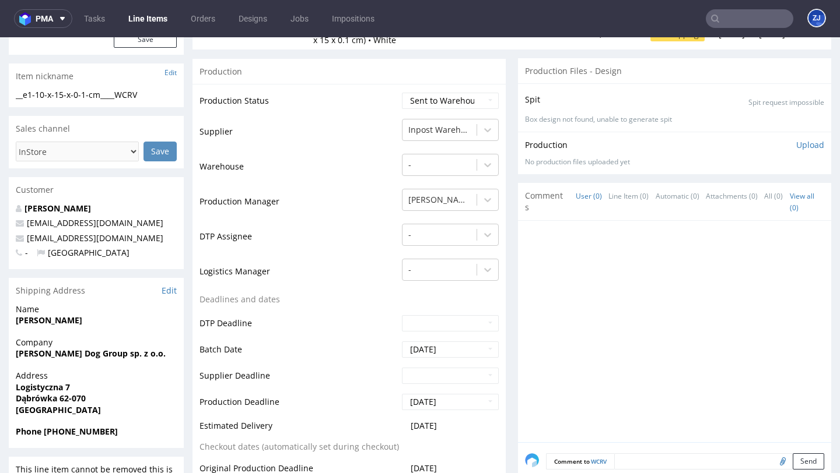
scroll to position [0, 0]
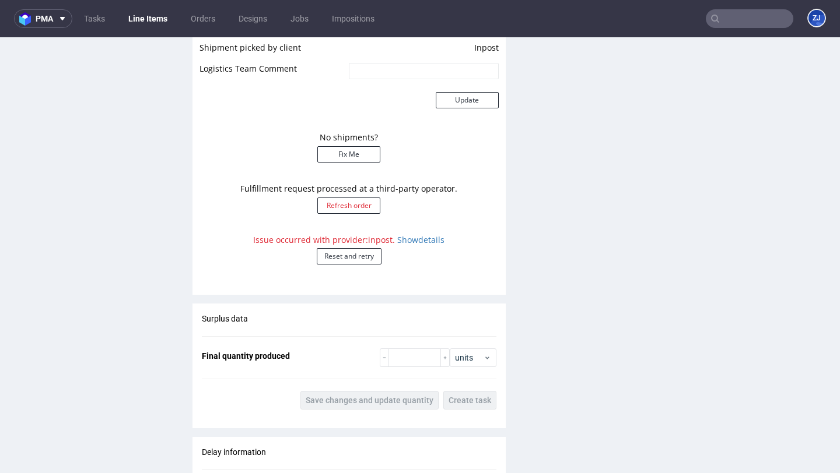
scroll to position [848, 0]
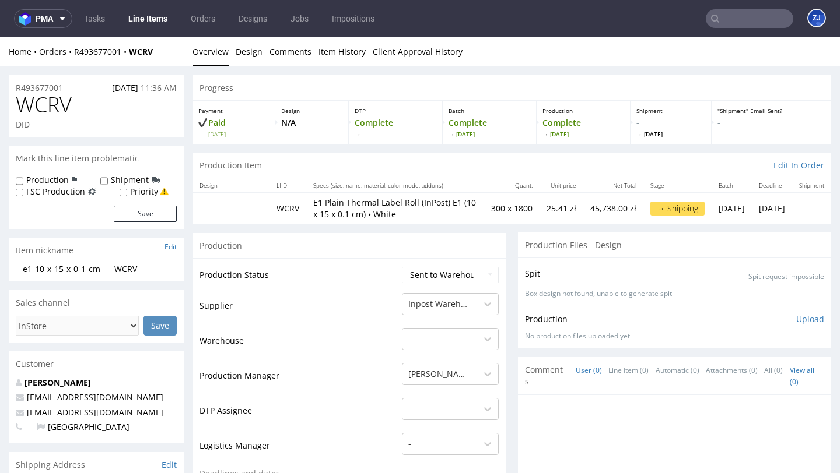
click at [51, 109] on span "WCRV" at bounding box center [44, 104] width 56 height 23
copy span "WCRV"
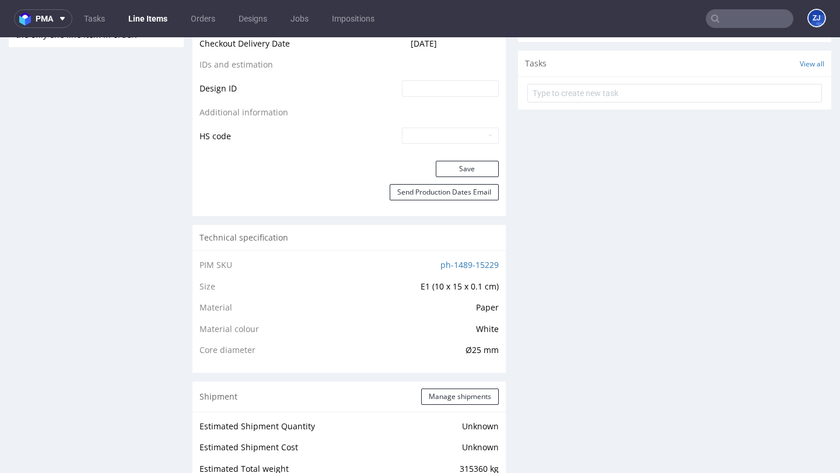
scroll to position [944, 0]
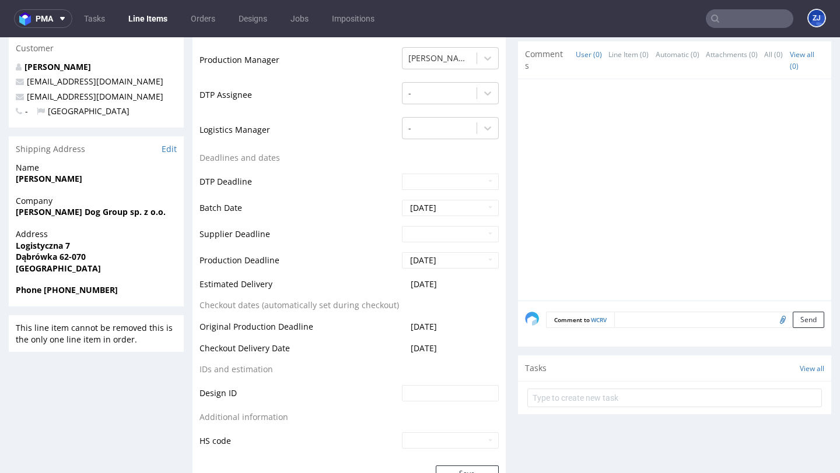
scroll to position [975, 0]
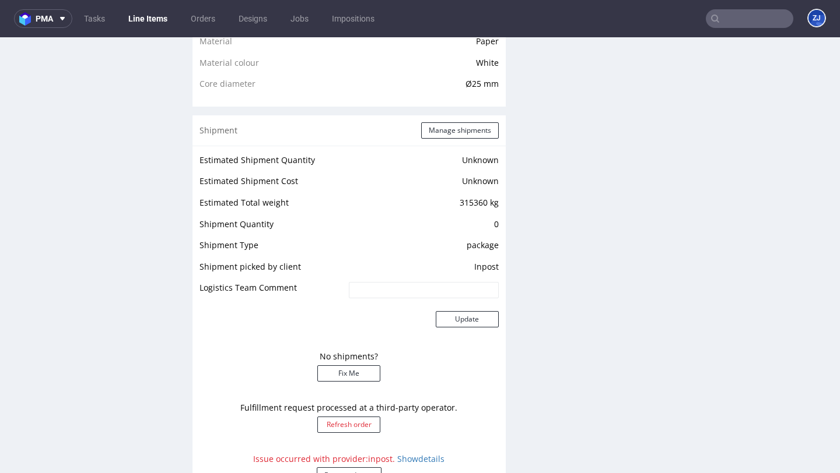
scroll to position [843, 0]
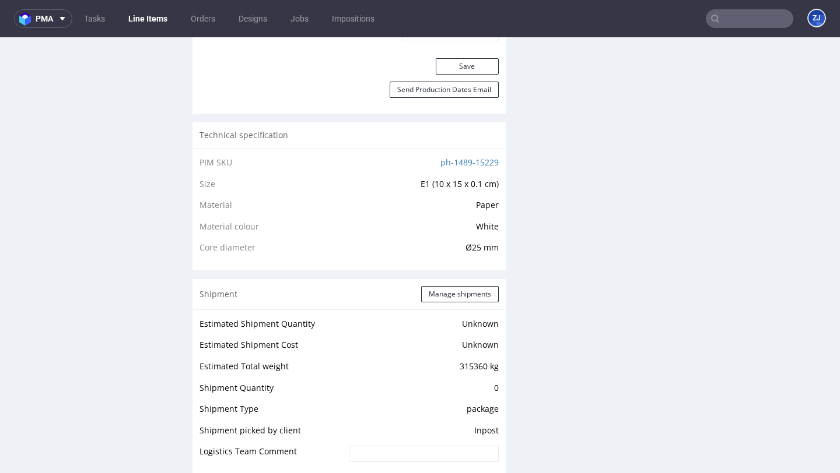
scroll to position [1145, 0]
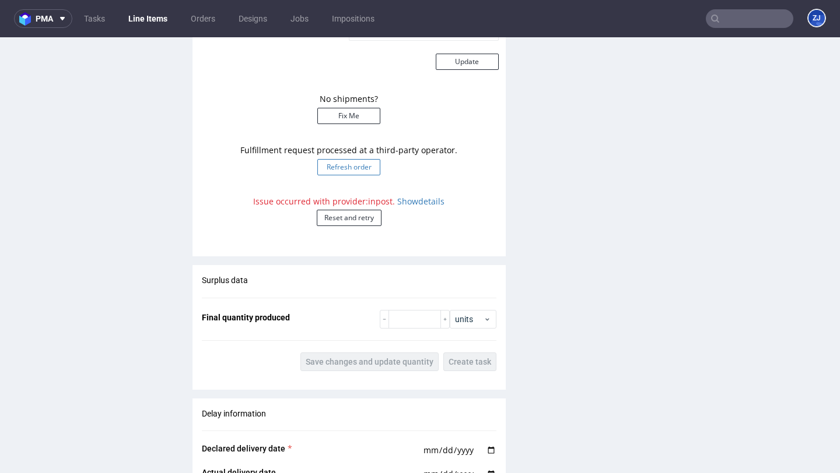
click at [348, 165] on button "Refresh order" at bounding box center [348, 167] width 63 height 16
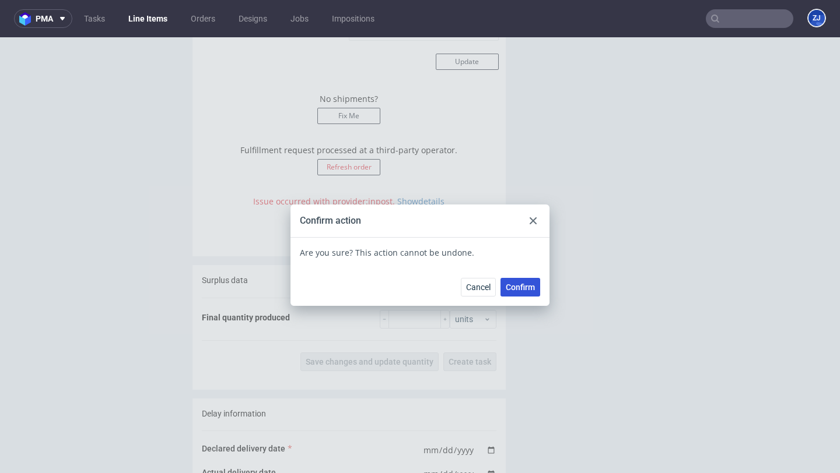
click at [530, 287] on button "Confirm" at bounding box center [520, 287] width 40 height 19
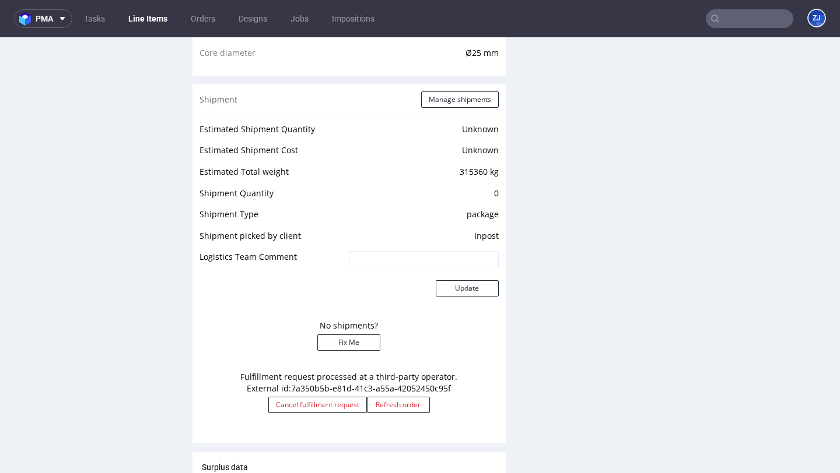
scroll to position [953, 0]
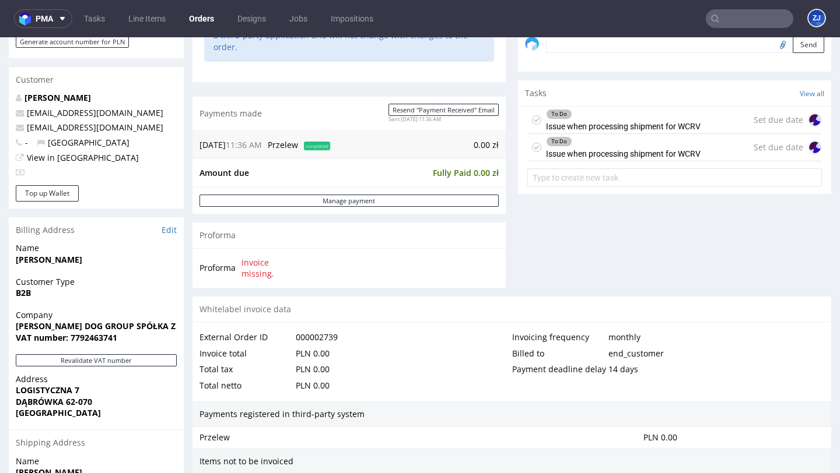
scroll to position [360, 0]
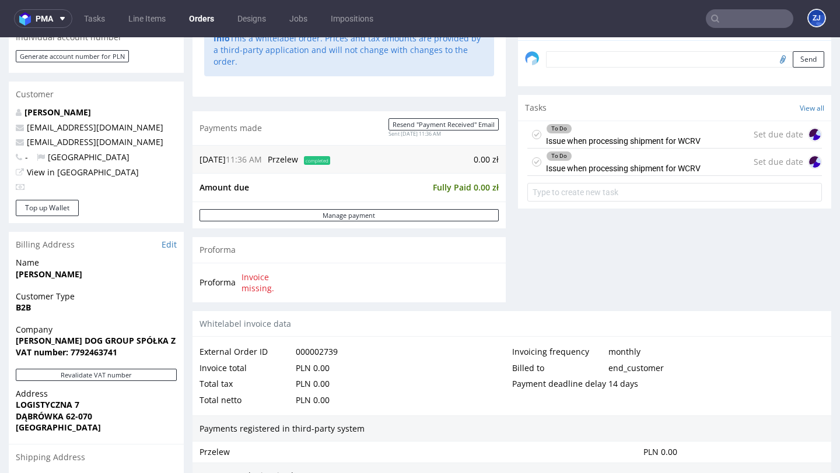
click at [532, 167] on icon at bounding box center [536, 161] width 9 height 9
click at [534, 139] on icon at bounding box center [536, 134] width 9 height 9
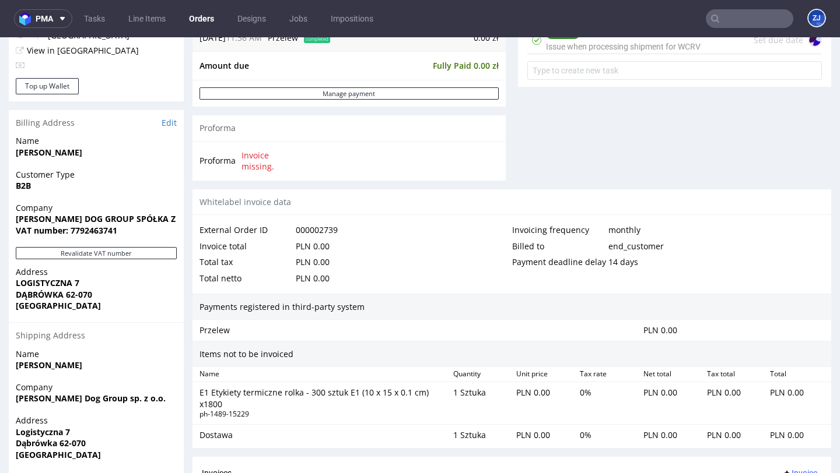
scroll to position [630, 0]
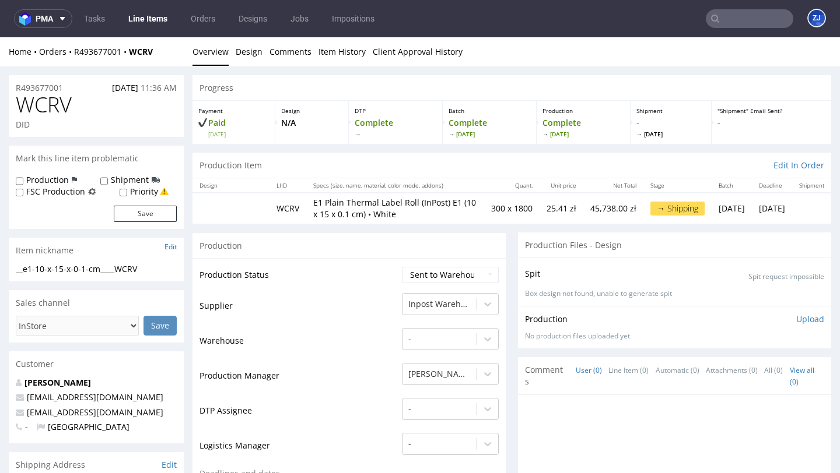
click at [69, 99] on span "WCRV" at bounding box center [44, 104] width 56 height 23
click at [42, 107] on span "WCRV" at bounding box center [44, 104] width 56 height 23
copy span "WCRV"
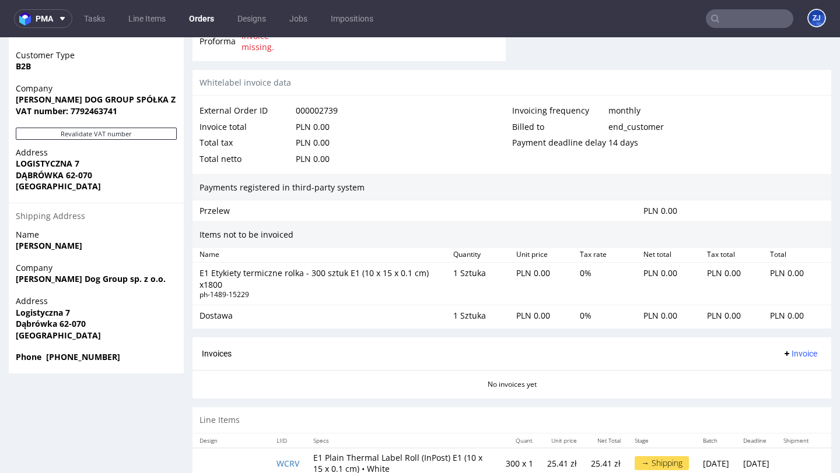
scroll to position [619, 0]
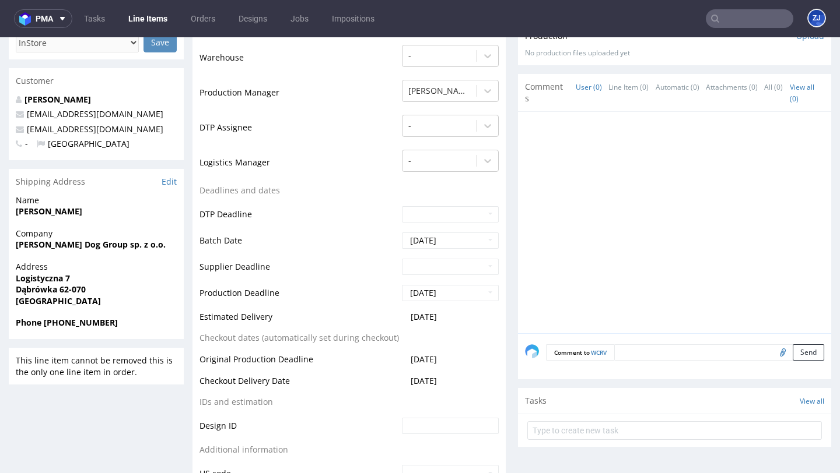
scroll to position [975, 0]
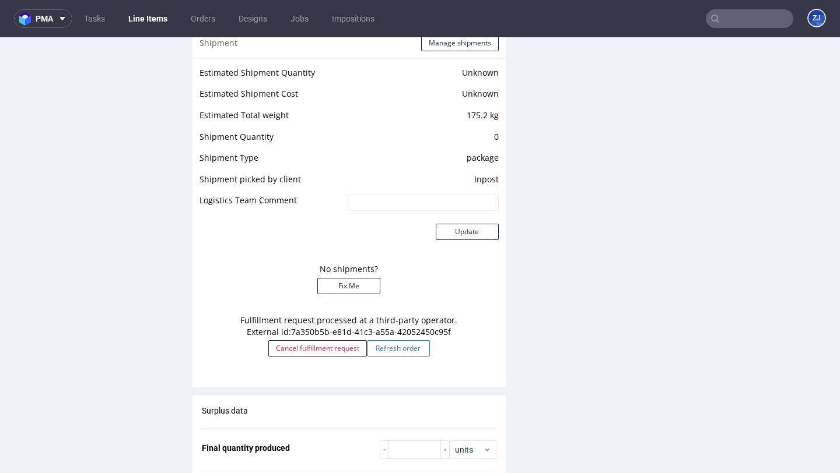
click at [406, 351] on button "Refresh order" at bounding box center [398, 349] width 63 height 16
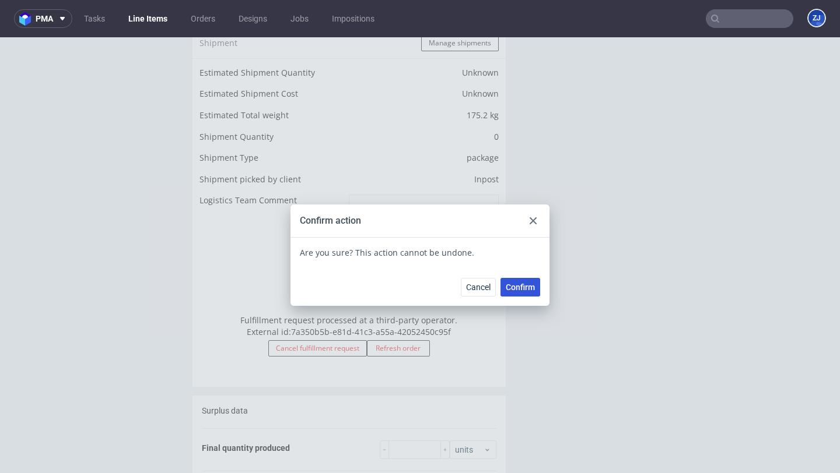
click at [511, 283] on span "Confirm" at bounding box center [520, 287] width 29 height 8
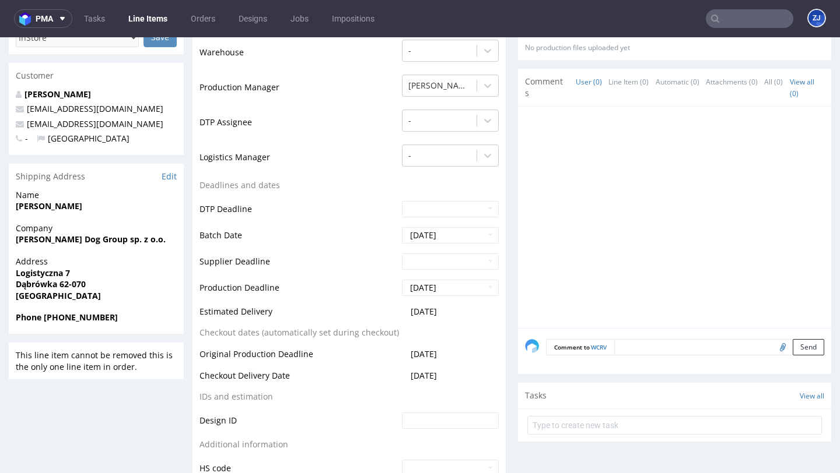
scroll to position [0, 0]
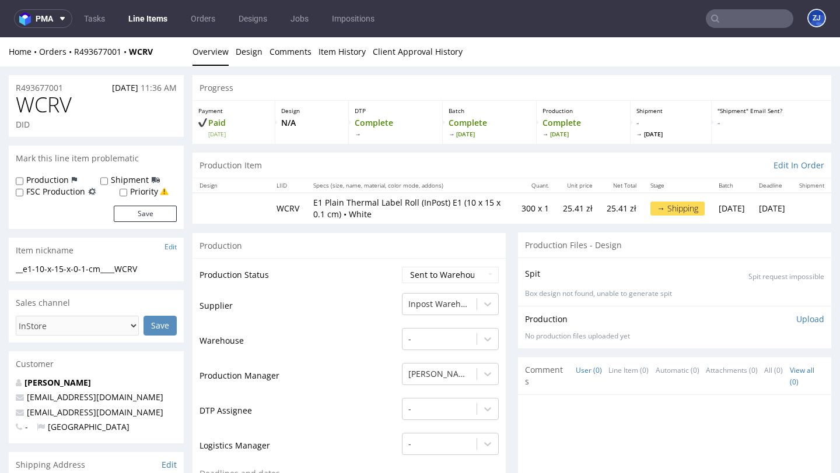
click at [40, 101] on span "WCRV" at bounding box center [44, 104] width 56 height 23
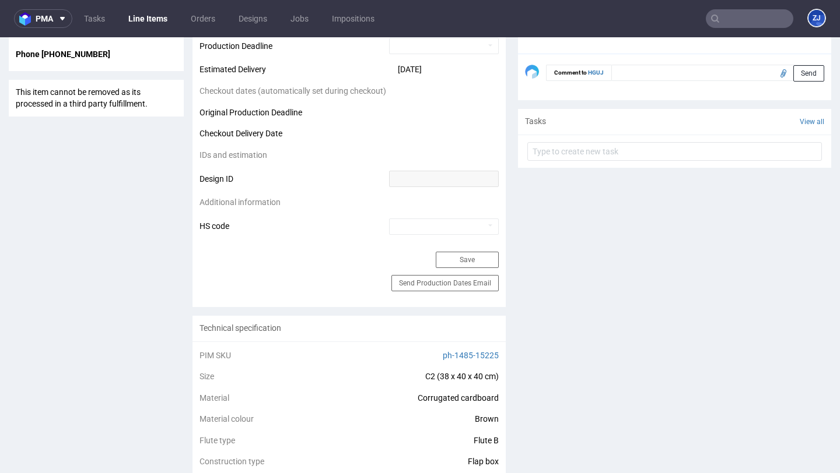
scroll to position [504, 0]
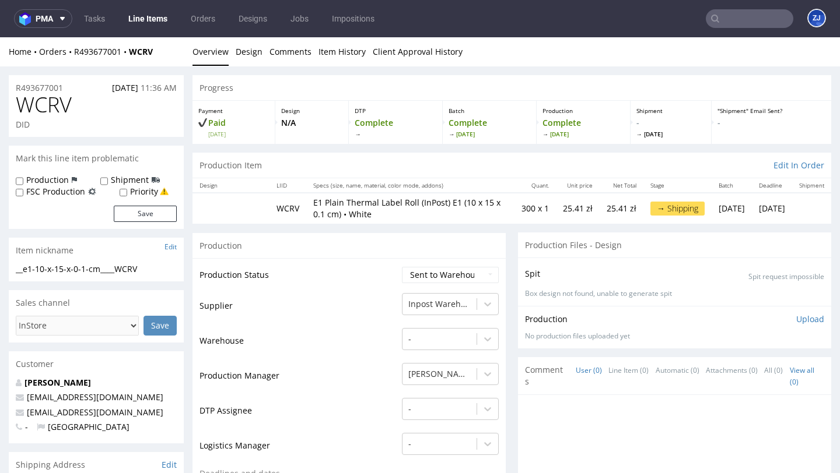
click at [153, 23] on link "Line Items" at bounding box center [147, 18] width 53 height 19
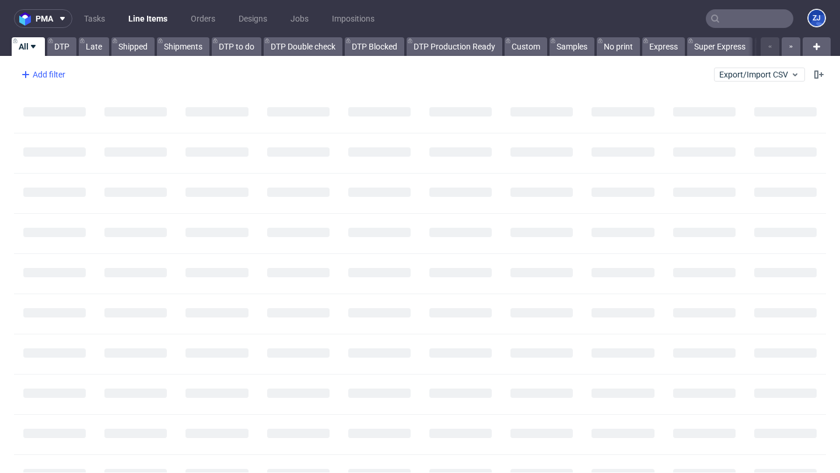
click at [57, 76] on div "Add filter" at bounding box center [41, 74] width 51 height 19
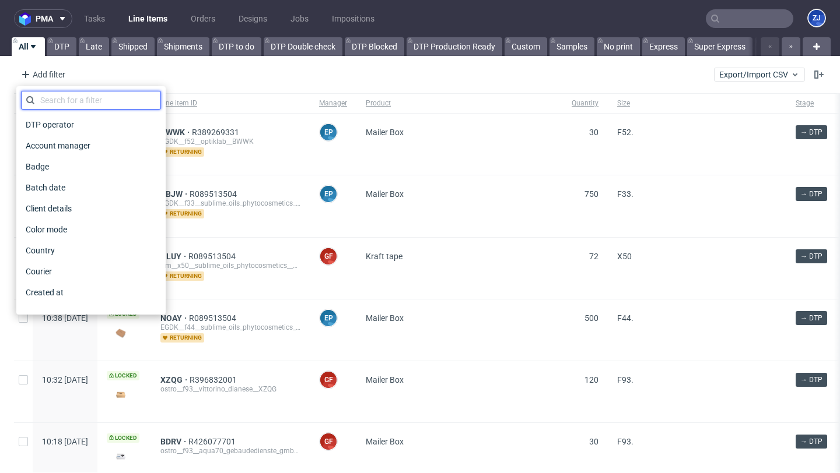
click at [69, 98] on input "text" at bounding box center [91, 100] width 140 height 19
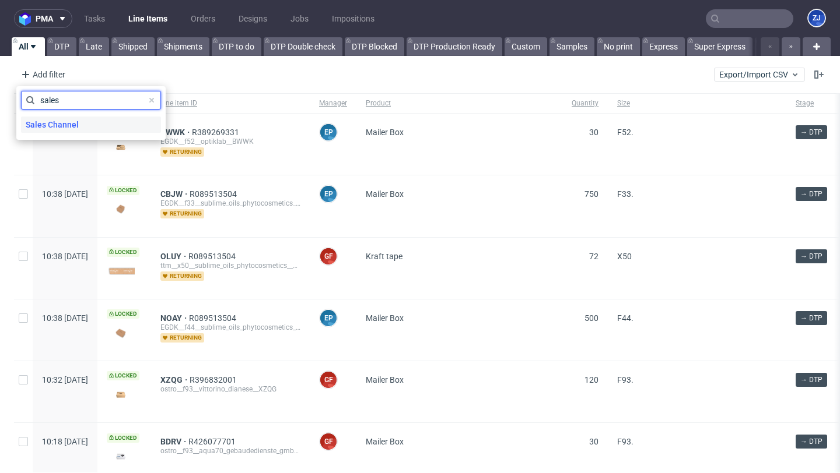
type input "sales"
click at [73, 121] on span "Sales Channel" at bounding box center [52, 125] width 62 height 16
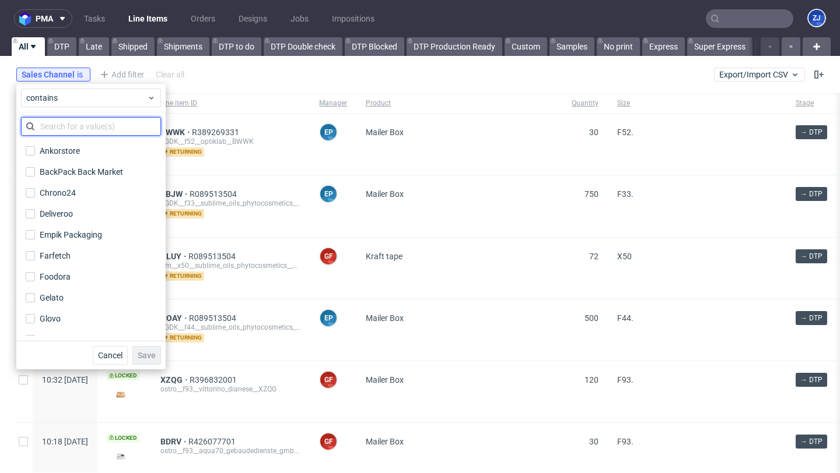
click at [73, 124] on input "text" at bounding box center [91, 126] width 140 height 19
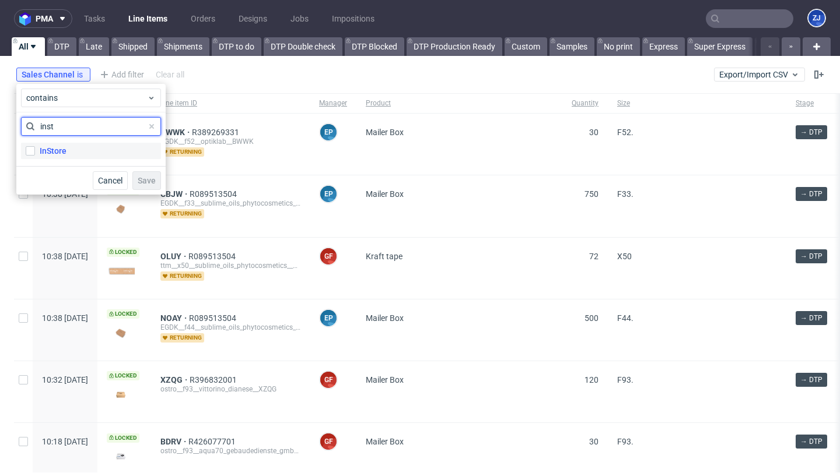
type input "inst"
click at [76, 149] on label "InStore" at bounding box center [91, 151] width 140 height 16
click at [35, 149] on input "InStore" at bounding box center [30, 150] width 9 height 9
checkbox input "true"
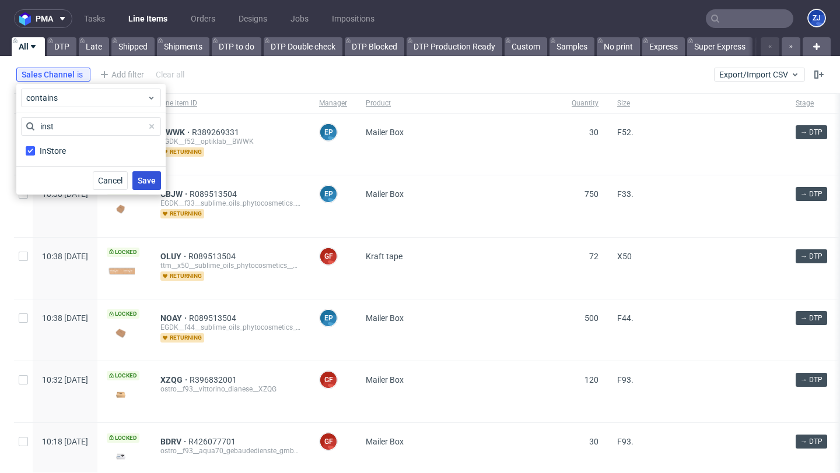
click at [153, 177] on span "Save" at bounding box center [147, 181] width 18 height 8
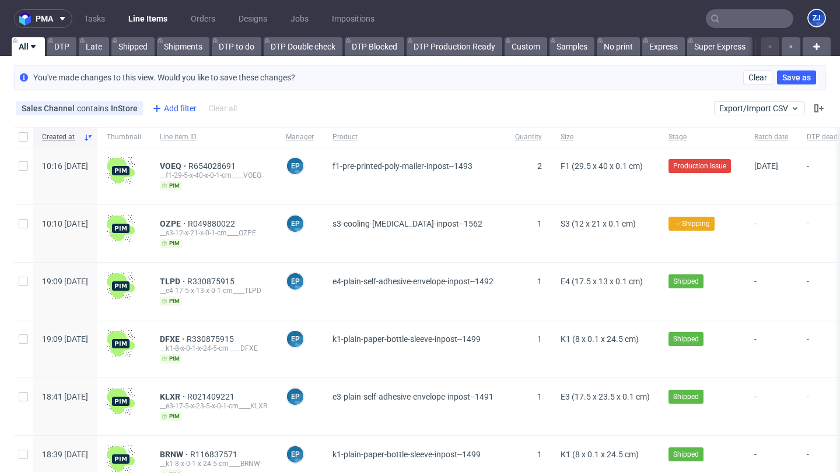
click at [174, 106] on div "Add filter" at bounding box center [173, 108] width 51 height 19
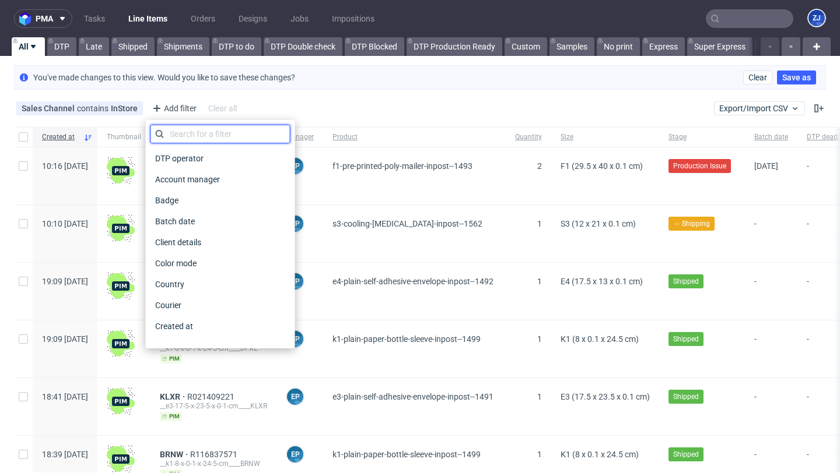
click at [185, 132] on input "text" at bounding box center [220, 134] width 140 height 19
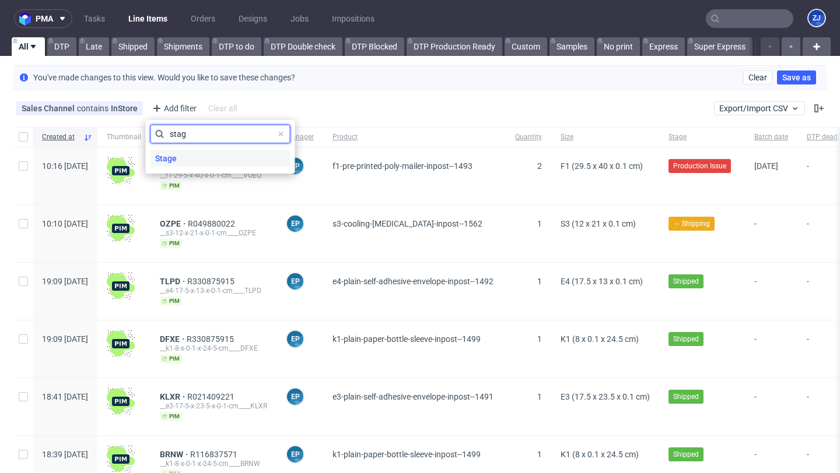
type input "stag"
click at [192, 159] on div "Stage" at bounding box center [220, 158] width 140 height 16
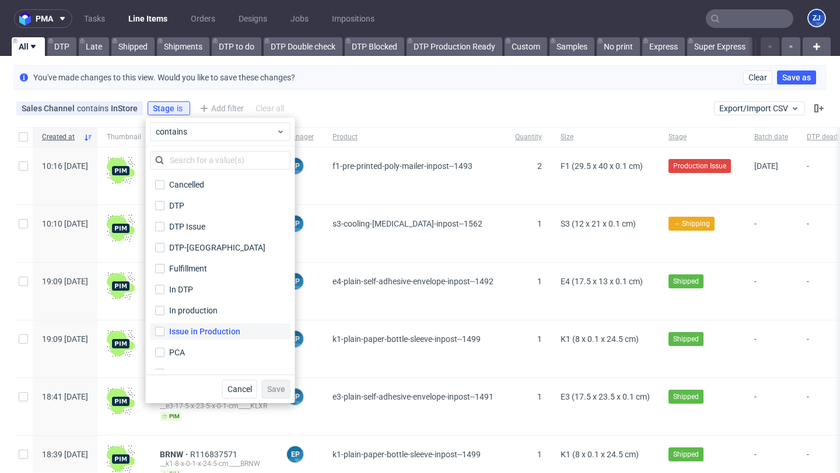
click at [205, 329] on div "Issue in Production" at bounding box center [204, 332] width 71 height 12
click at [164, 329] on input "Issue in Production" at bounding box center [159, 331] width 9 height 9
checkbox input "true"
click at [280, 390] on span "Save" at bounding box center [276, 389] width 18 height 8
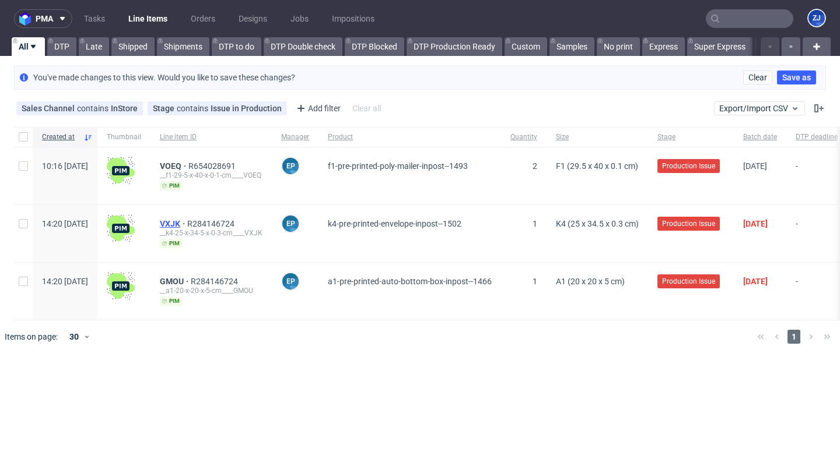
click at [187, 221] on span "VXJK" at bounding box center [173, 223] width 27 height 9
click at [191, 278] on span "GMOU" at bounding box center [175, 281] width 31 height 9
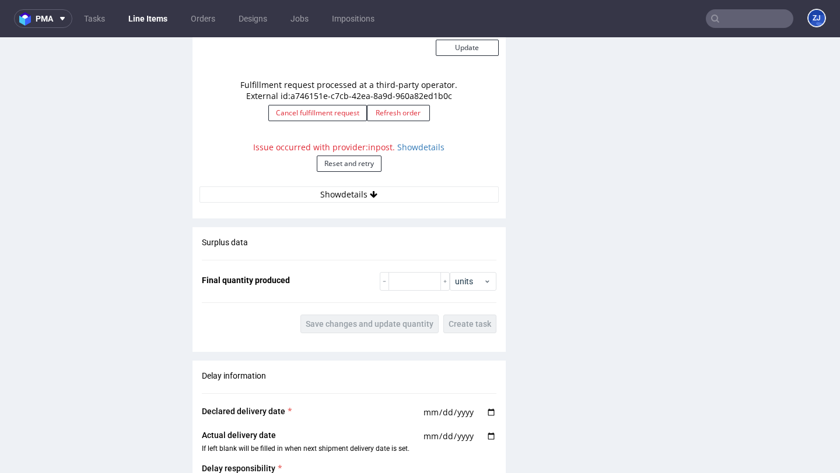
scroll to position [1201, 0]
click at [431, 148] on link "Show details" at bounding box center [420, 148] width 47 height 11
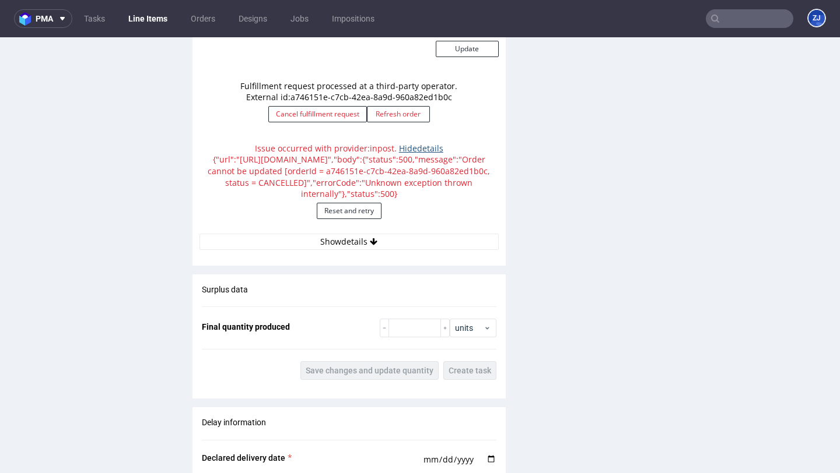
click at [432, 149] on link "Hide details" at bounding box center [421, 148] width 44 height 11
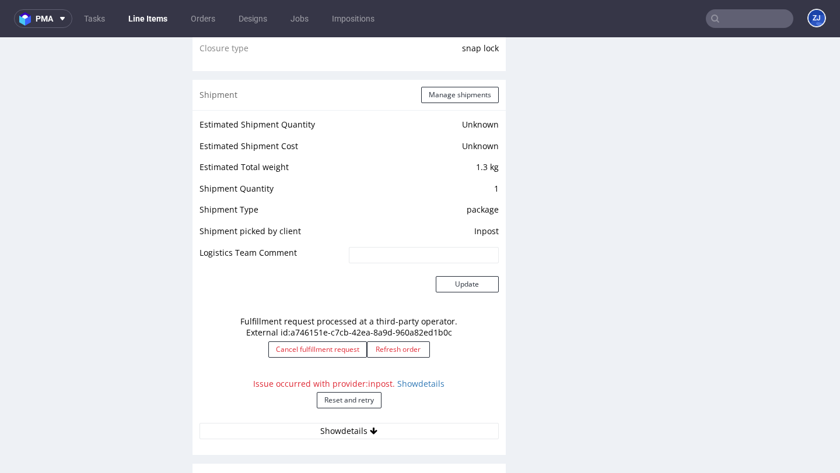
scroll to position [1251, 0]
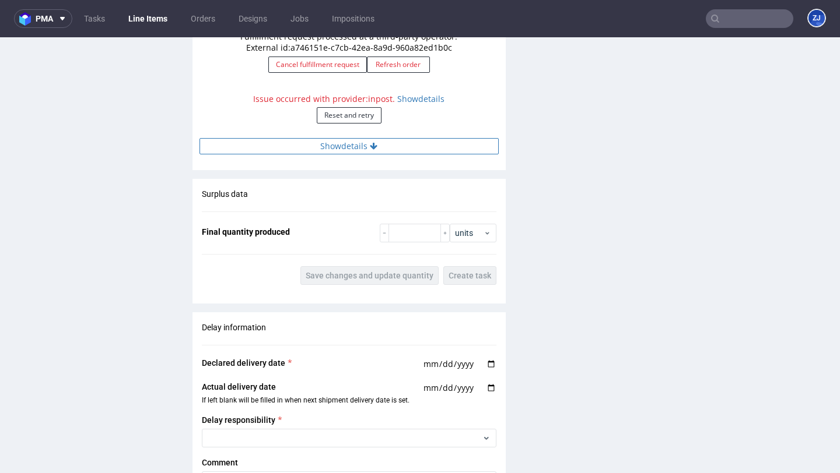
click at [376, 146] on button "Show details" at bounding box center [348, 146] width 299 height 16
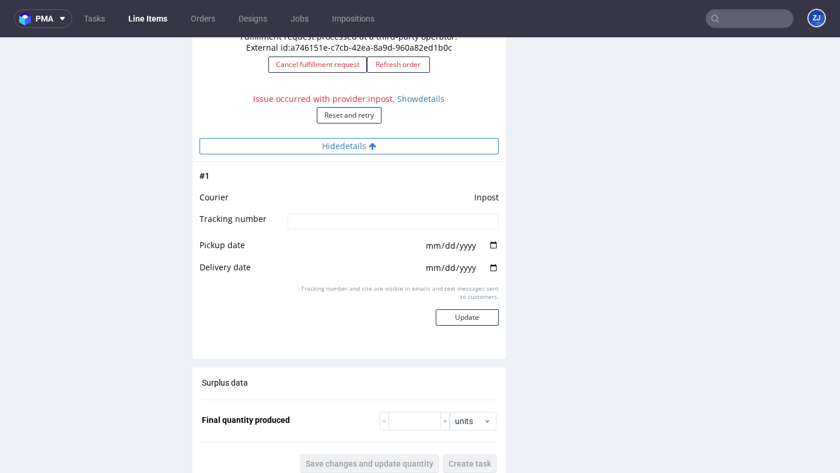
click at [376, 146] on button "Hide details" at bounding box center [348, 146] width 299 height 16
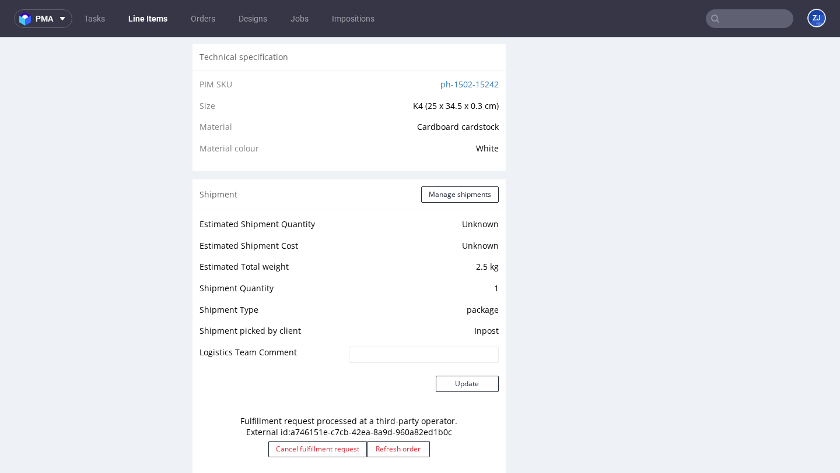
scroll to position [1049, 0]
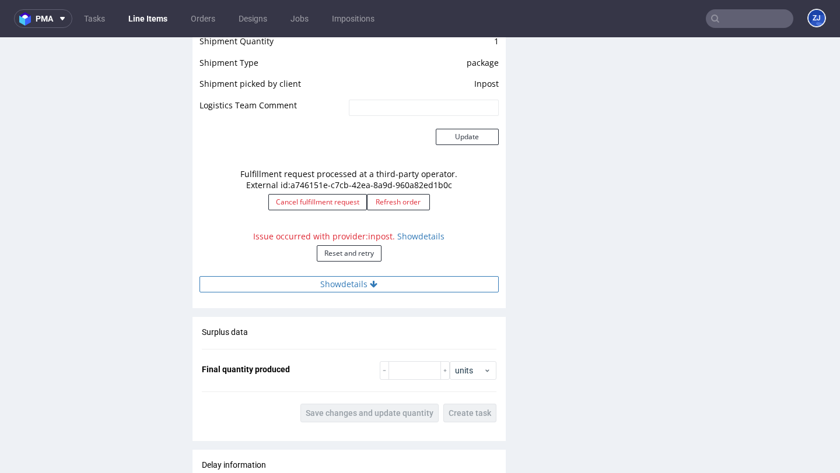
click at [417, 282] on button "Show details" at bounding box center [348, 284] width 299 height 16
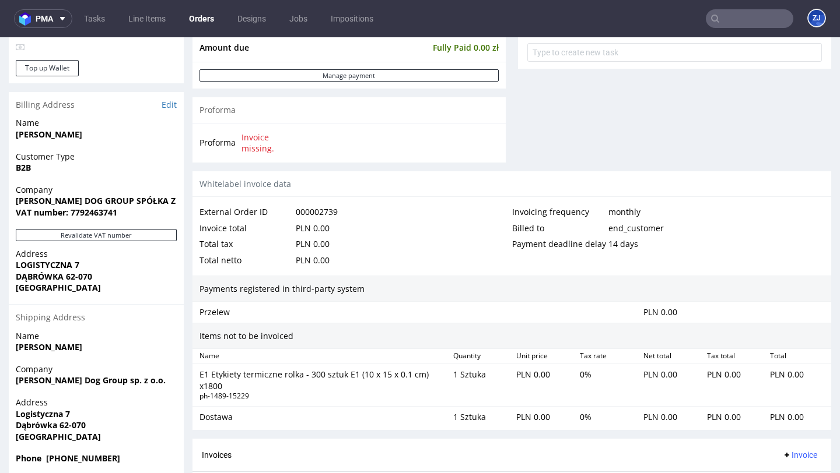
scroll to position [619, 0]
